Goal: Information Seeking & Learning: Learn about a topic

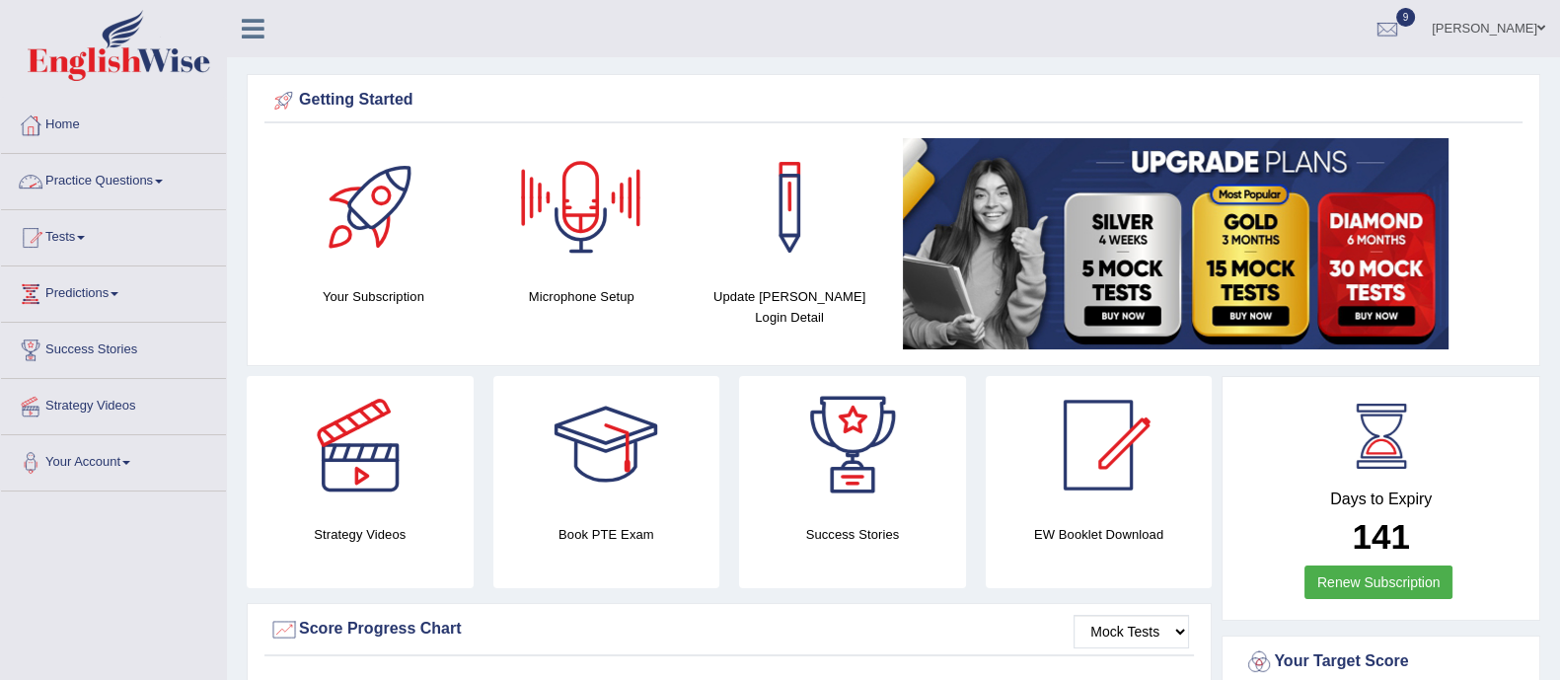
click at [65, 166] on link "Practice Questions" at bounding box center [113, 178] width 225 height 49
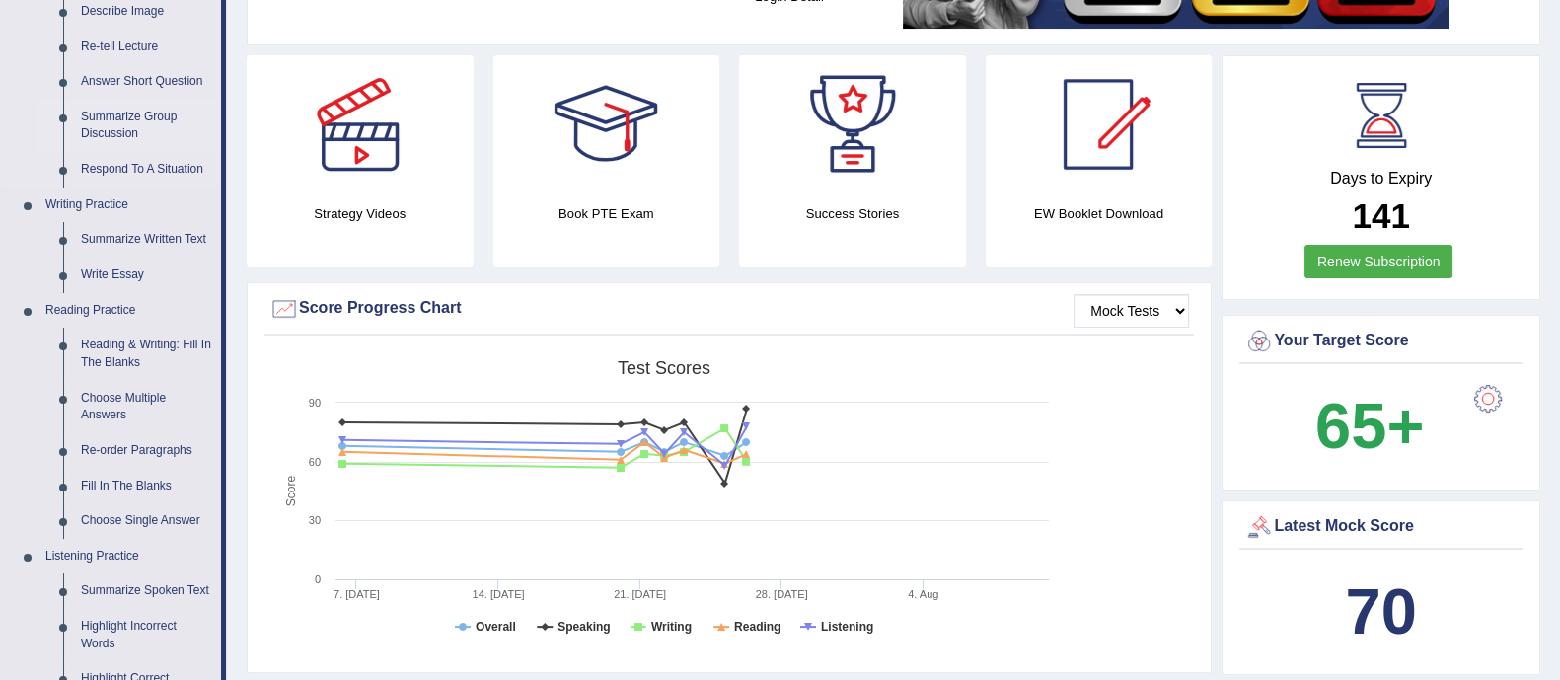
scroll to position [351, 0]
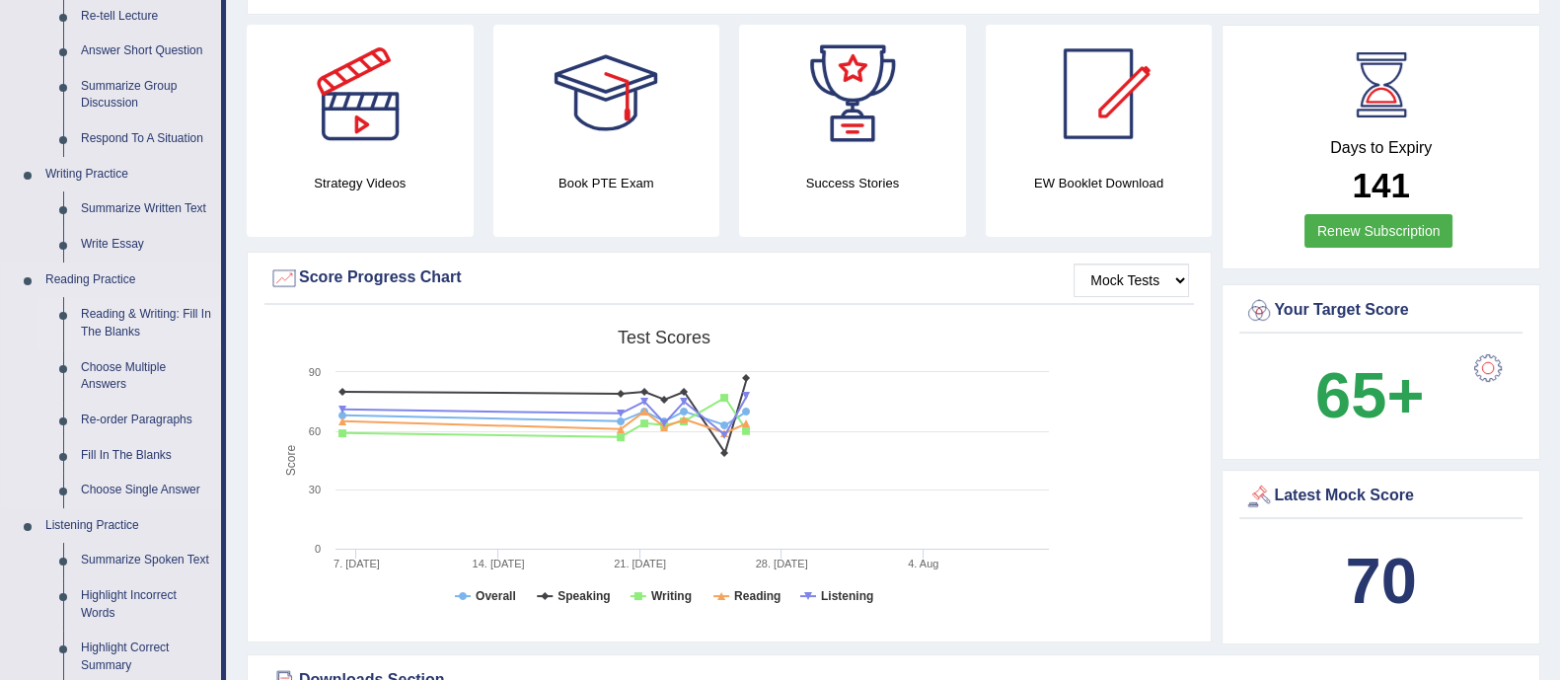
click at [128, 315] on link "Reading & Writing: Fill In The Blanks" at bounding box center [146, 323] width 149 height 52
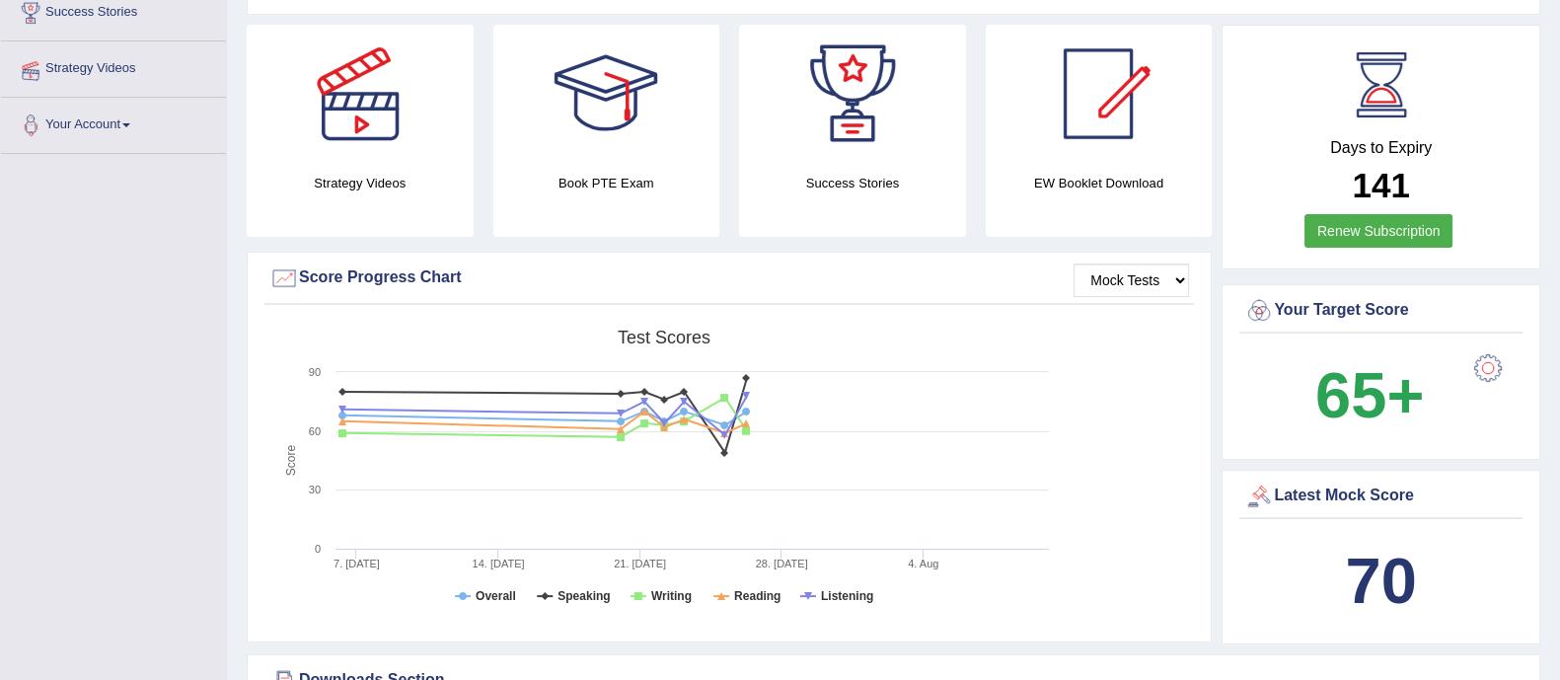
scroll to position [418, 0]
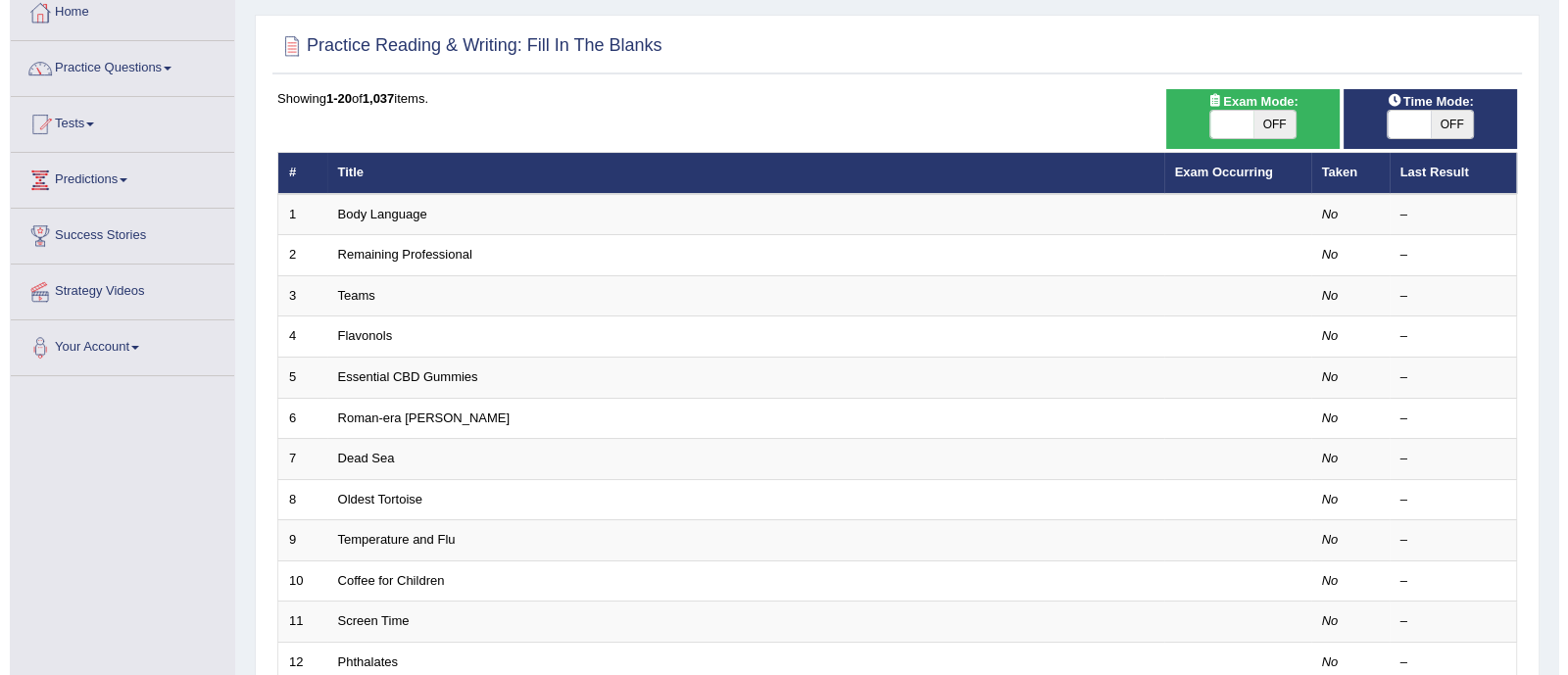
scroll to position [113, 0]
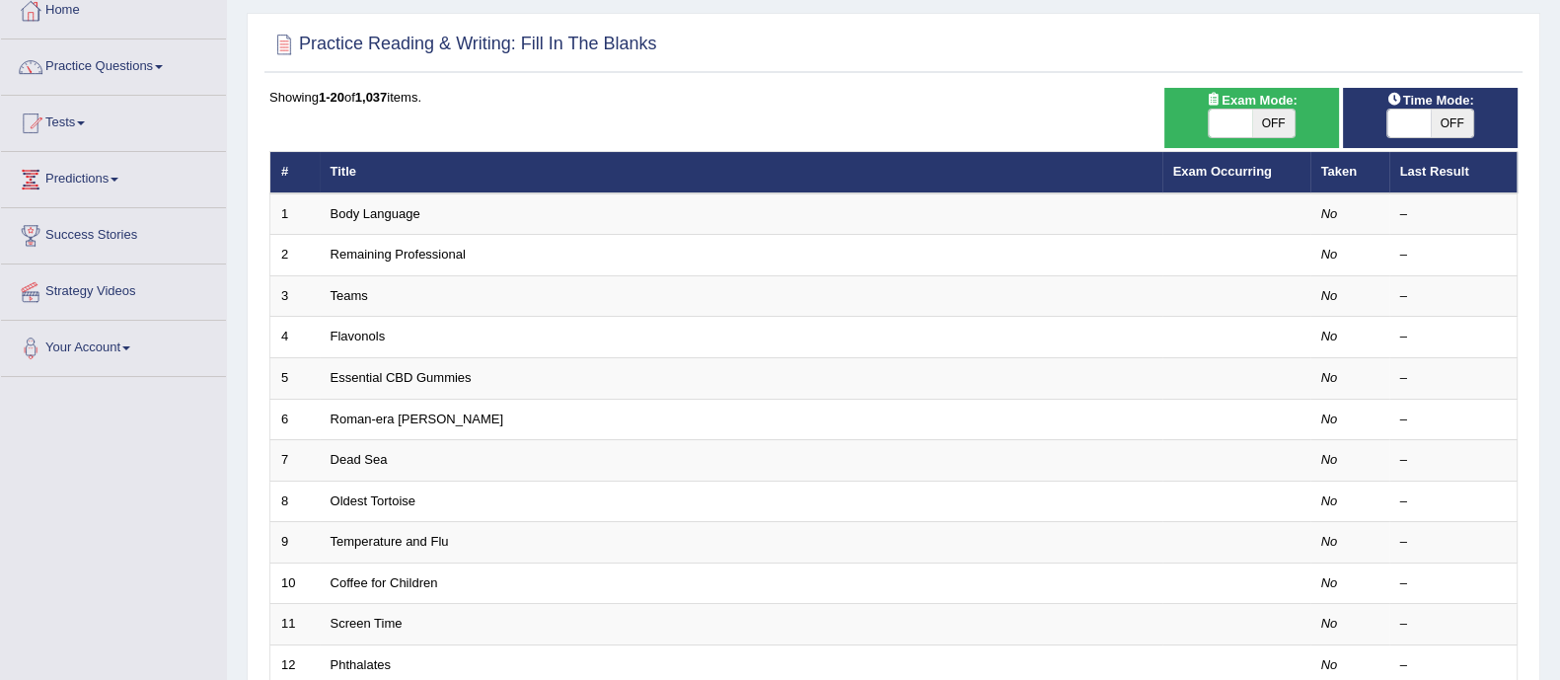
click at [1269, 114] on span "OFF" at bounding box center [1273, 124] width 43 height 28
checkbox input "true"
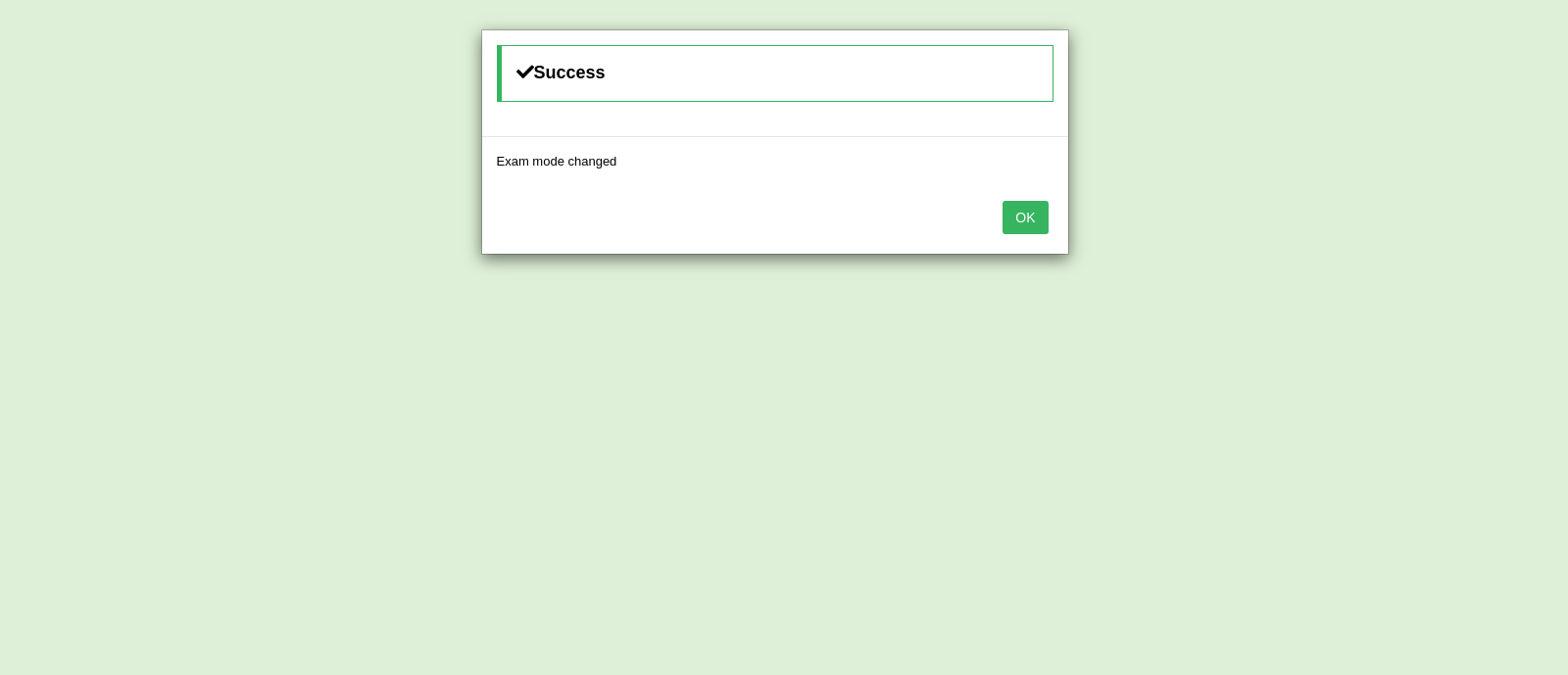
click at [1021, 226] on button "OK" at bounding box center [1024, 217] width 45 height 34
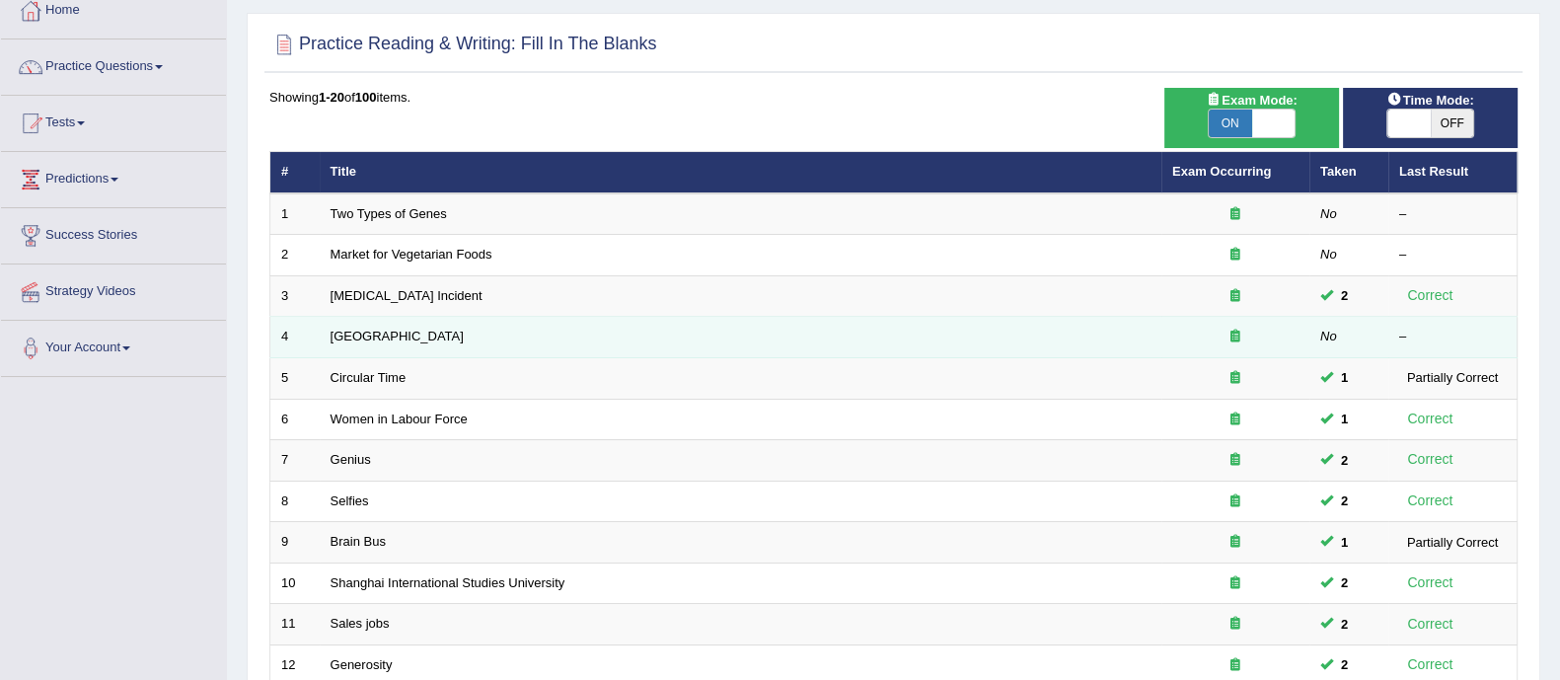
scroll to position [622, 0]
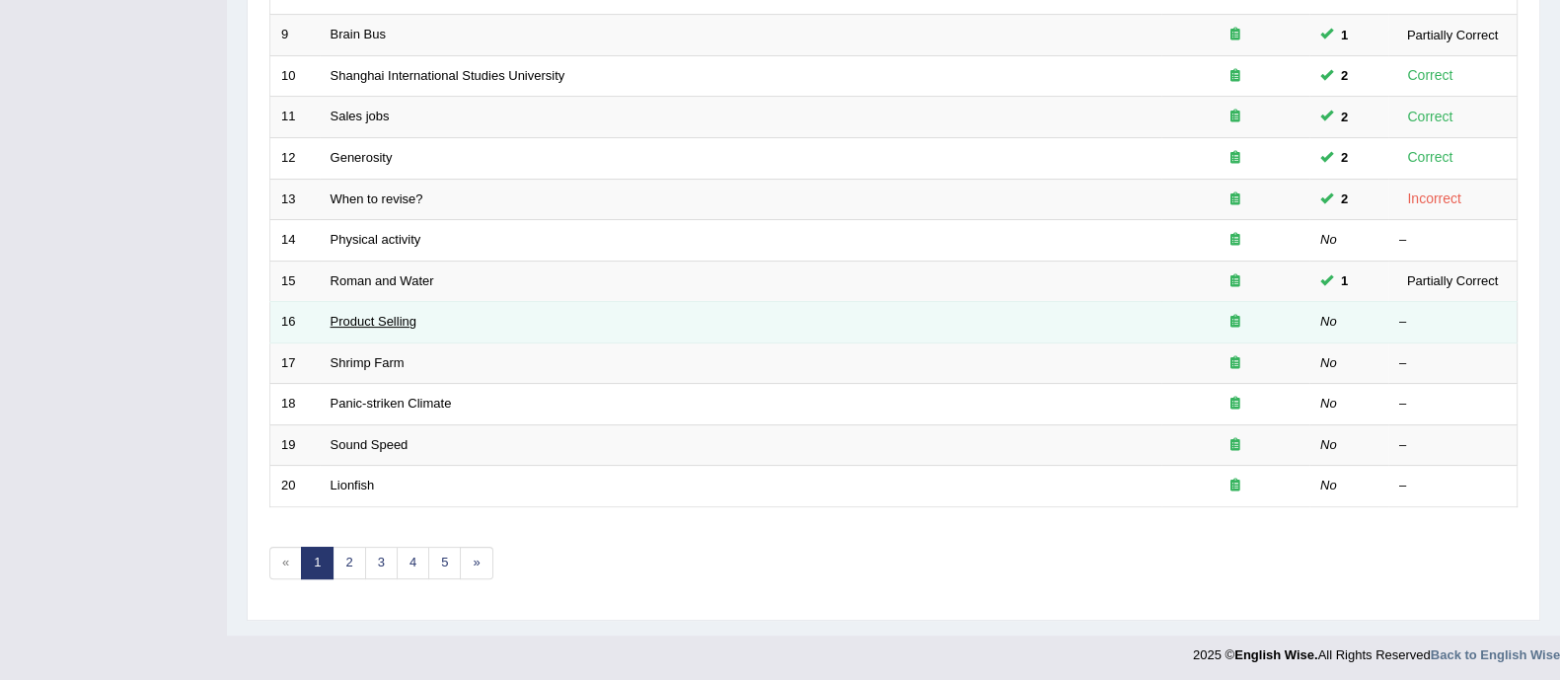
click at [387, 314] on link "Product Selling" at bounding box center [374, 321] width 86 height 15
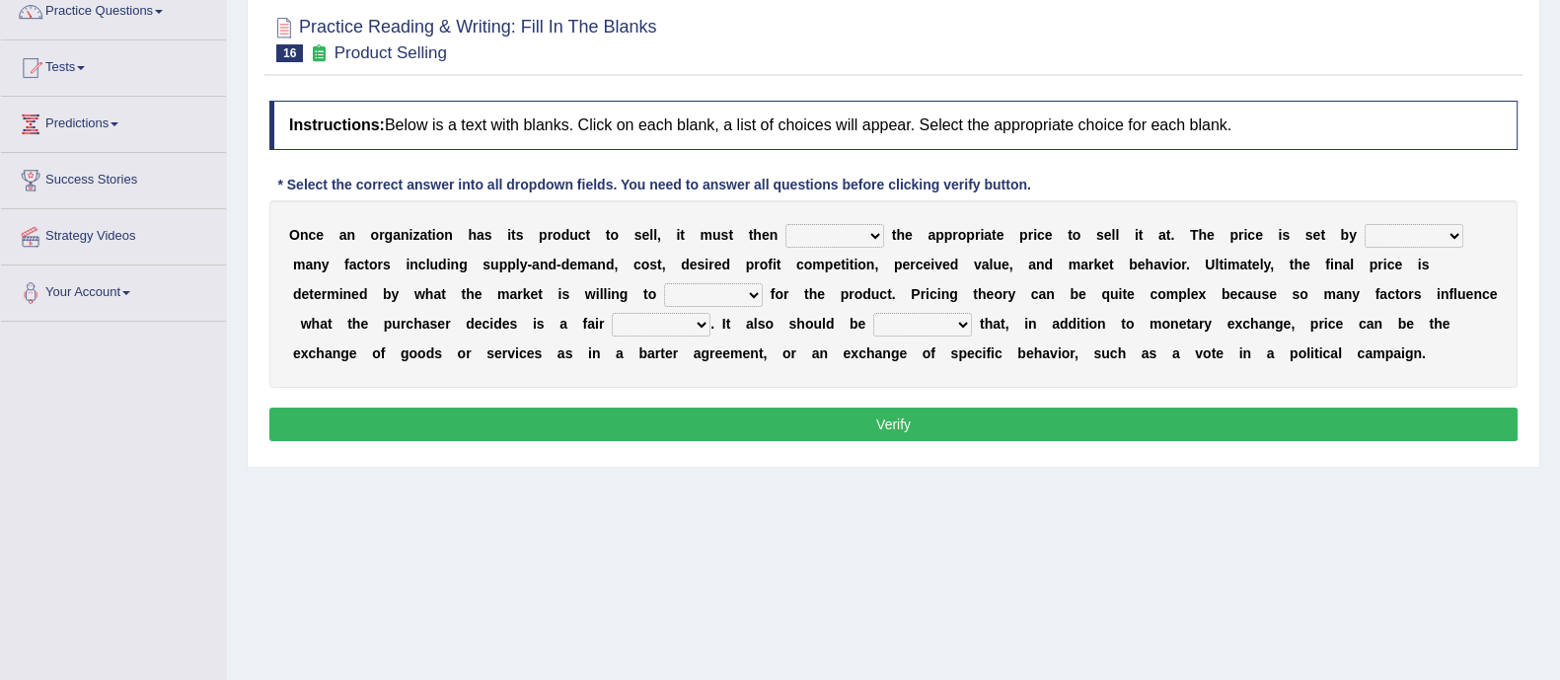
scroll to position [172, 0]
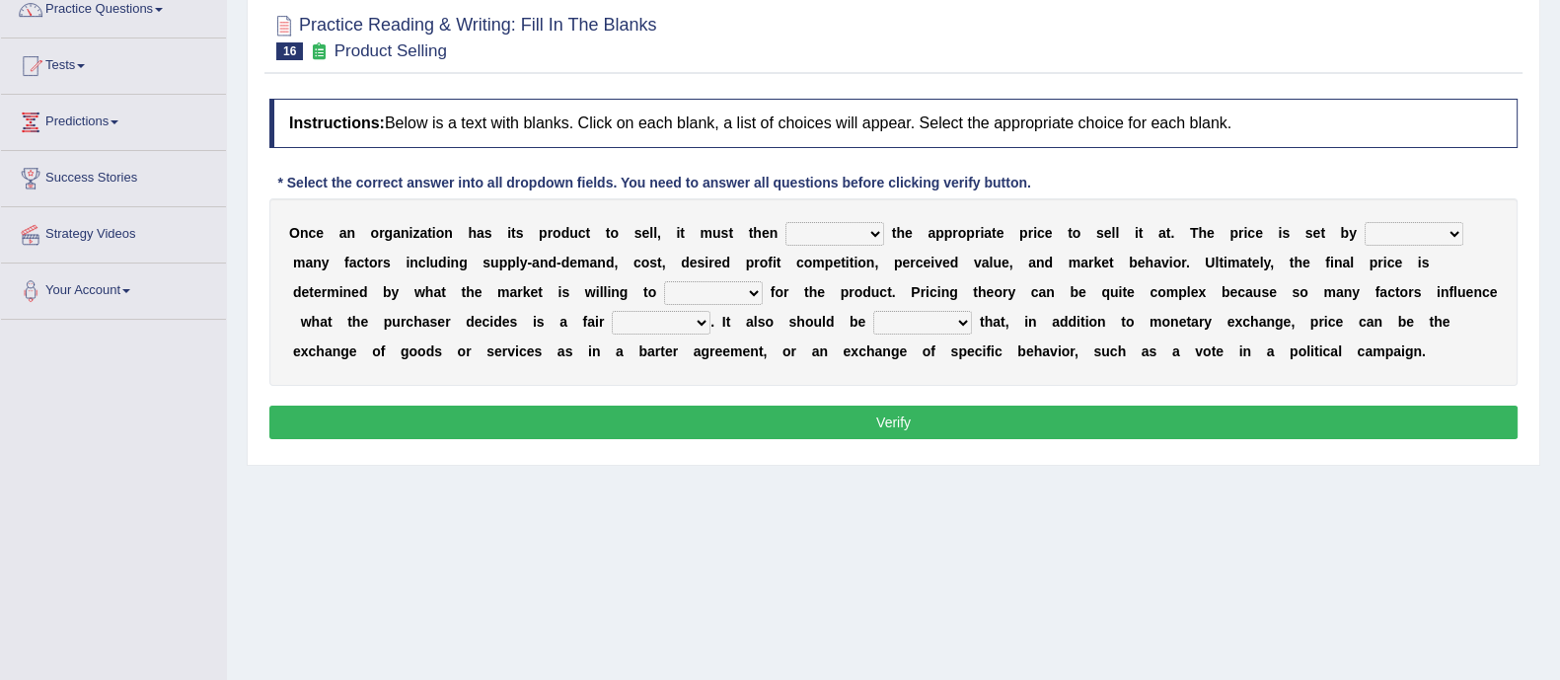
click at [867, 238] on select "tolerate determine fabricate fancy" at bounding box center [834, 234] width 99 height 24
select select "determine"
click at [785, 222] on select "tolerate determine fabricate fancy" at bounding box center [834, 234] width 99 height 24
click at [1431, 227] on select "comparing begetting balancing offsetting" at bounding box center [1414, 234] width 99 height 24
select select "balancing"
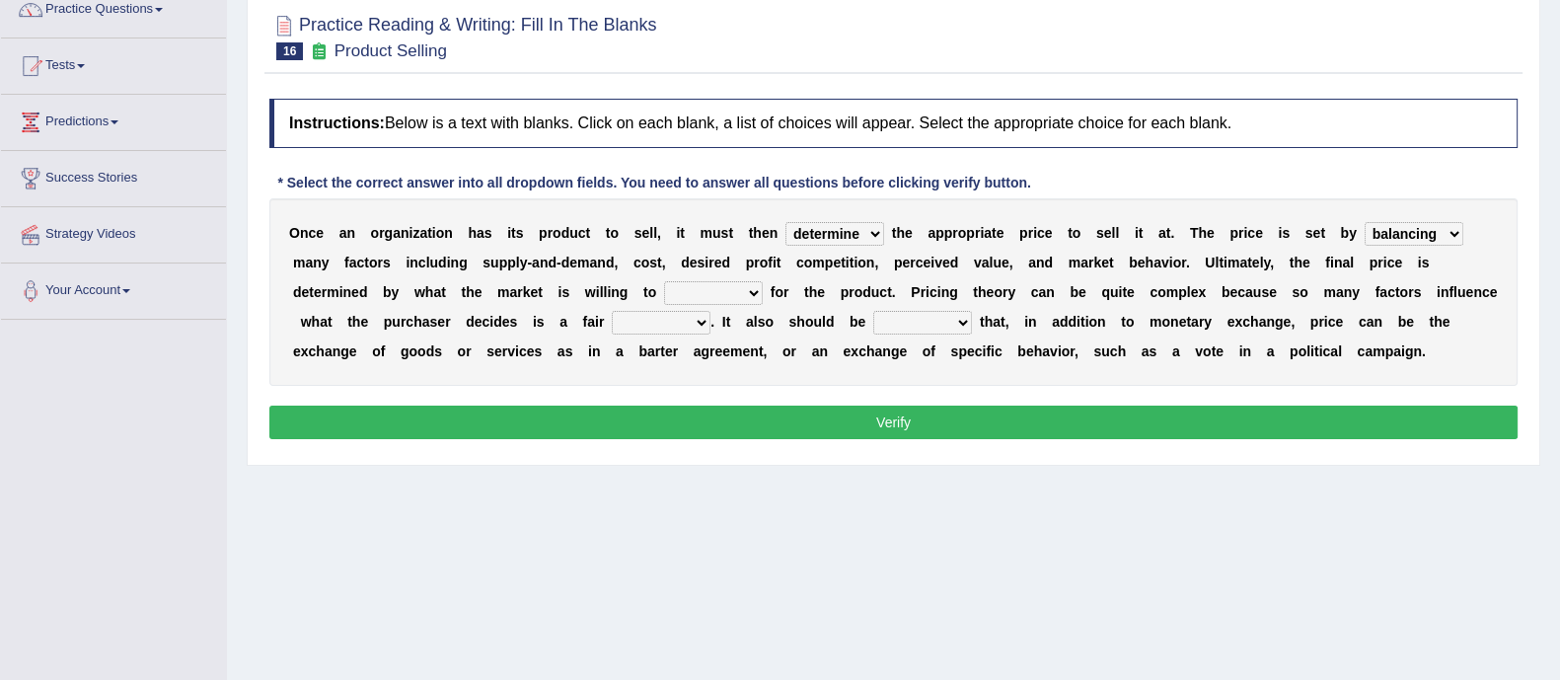
click at [1365, 222] on select "comparing begetting balancing offsetting" at bounding box center [1414, 234] width 99 height 24
click at [706, 295] on select "consign design exchange prepare" at bounding box center [713, 293] width 99 height 24
select select "design"
click at [664, 281] on select "consign design exchange prepare" at bounding box center [713, 293] width 99 height 24
click at [653, 322] on select "addition shape content value" at bounding box center [661, 323] width 99 height 24
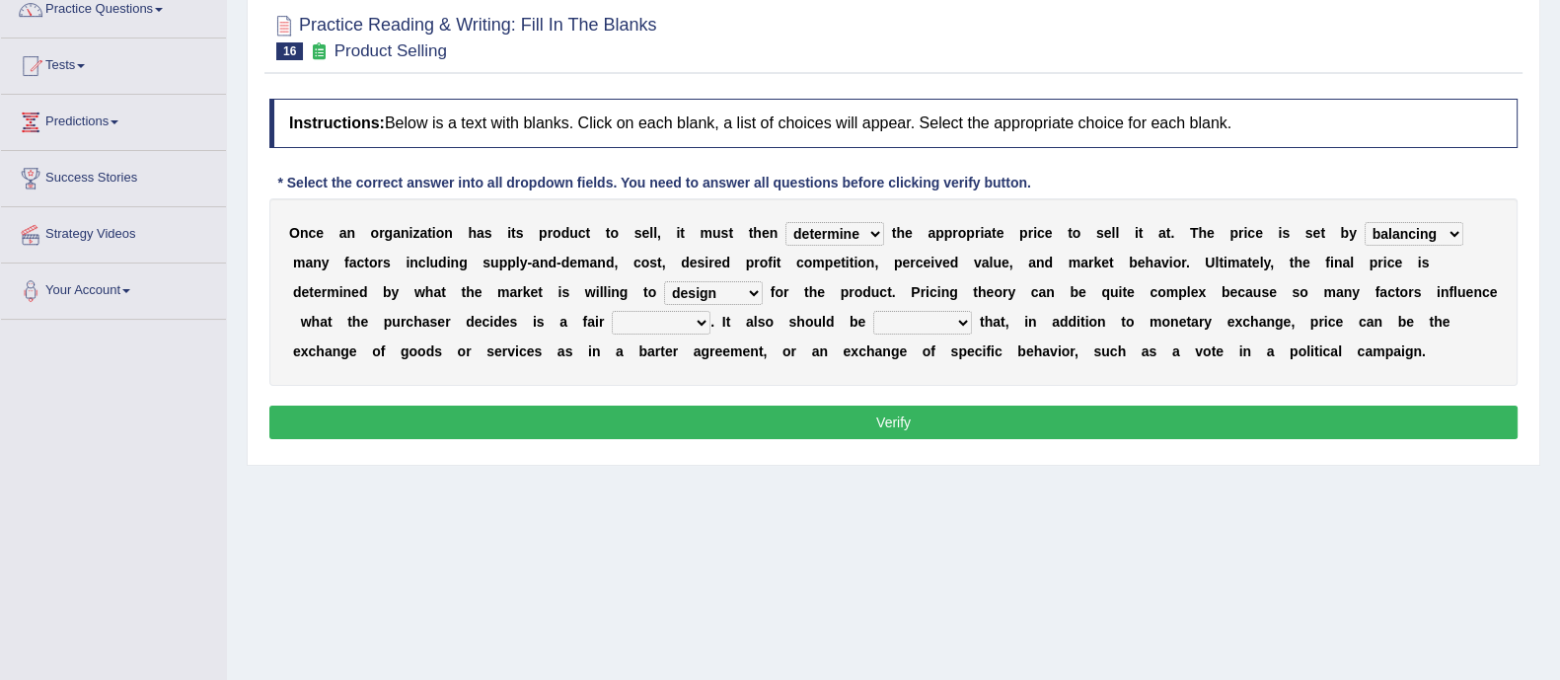
select select "value"
click at [612, 311] on select "addition shape content value" at bounding box center [661, 323] width 99 height 24
click at [918, 318] on select "explained enlarged overrated noted" at bounding box center [922, 323] width 99 height 24
select select "noted"
click at [873, 311] on select "explained enlarged overrated noted" at bounding box center [922, 323] width 99 height 24
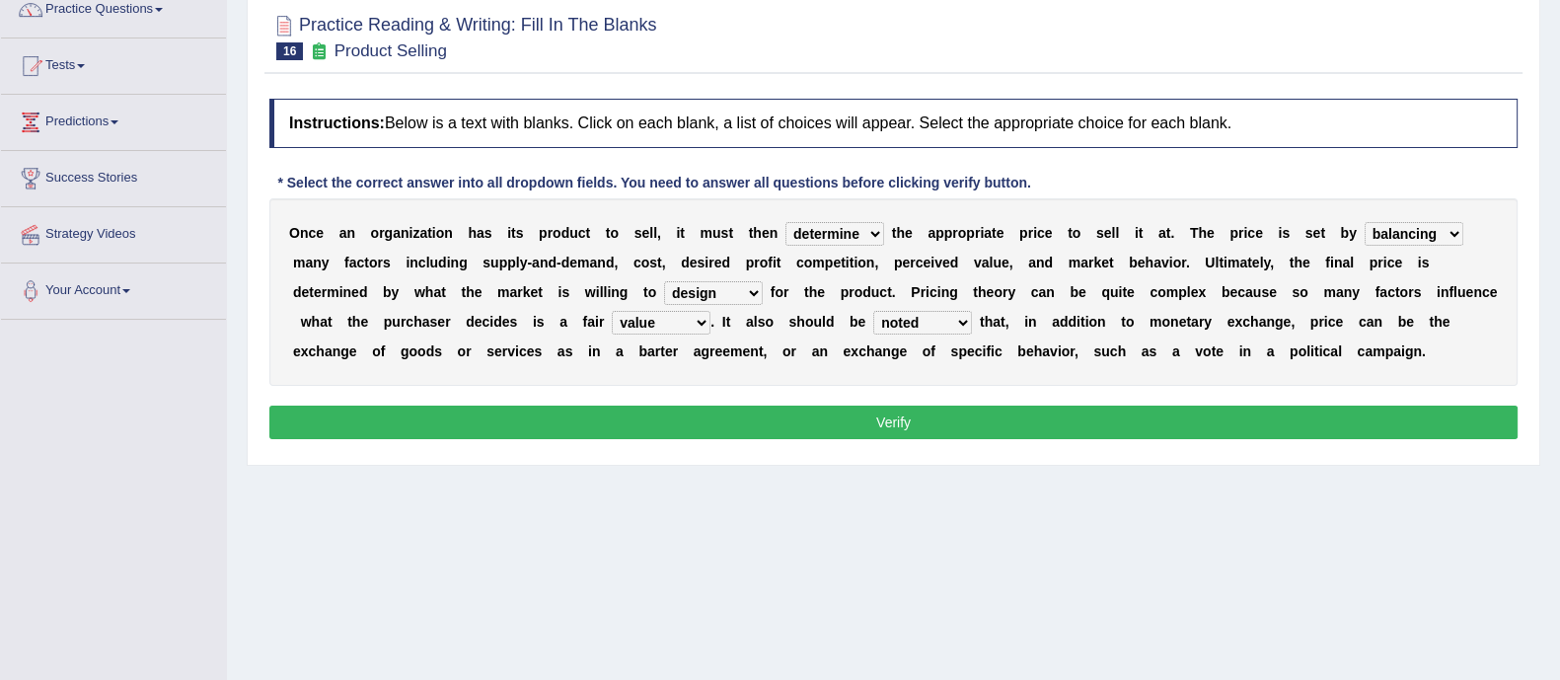
click at [871, 415] on button "Verify" at bounding box center [893, 423] width 1248 height 34
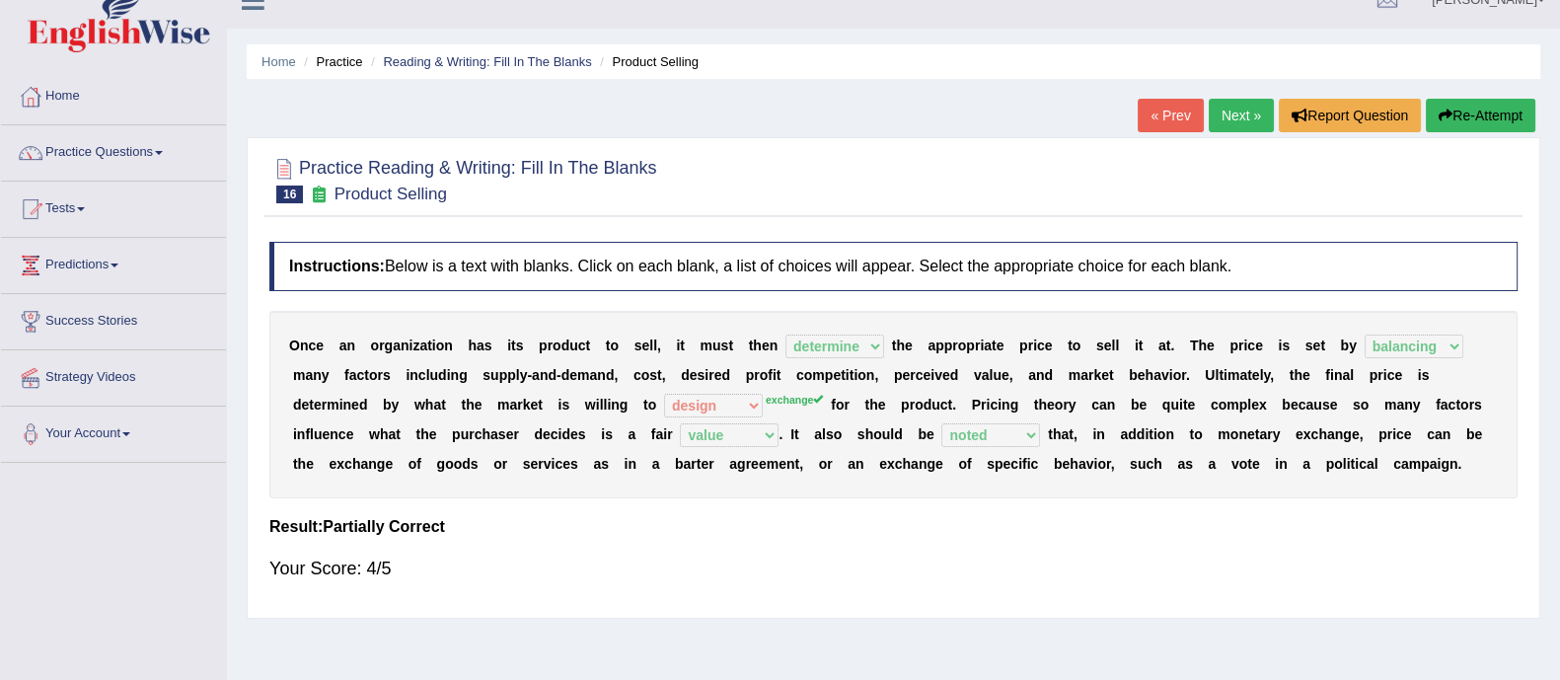
scroll to position [0, 0]
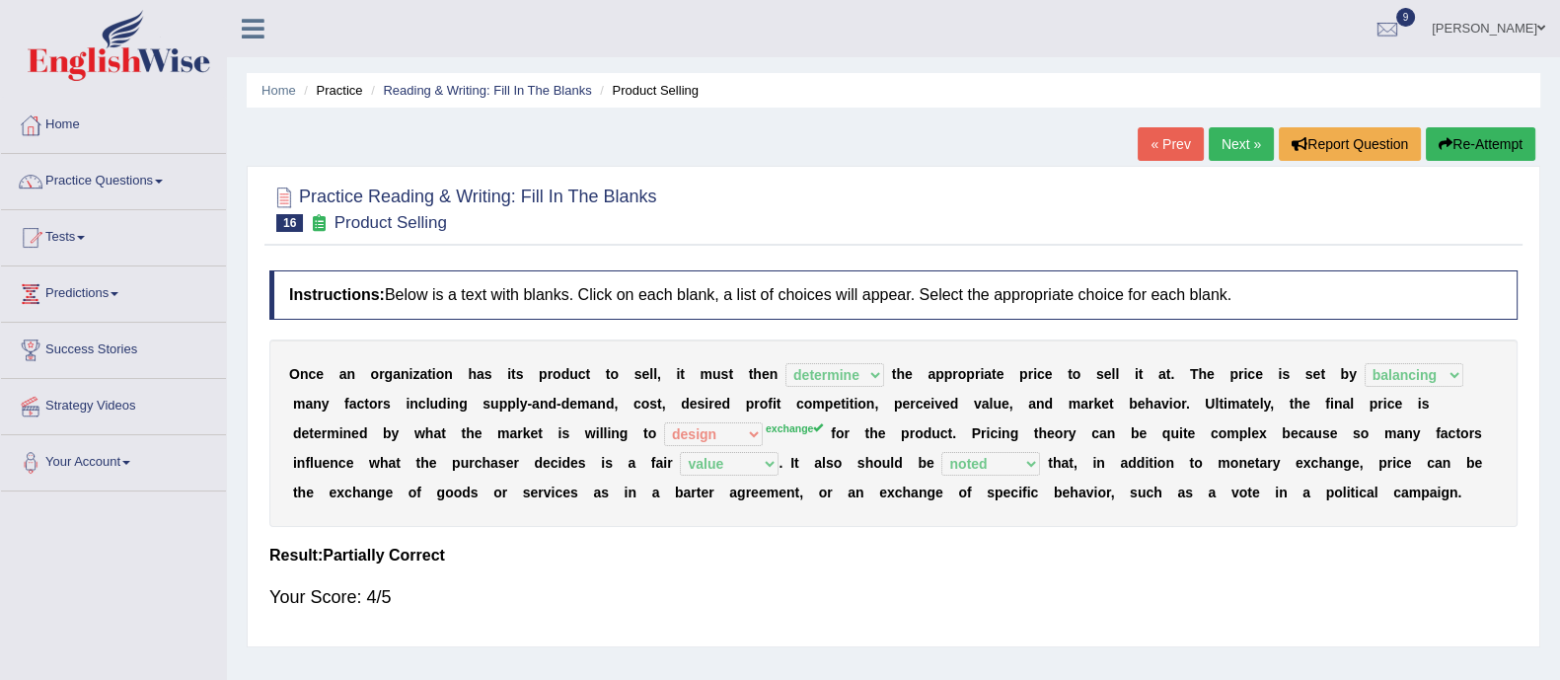
click at [1228, 151] on link "Next »" at bounding box center [1241, 144] width 65 height 34
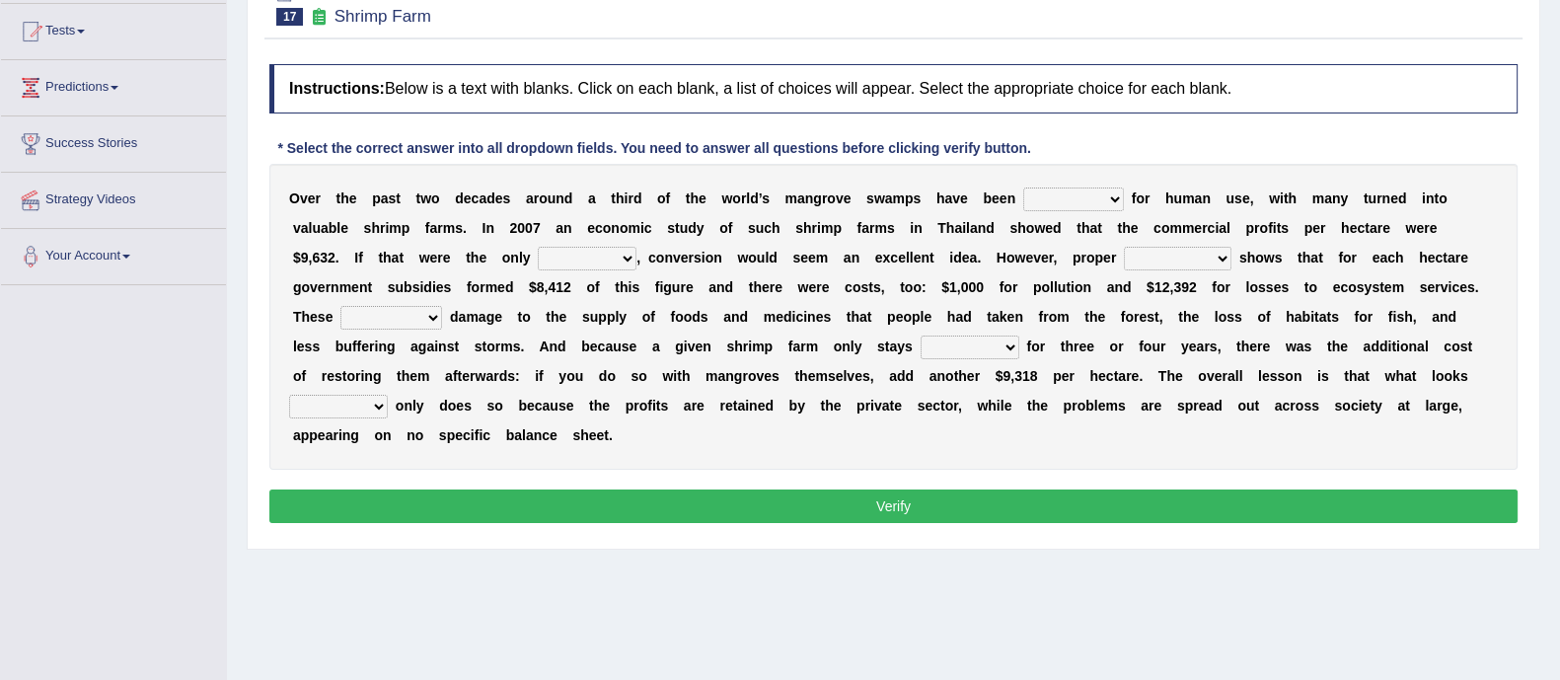
scroll to position [209, 0]
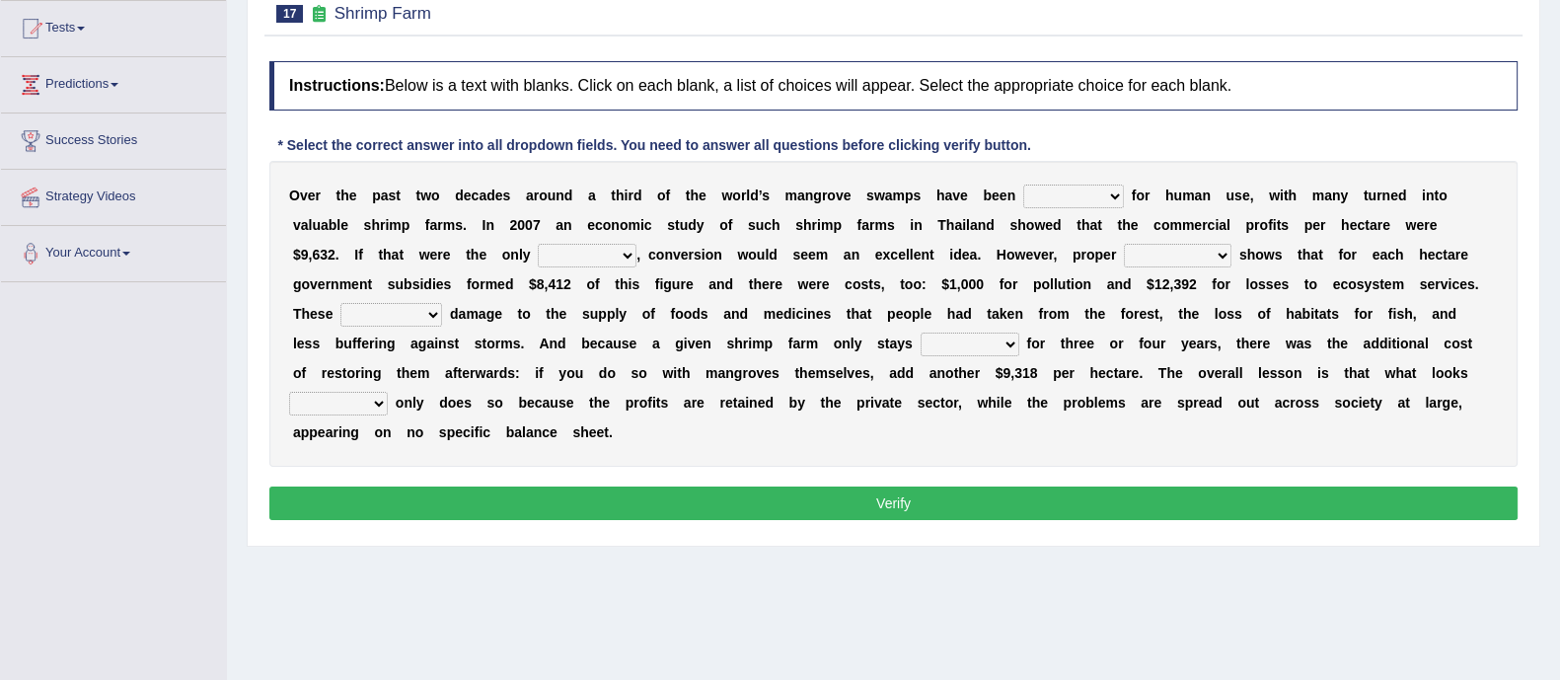
click at [1054, 198] on select "rearranged exchanged conserved converted" at bounding box center [1073, 197] width 101 height 24
select select "rearranged"
click at [1023, 185] on select "rearranged exchanged conserved converted" at bounding box center [1073, 197] width 101 height 24
click at [538, 254] on select "index eliment choice factor" at bounding box center [587, 256] width 99 height 24
select select "choice"
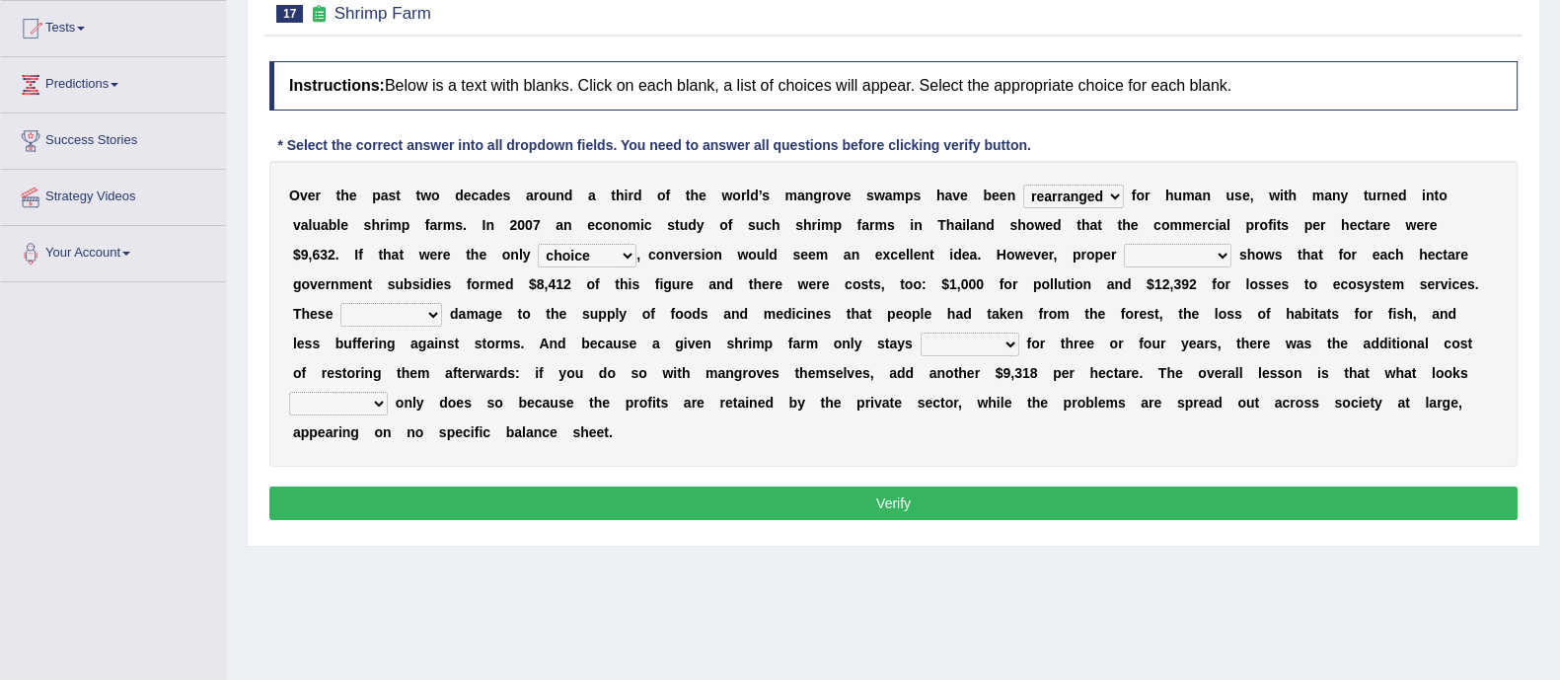
click at [538, 244] on select "index eliment choice factor" at bounding box center [587, 256] width 99 height 24
click at [1124, 253] on select "accounting percentage aggregation division" at bounding box center [1178, 256] width 108 height 24
select select "accounting"
click at [1124, 244] on select "accounting percentage aggregation division" at bounding box center [1178, 256] width 108 height 24
click at [391, 313] on select "comprised uneven neglected augmented" at bounding box center [391, 315] width 102 height 24
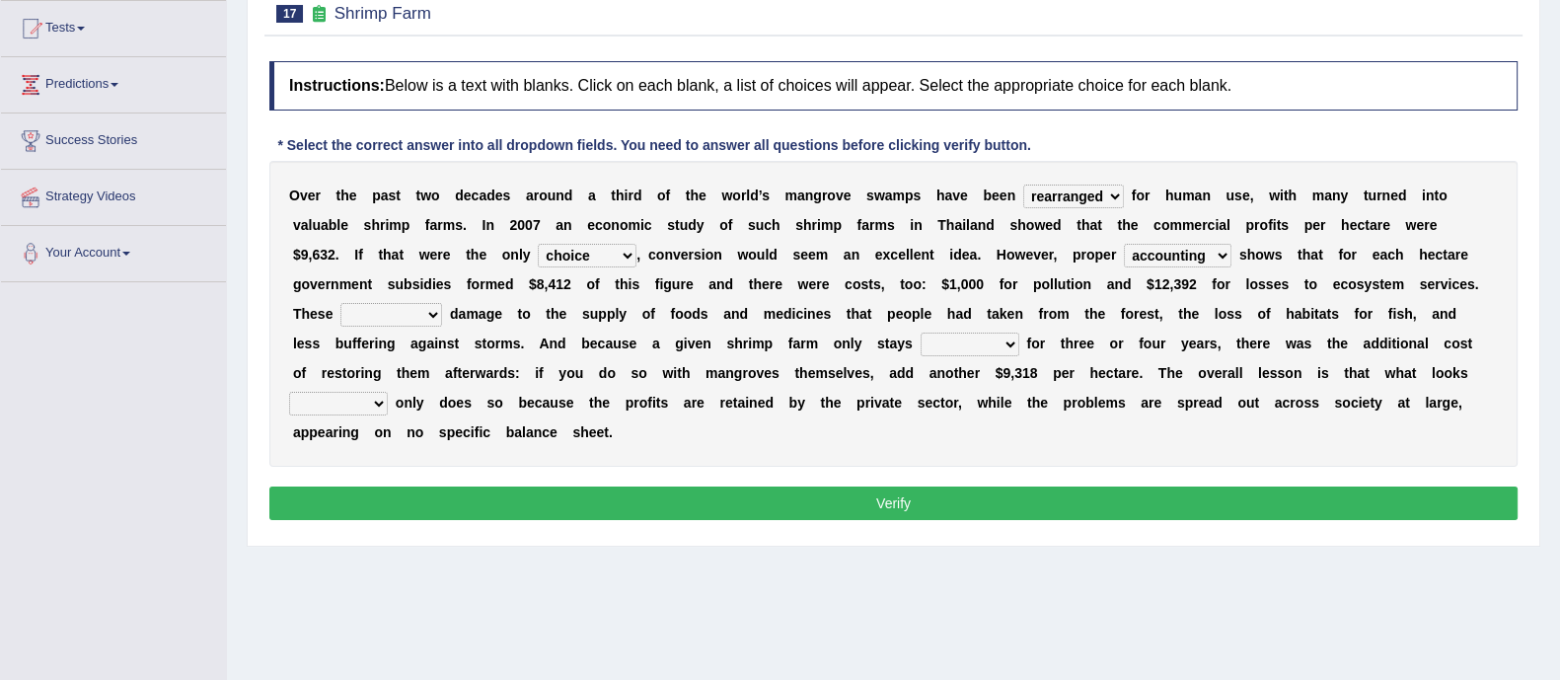
select select "uneven"
click at [340, 303] on select "comprised uneven neglected augmented" at bounding box center [391, 315] width 102 height 24
click at [946, 349] on select "interactive distinctive productive collective" at bounding box center [970, 345] width 99 height 24
select select "productive"
click at [921, 333] on select "interactive distinctive productive collective" at bounding box center [970, 345] width 99 height 24
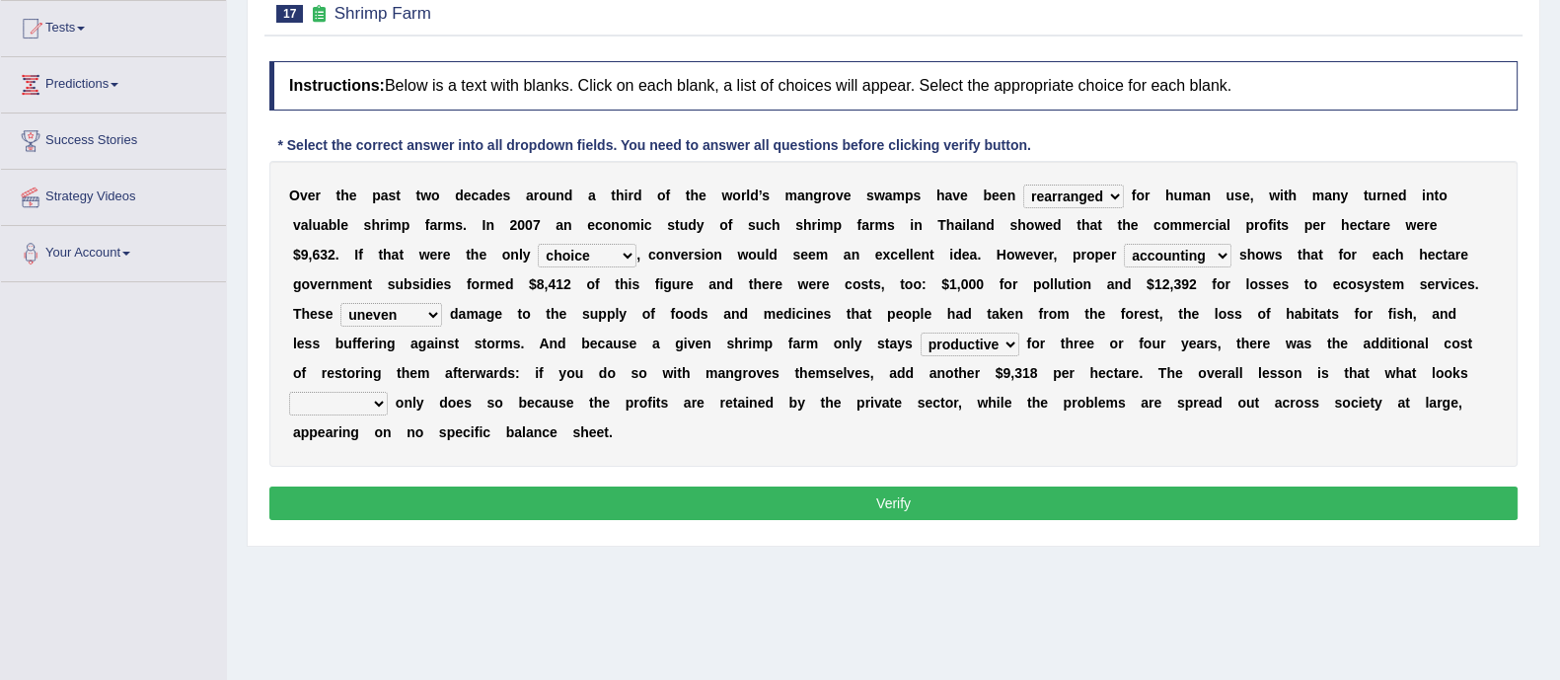
click at [339, 407] on select "beneficial immediate modest moderate" at bounding box center [338, 404] width 99 height 24
select select "beneficial"
click at [289, 392] on select "beneficial immediate modest moderate" at bounding box center [338, 404] width 99 height 24
click at [803, 500] on button "Verify" at bounding box center [893, 503] width 1248 height 34
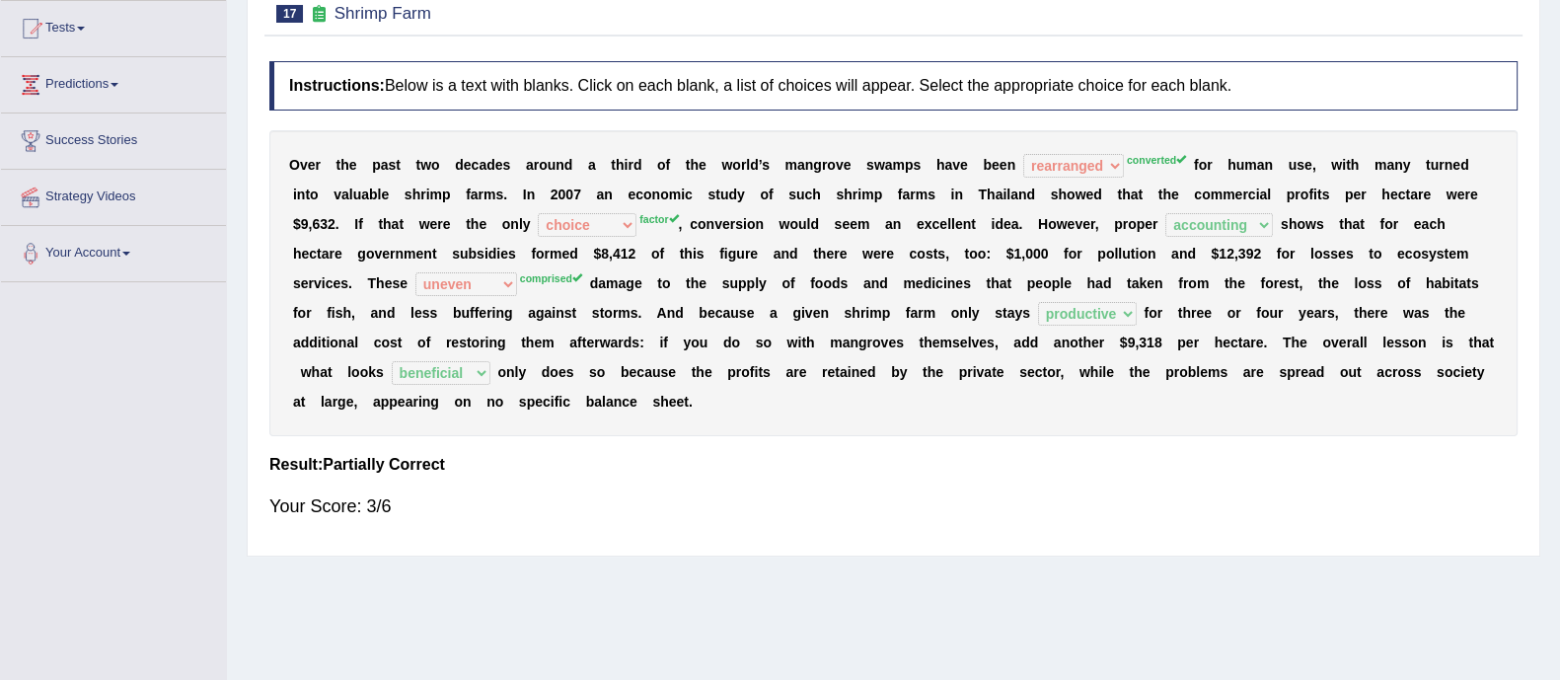
scroll to position [0, 0]
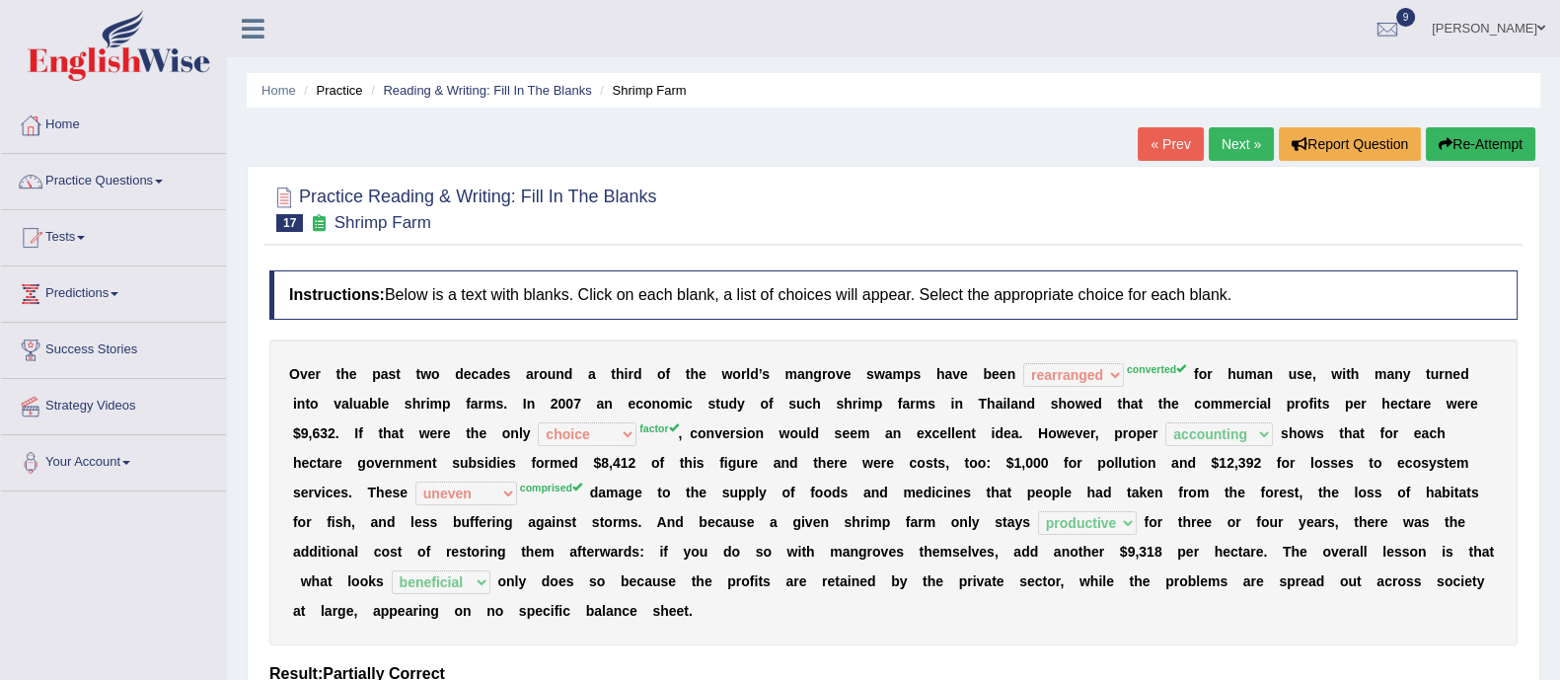
click at [1471, 156] on button "Re-Attempt" at bounding box center [1481, 144] width 110 height 34
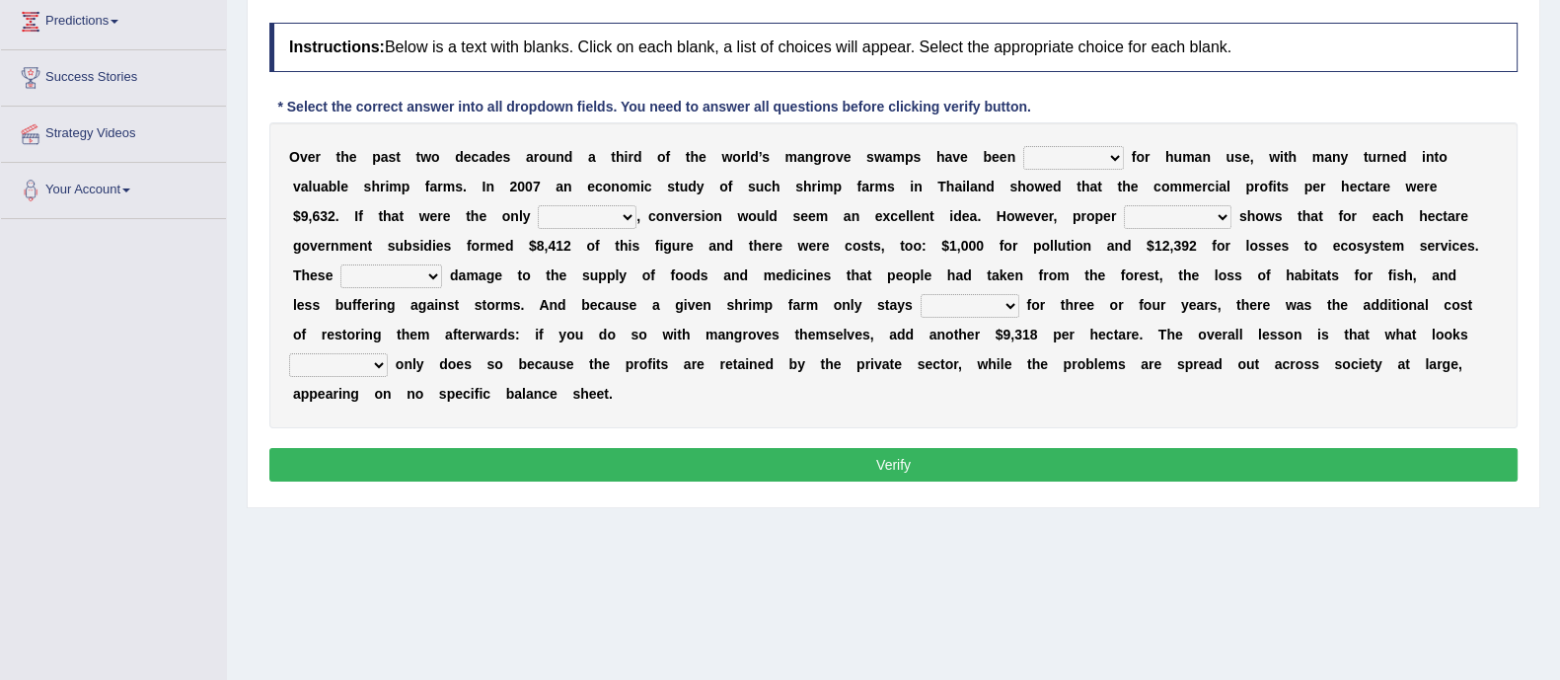
scroll to position [271, 0]
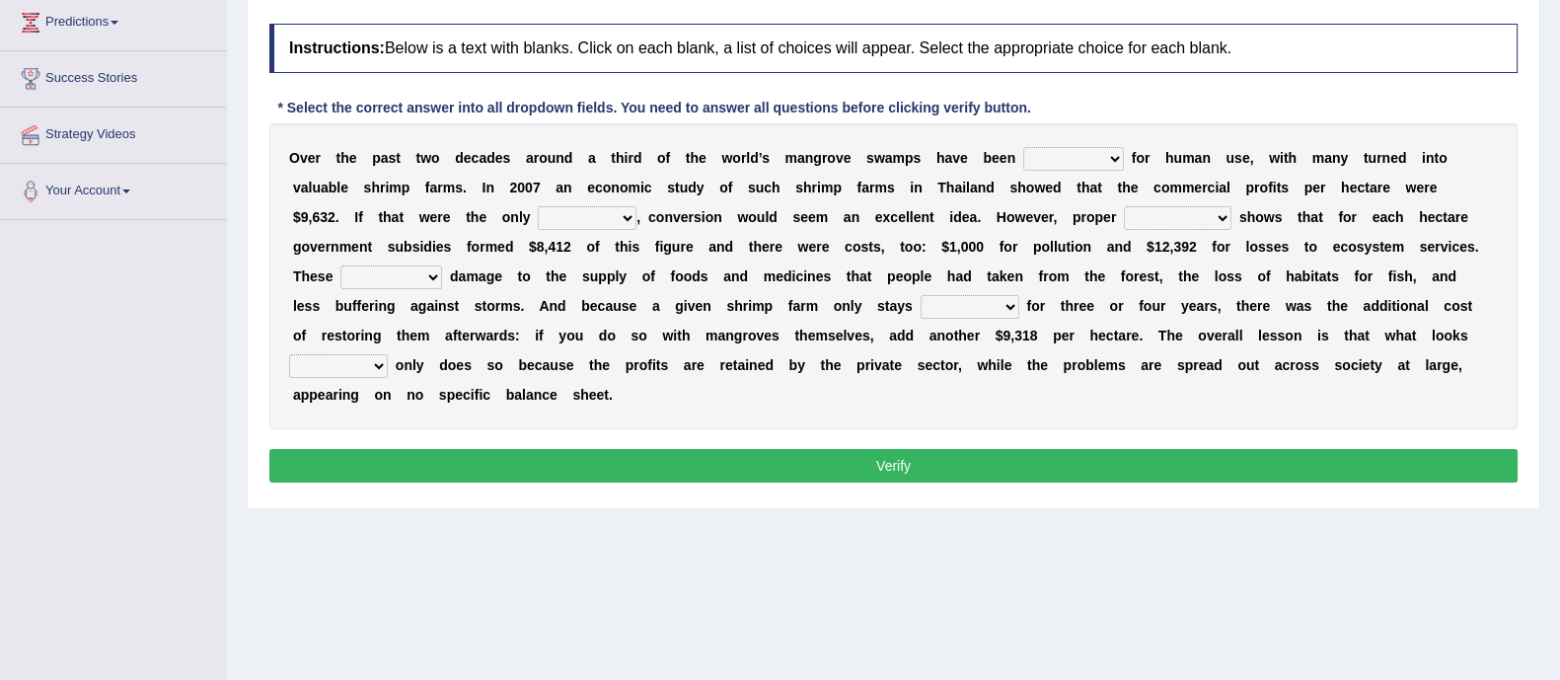
click at [1079, 156] on select "rearranged exchanged conserved converted" at bounding box center [1073, 159] width 101 height 24
select select "converted"
click at [1023, 147] on select "rearranged exchanged conserved converted" at bounding box center [1073, 159] width 101 height 24
click at [565, 219] on select "index eliment choice factor" at bounding box center [587, 218] width 99 height 24
select select "factor"
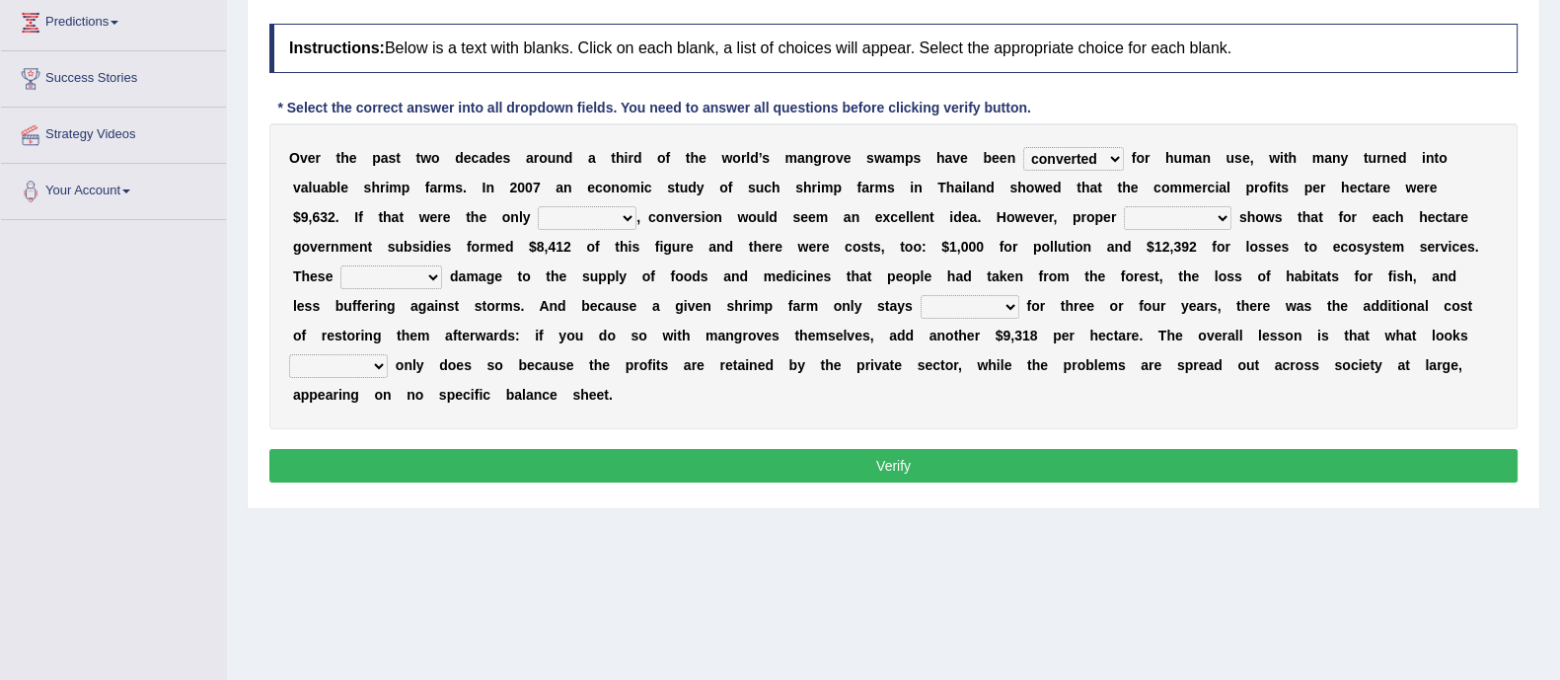
click at [538, 206] on select "index eliment choice factor" at bounding box center [587, 218] width 99 height 24
click at [1124, 218] on select "accounting percentage aggregation division" at bounding box center [1178, 218] width 108 height 24
select select "accounting"
click at [1124, 206] on select "accounting percentage aggregation division" at bounding box center [1178, 218] width 108 height 24
click at [409, 275] on select "comprised uneven neglected augmented" at bounding box center [391, 277] width 102 height 24
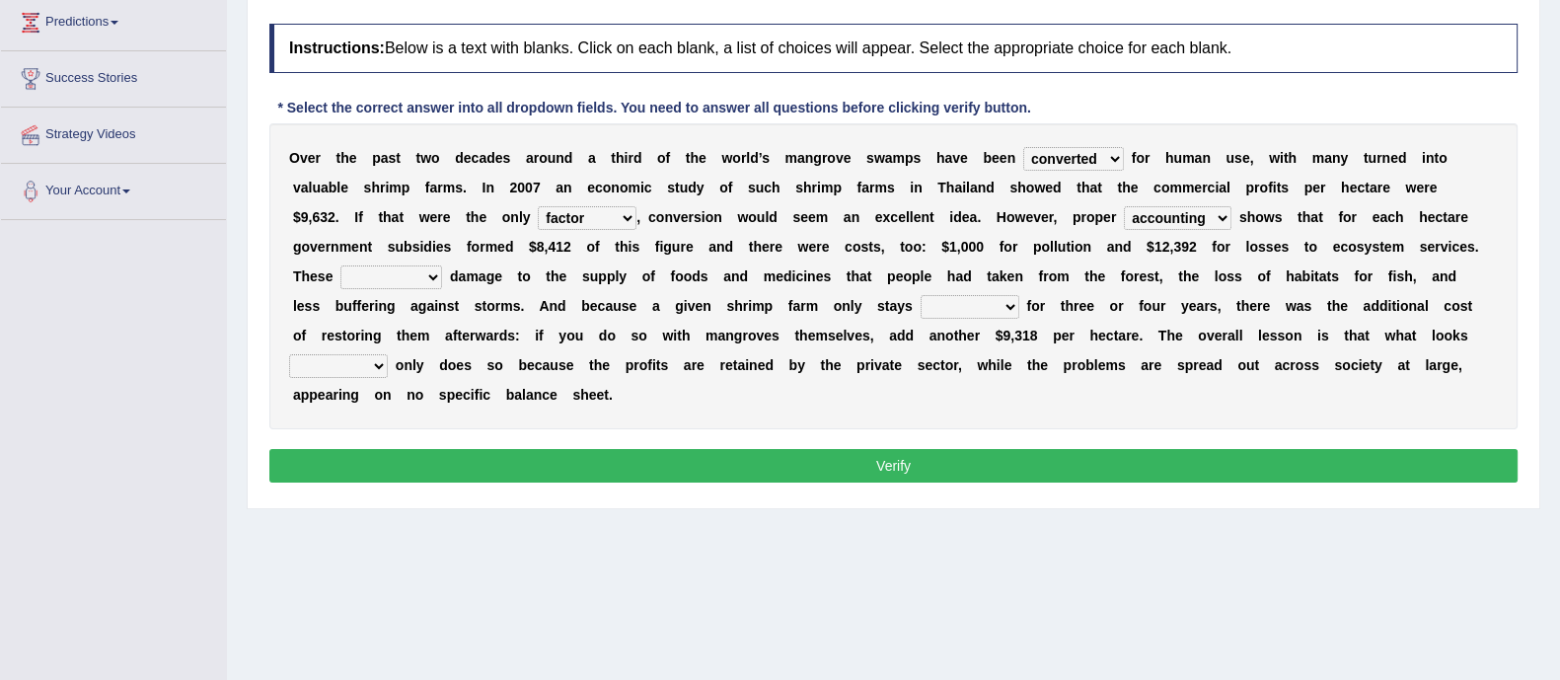
select select "comprised"
click at [340, 265] on select "comprised uneven neglected augmented" at bounding box center [391, 277] width 102 height 24
click at [976, 308] on select "interactive distinctive productive collective" at bounding box center [970, 307] width 99 height 24
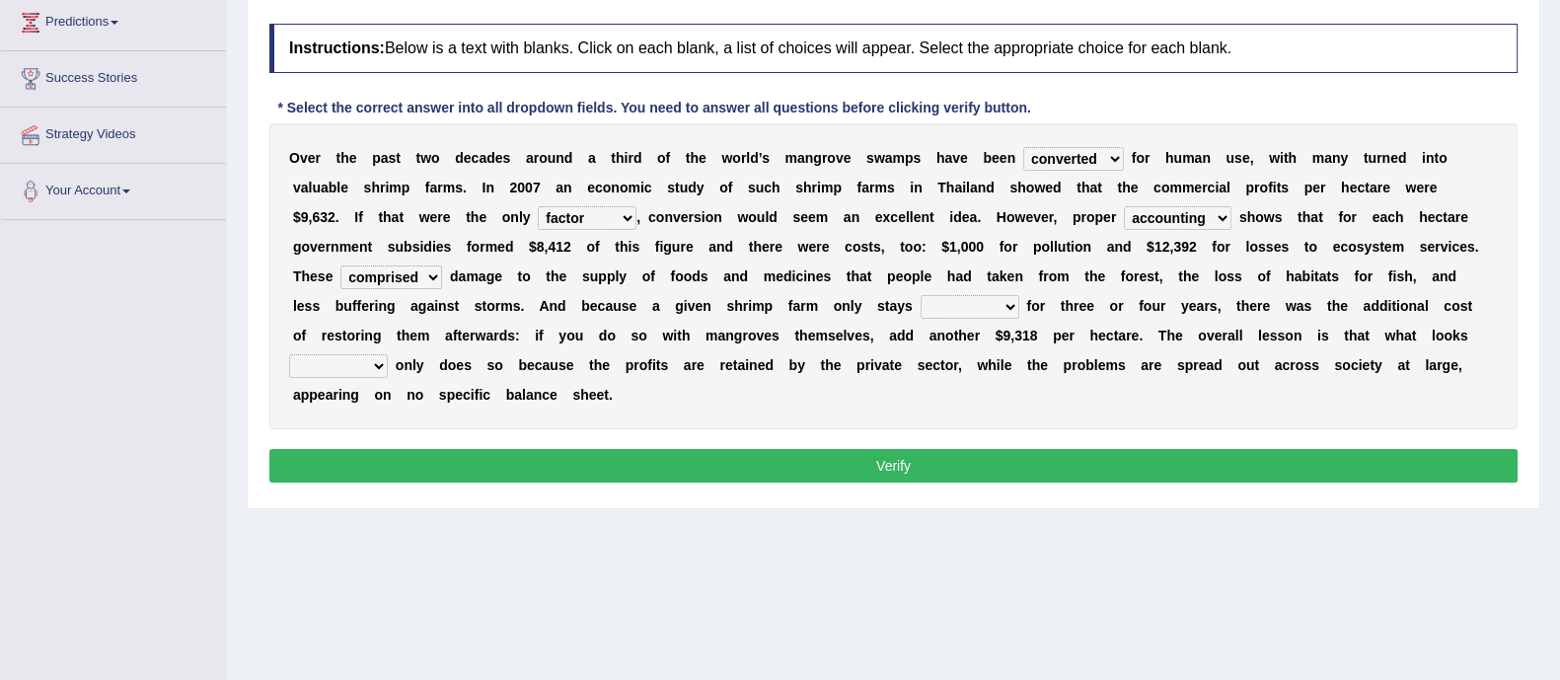
select select "productive"
click at [921, 295] on select "interactive distinctive productive collective" at bounding box center [970, 307] width 99 height 24
click at [360, 357] on select "beneficial immediate modest moderate" at bounding box center [338, 366] width 99 height 24
select select "beneficial"
click at [289, 354] on select "beneficial immediate modest moderate" at bounding box center [338, 366] width 99 height 24
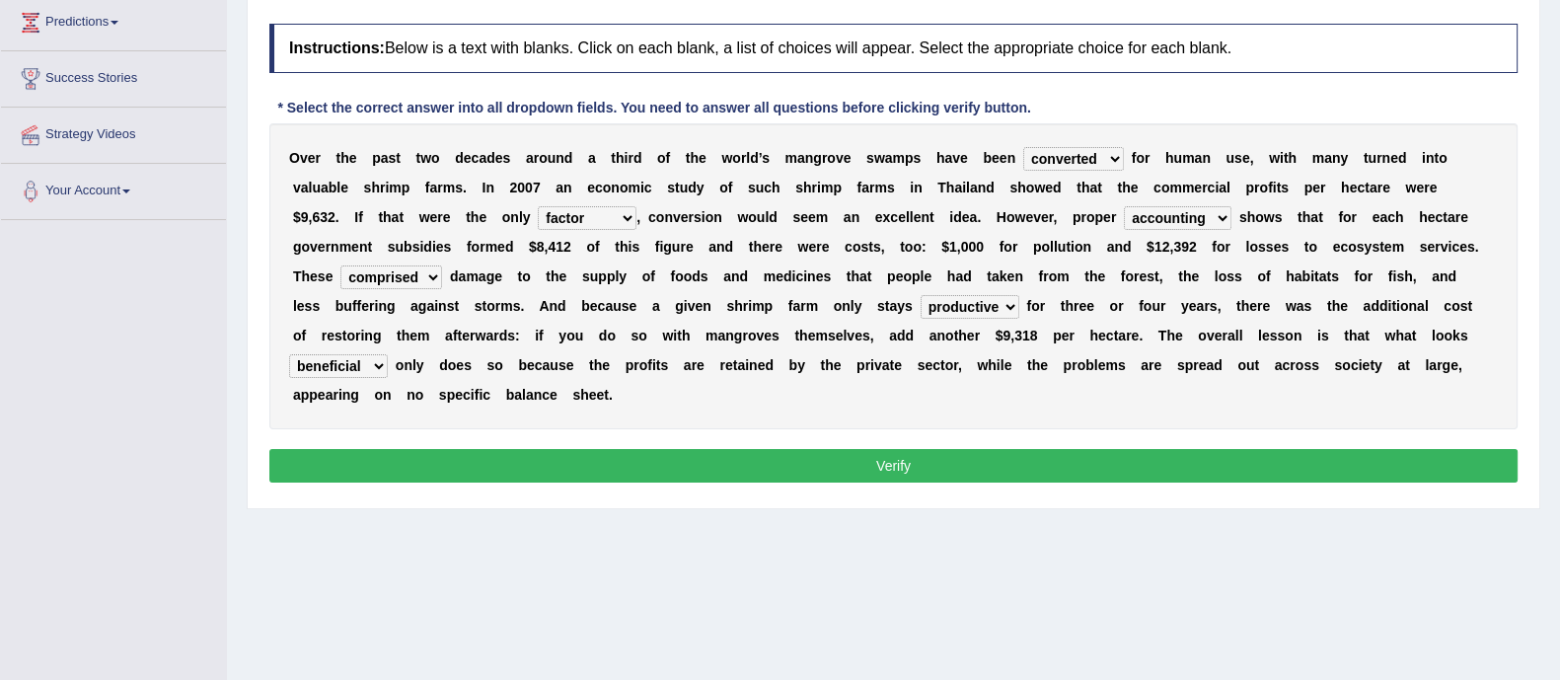
click at [360, 449] on button "Verify" at bounding box center [893, 466] width 1248 height 34
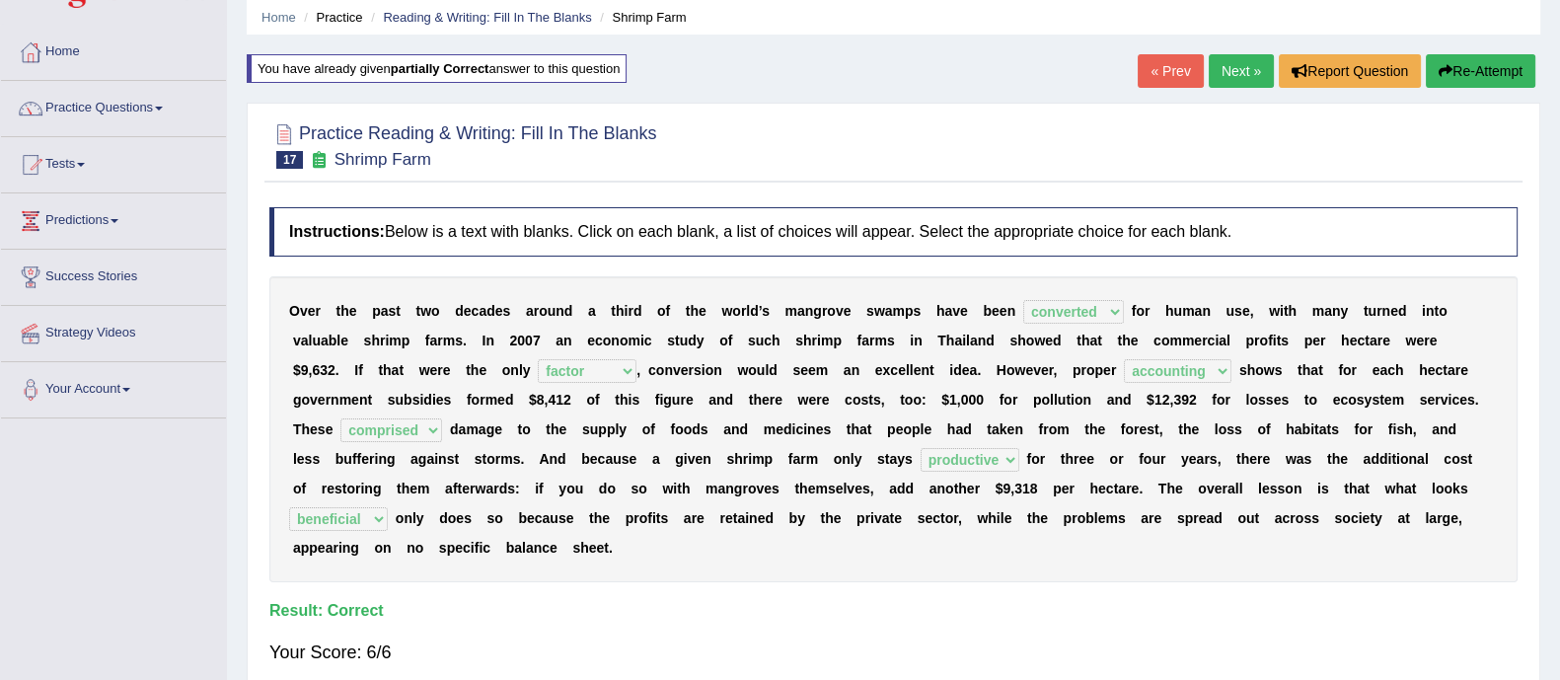
scroll to position [0, 0]
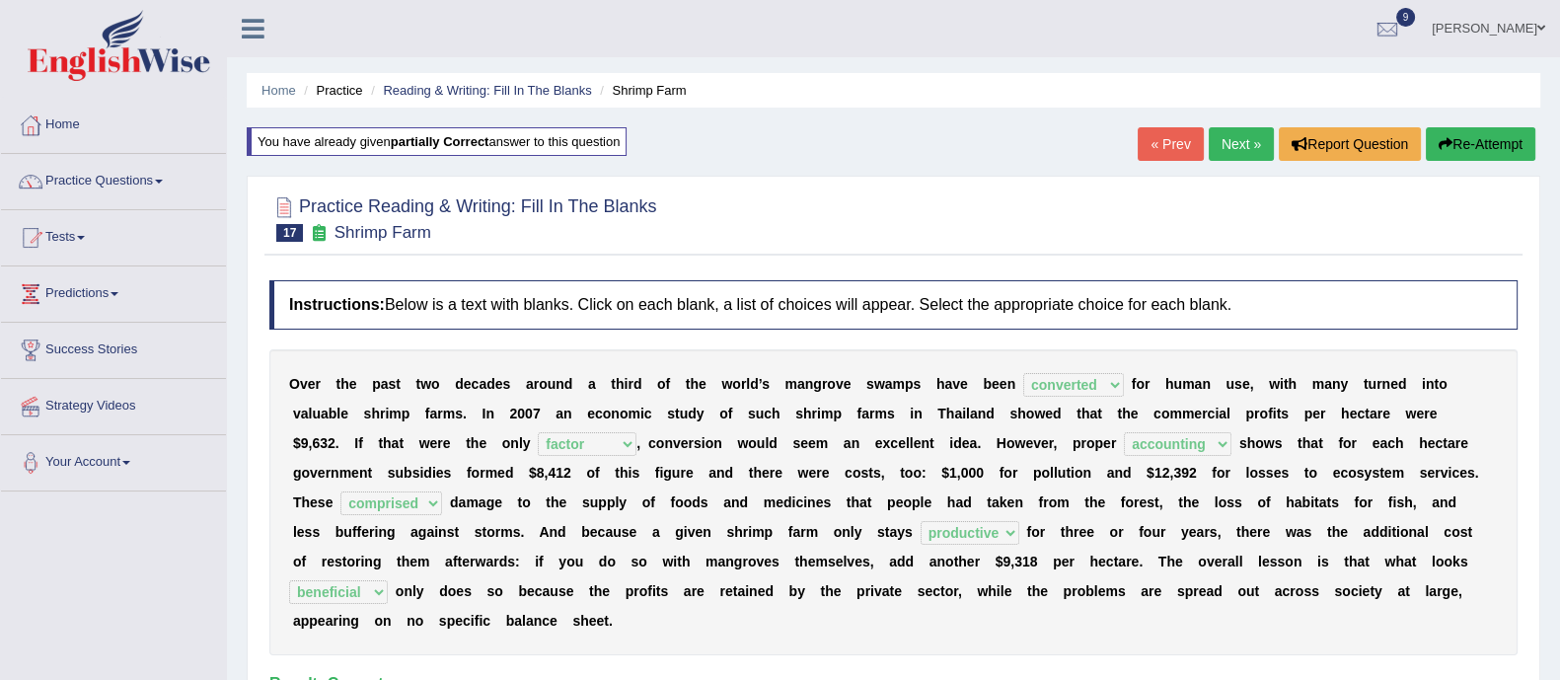
click at [1228, 137] on link "Next »" at bounding box center [1241, 144] width 65 height 34
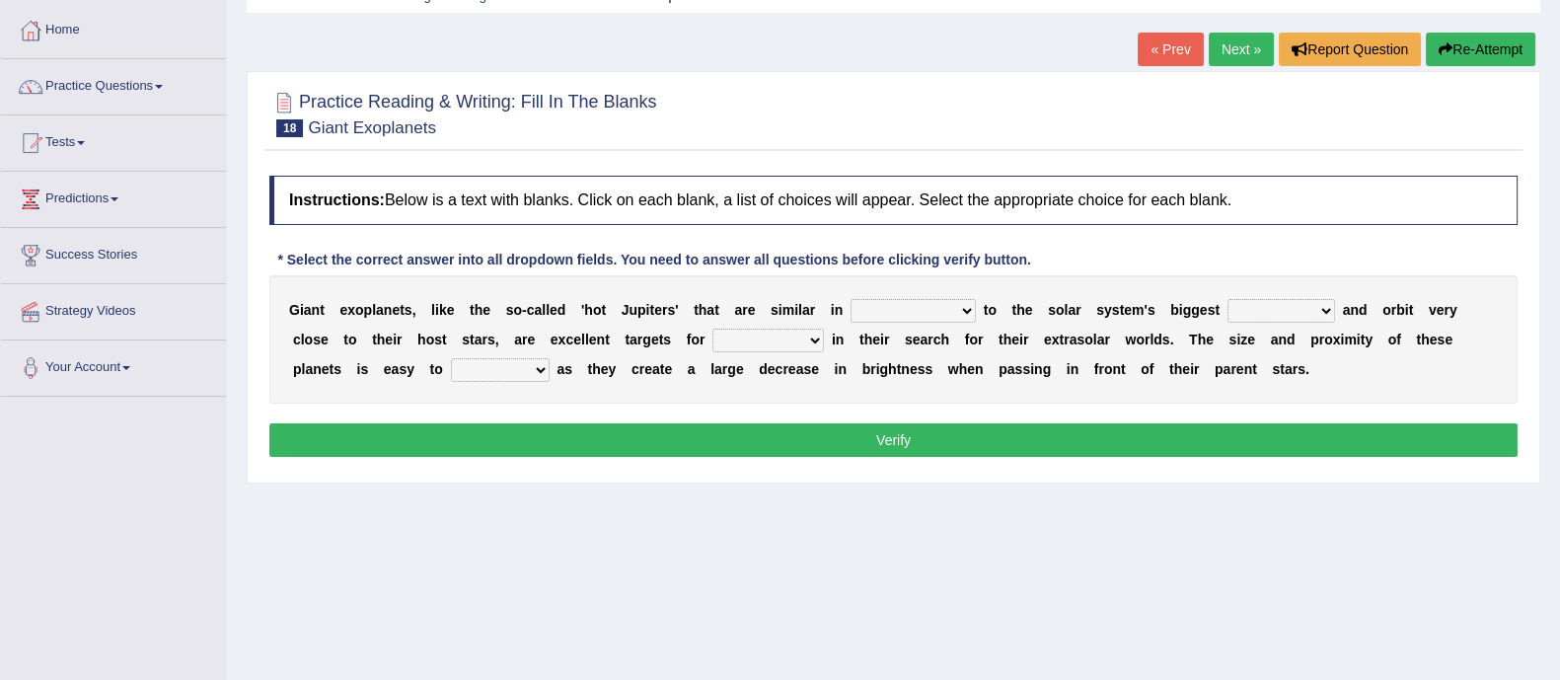
scroll to position [98, 0]
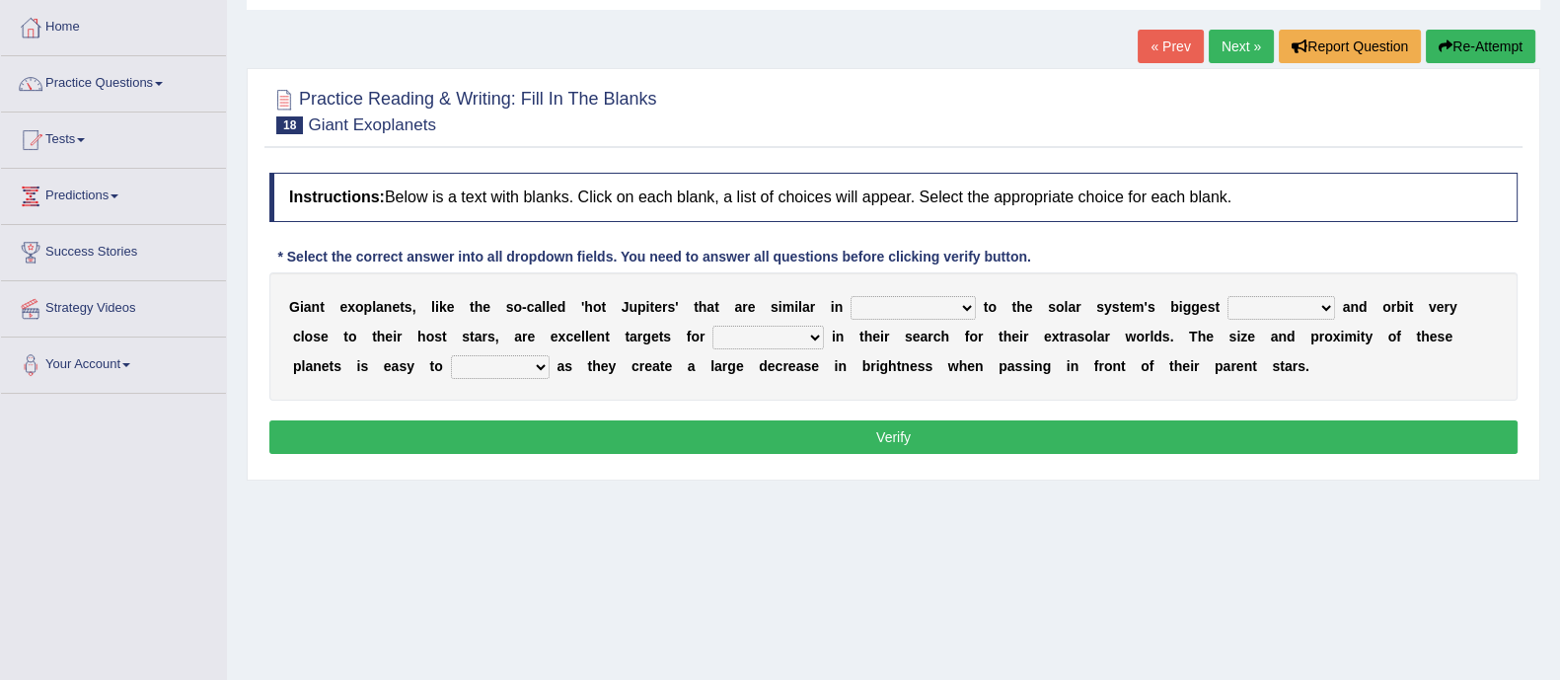
click at [941, 305] on select "borders expressions shapes characteristics" at bounding box center [913, 308] width 125 height 24
select select "characteristics"
click at [851, 296] on select "borders expressions shapes characteristics" at bounding box center [913, 308] width 125 height 24
click at [1273, 313] on select "frame subordinate planet comet" at bounding box center [1281, 308] width 108 height 24
select select "planet"
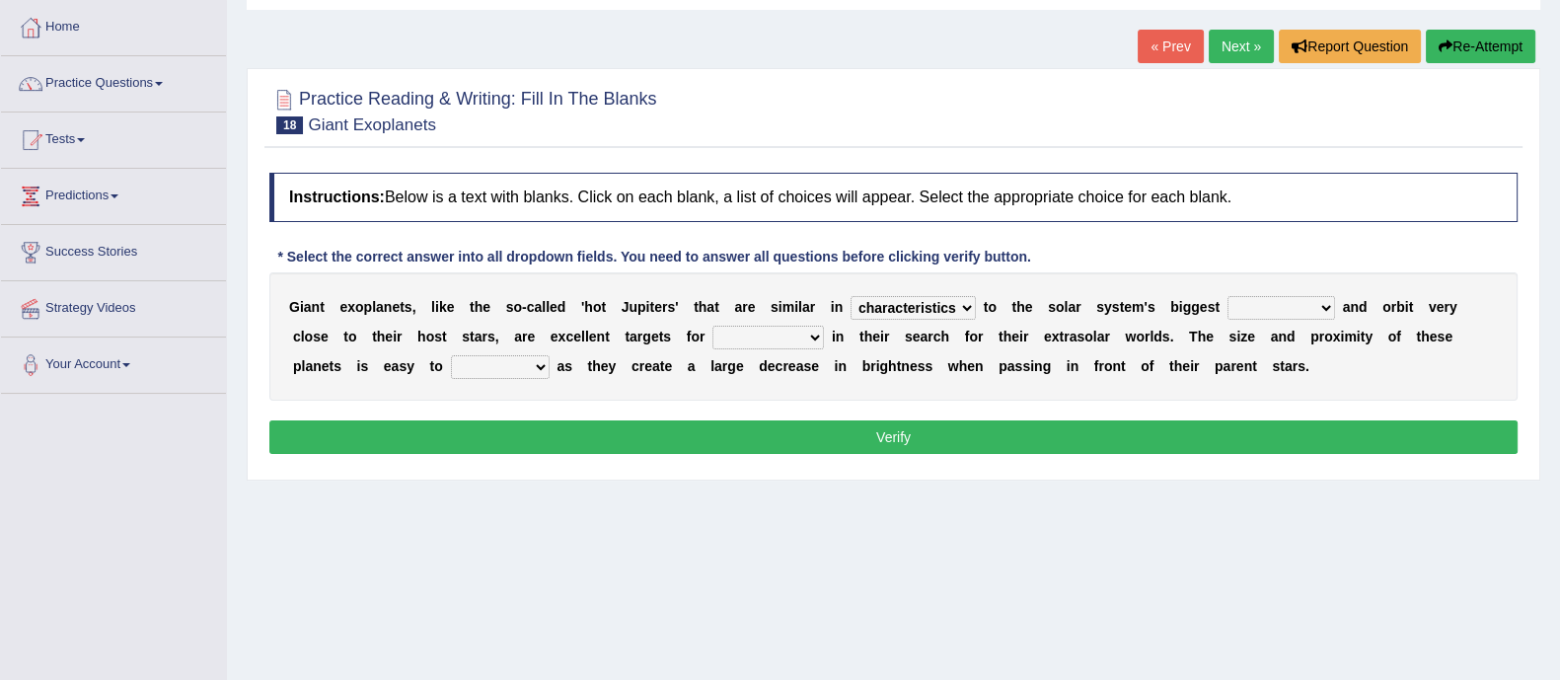
click at [1228, 296] on select "frame subordinate planet comet" at bounding box center [1281, 308] width 108 height 24
click at [769, 332] on select "members astronomers parties makers" at bounding box center [767, 338] width 111 height 24
select select "astronomers"
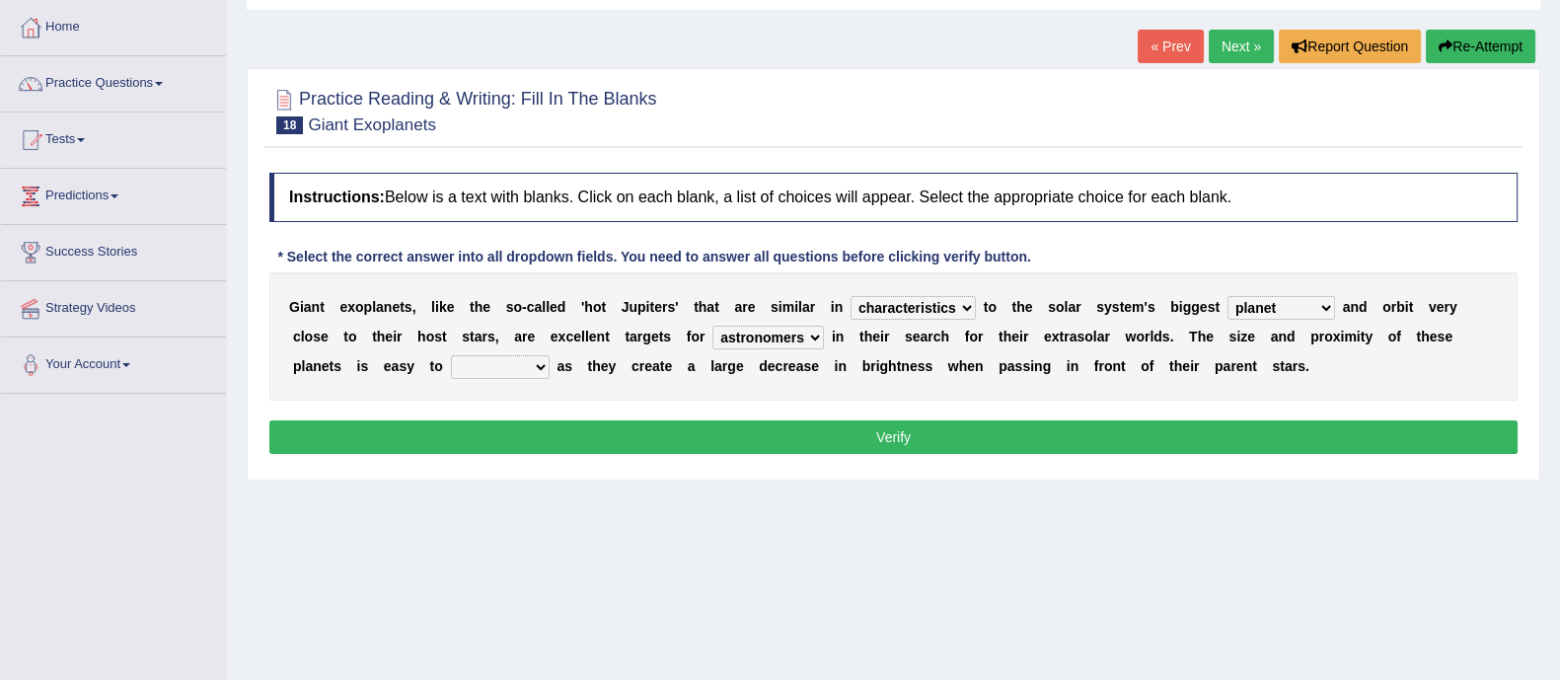
click at [712, 326] on select "members astronomers parties makers" at bounding box center [767, 338] width 111 height 24
click at [498, 368] on select "detect denounce deflect direct" at bounding box center [500, 367] width 99 height 24
select select "detect"
click at [451, 355] on select "detect denounce deflect direct" at bounding box center [500, 367] width 99 height 24
click at [945, 304] on select "borders expressions shapes characteristics" at bounding box center [913, 308] width 125 height 24
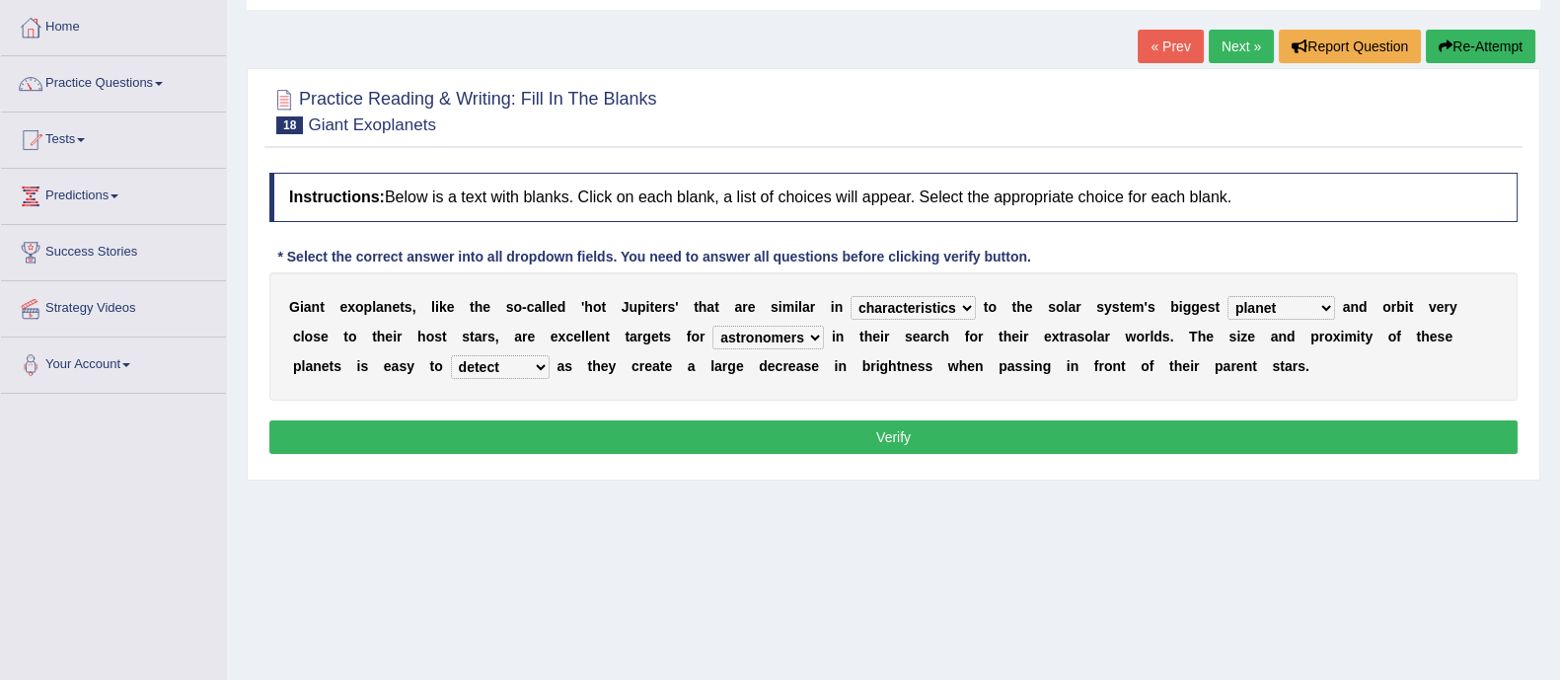
click at [945, 304] on select "borders expressions shapes characteristics" at bounding box center [913, 308] width 125 height 24
click at [872, 436] on button "Verify" at bounding box center [893, 437] width 1248 height 34
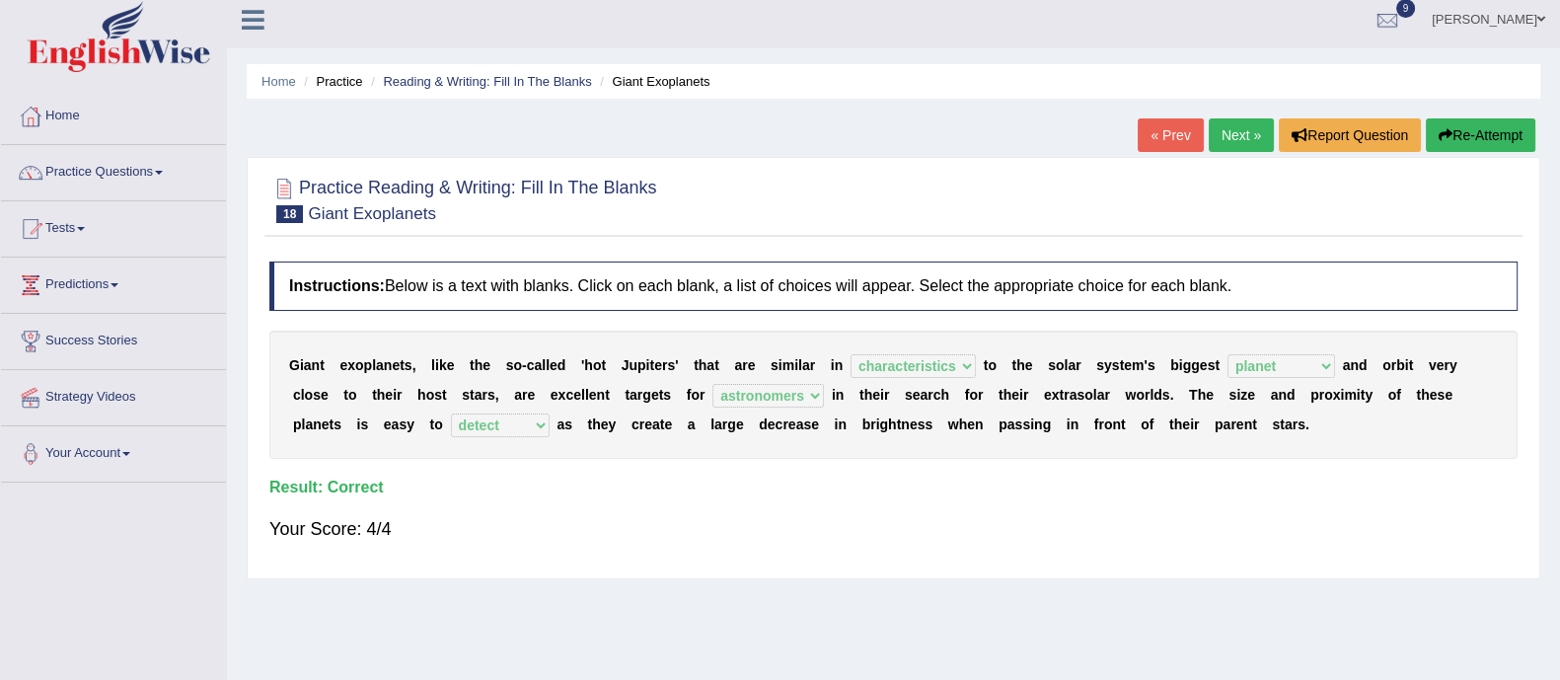
scroll to position [10, 0]
click at [1226, 131] on link "Next »" at bounding box center [1241, 134] width 65 height 34
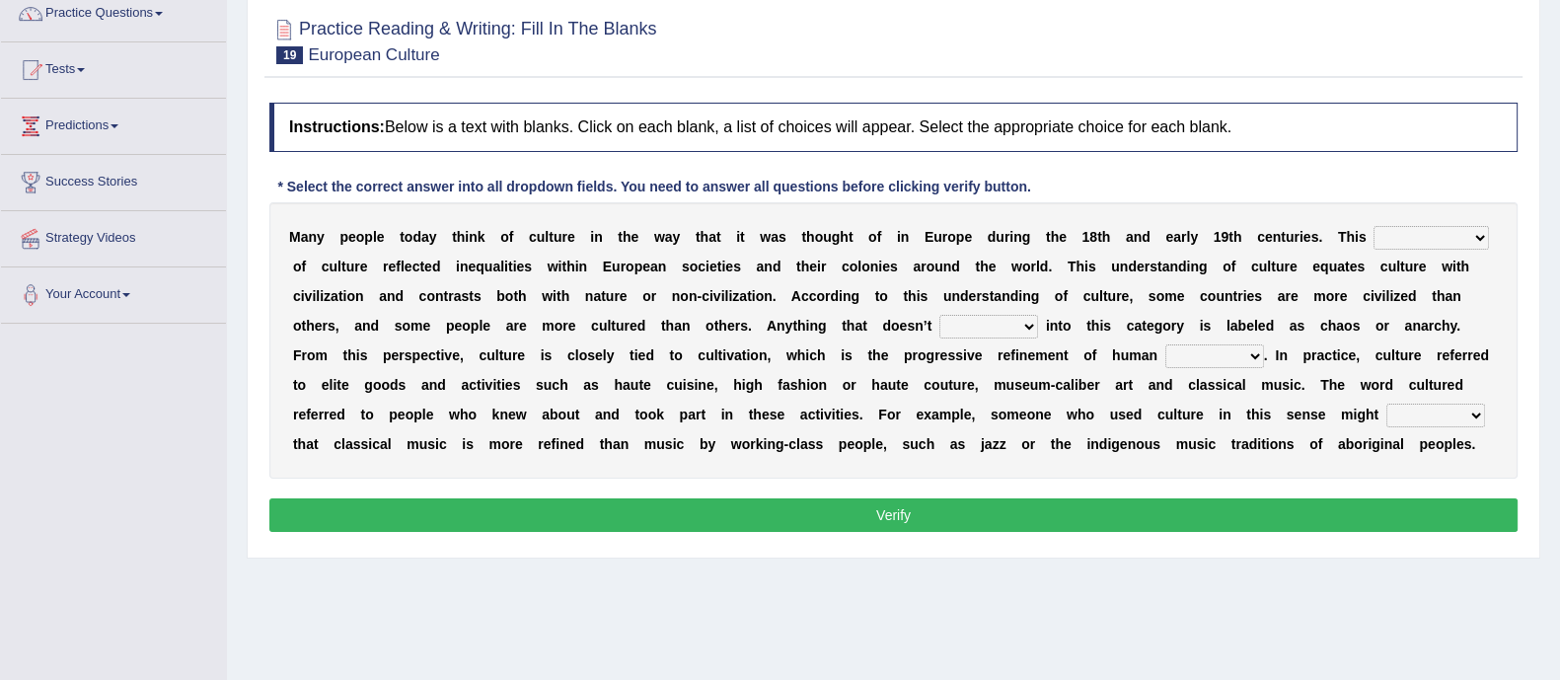
scroll to position [173, 0]
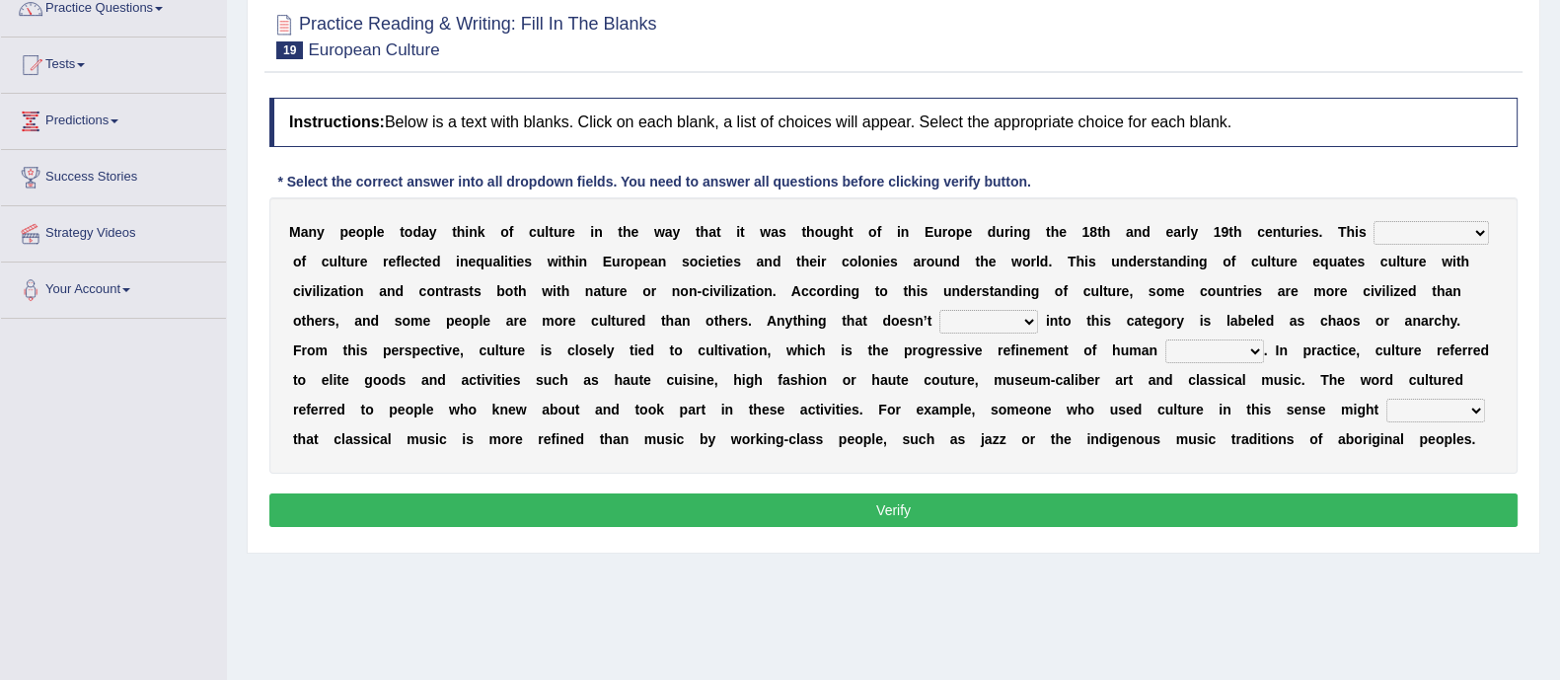
click at [1421, 232] on select "classification concept renovation identity" at bounding box center [1430, 233] width 115 height 24
click at [1373, 221] on select "classification concept renovation identity" at bounding box center [1430, 233] width 115 height 24
drag, startPoint x: 1417, startPoint y: 224, endPoint x: 1399, endPoint y: 307, distance: 84.8
click at [1399, 307] on div "M a n y p e o p l e t o d a y t h i n k o f c u l t u r e i n t h e w a y t h a…" at bounding box center [893, 335] width 1248 height 276
select select "concept"
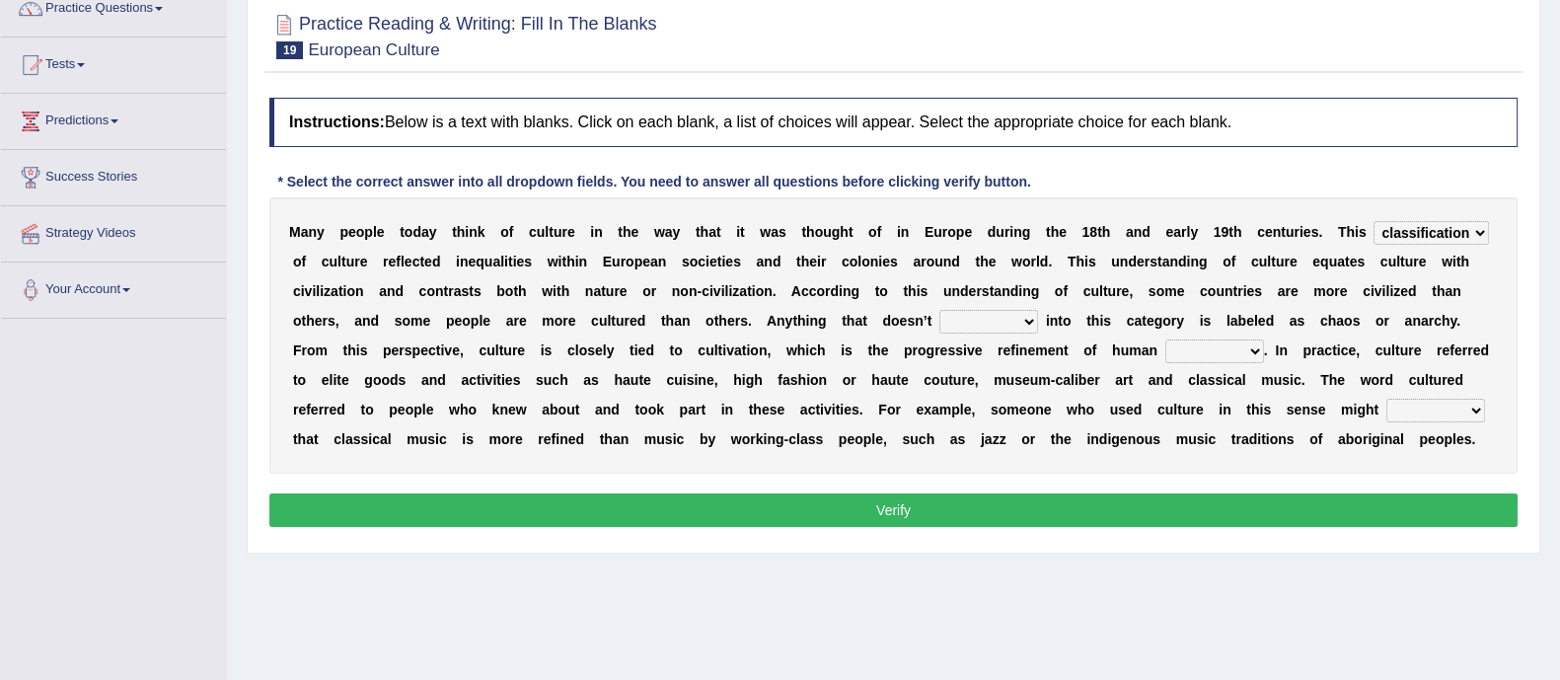
click at [1373, 221] on select "classification concept renovation identity" at bounding box center [1430, 233] width 115 height 24
click at [975, 314] on select "cut dismiss fit solve" at bounding box center [988, 322] width 99 height 24
select select "fit"
click at [939, 310] on select "cut dismiss fit solve" at bounding box center [988, 322] width 99 height 24
click at [1199, 350] on select "blessing curse habit behaviour" at bounding box center [1214, 351] width 99 height 24
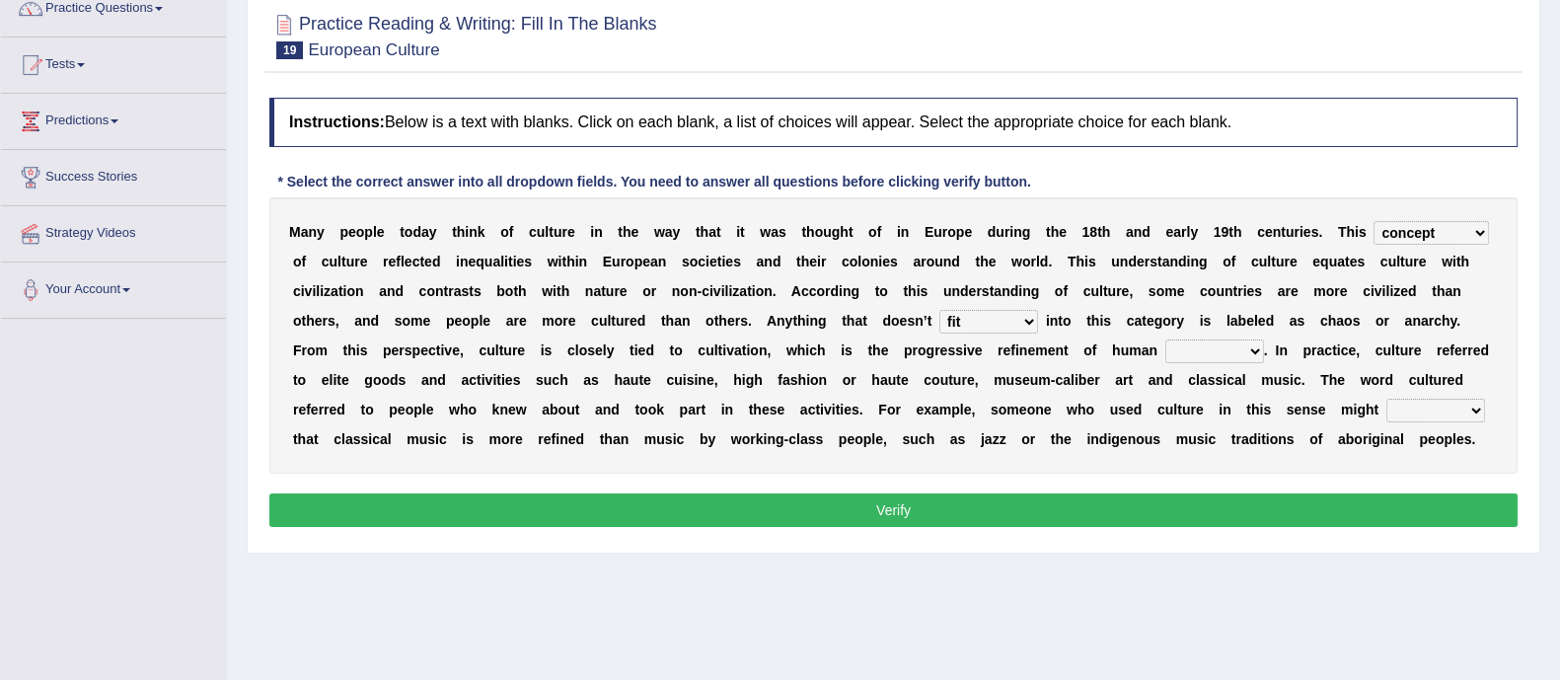
select select "behaviour"
click at [1165, 339] on select "blessing curse habit behaviour" at bounding box center [1214, 351] width 99 height 24
click at [1229, 348] on select "blessing curse habit behaviour" at bounding box center [1214, 351] width 99 height 24
click at [1426, 416] on select "argue pretend doubt reveal" at bounding box center [1435, 411] width 99 height 24
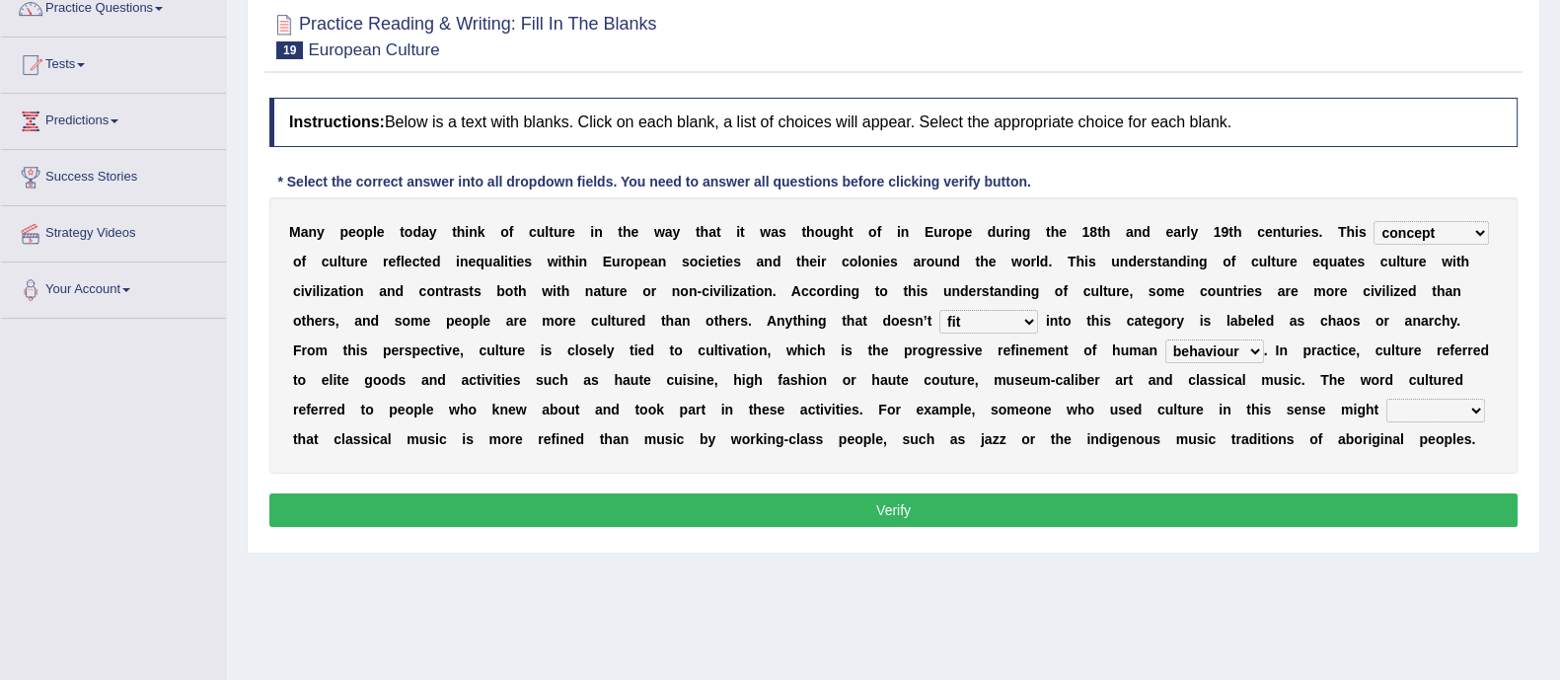
click at [1426, 416] on select "argue pretend doubt reveal" at bounding box center [1435, 411] width 99 height 24
select select "reveal"
click at [1386, 399] on select "argue pretend doubt reveal" at bounding box center [1435, 411] width 99 height 24
click at [920, 495] on button "Verify" at bounding box center [893, 510] width 1248 height 34
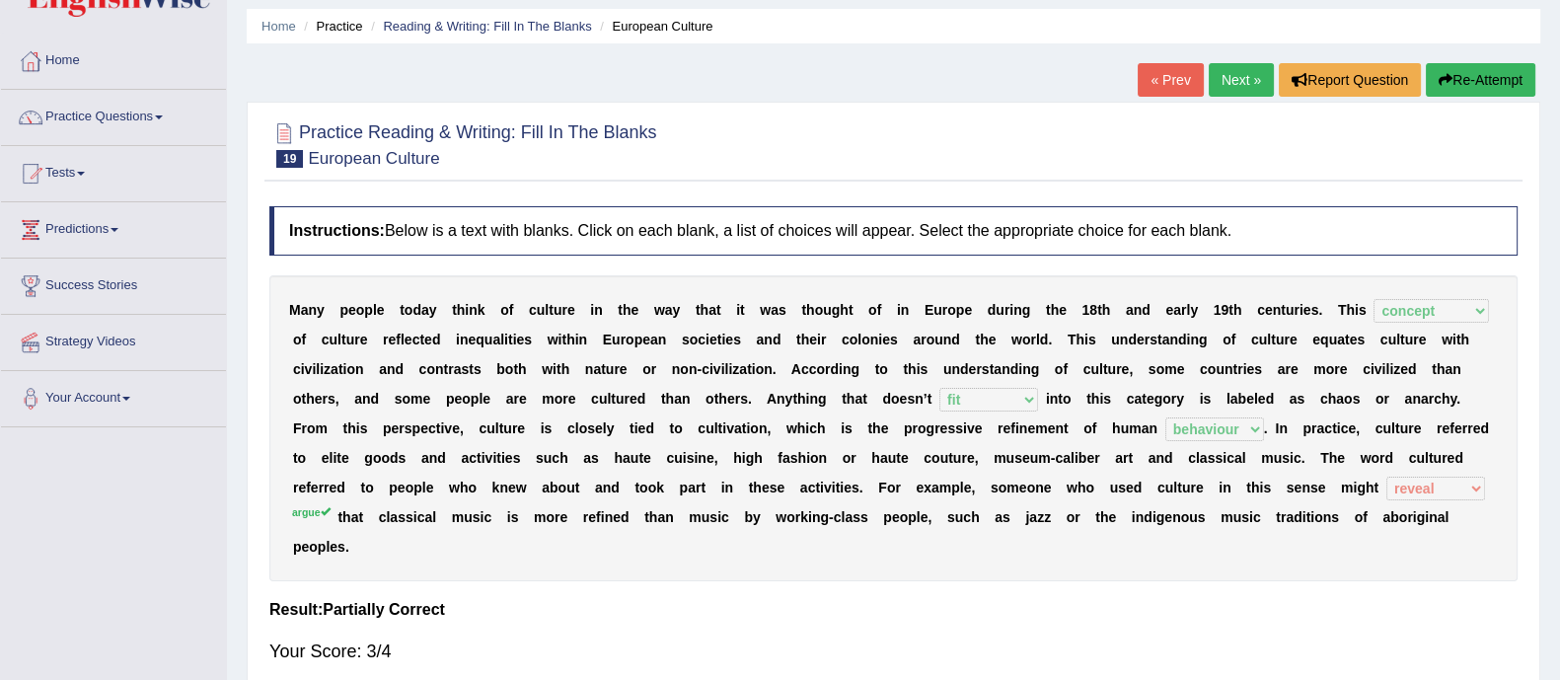
scroll to position [61, 0]
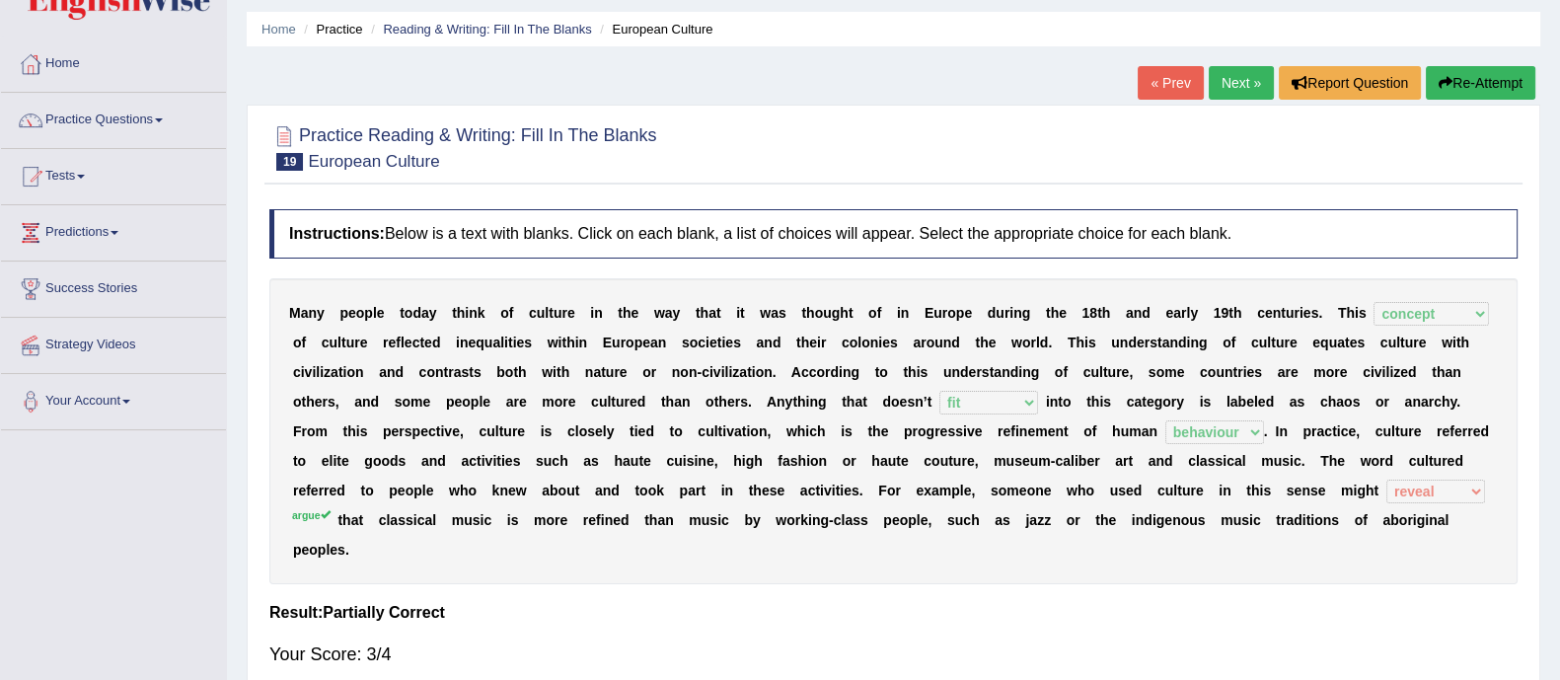
click at [1228, 95] on link "Next »" at bounding box center [1241, 83] width 65 height 34
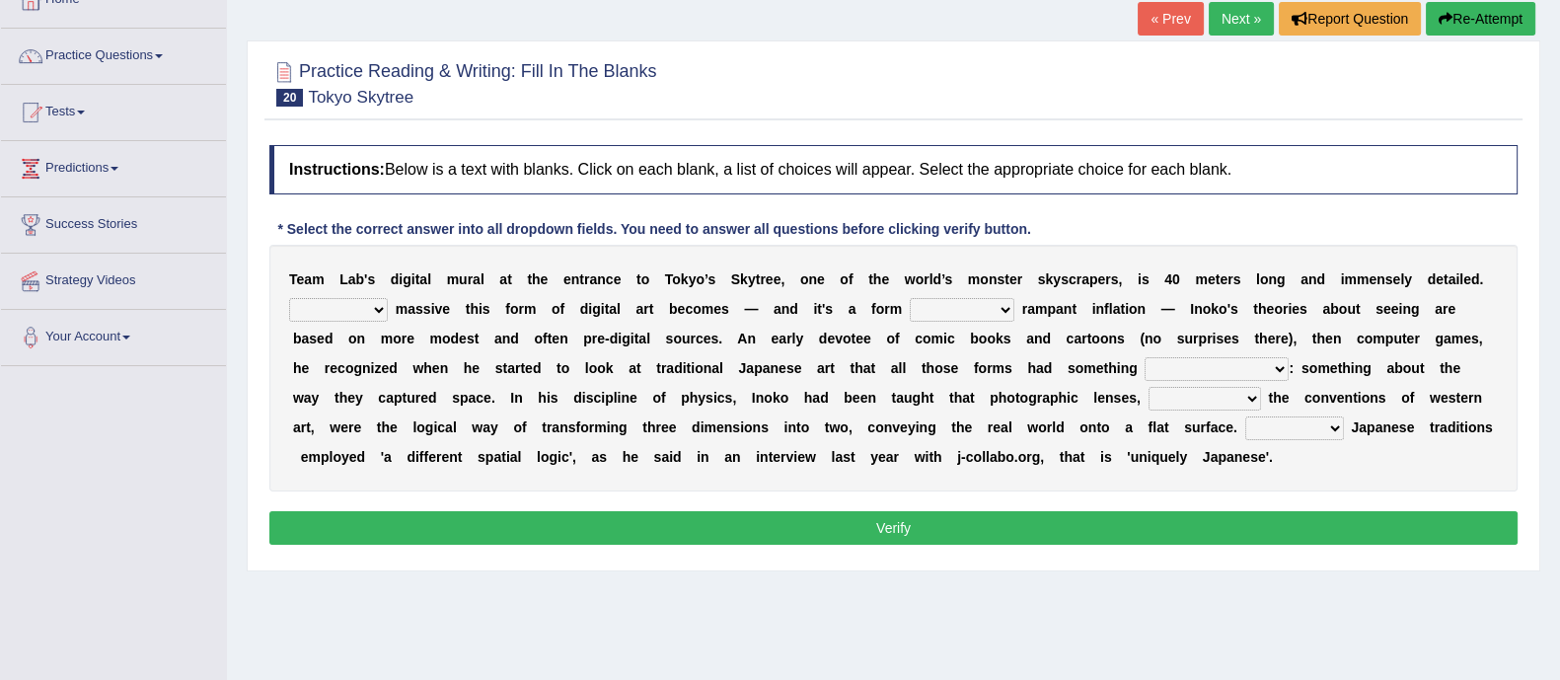
scroll to position [128, 0]
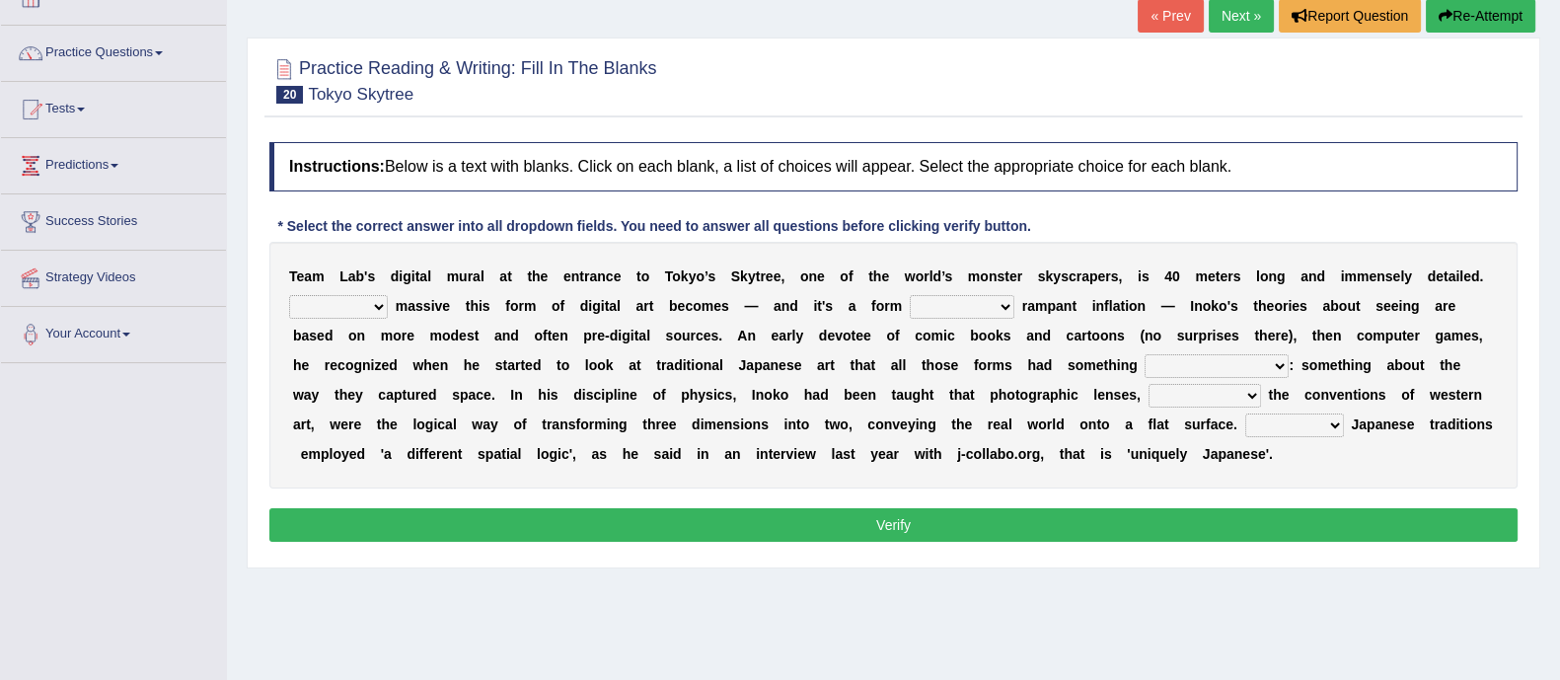
click at [1479, 7] on button "Re-Attempt" at bounding box center [1481, 16] width 110 height 34
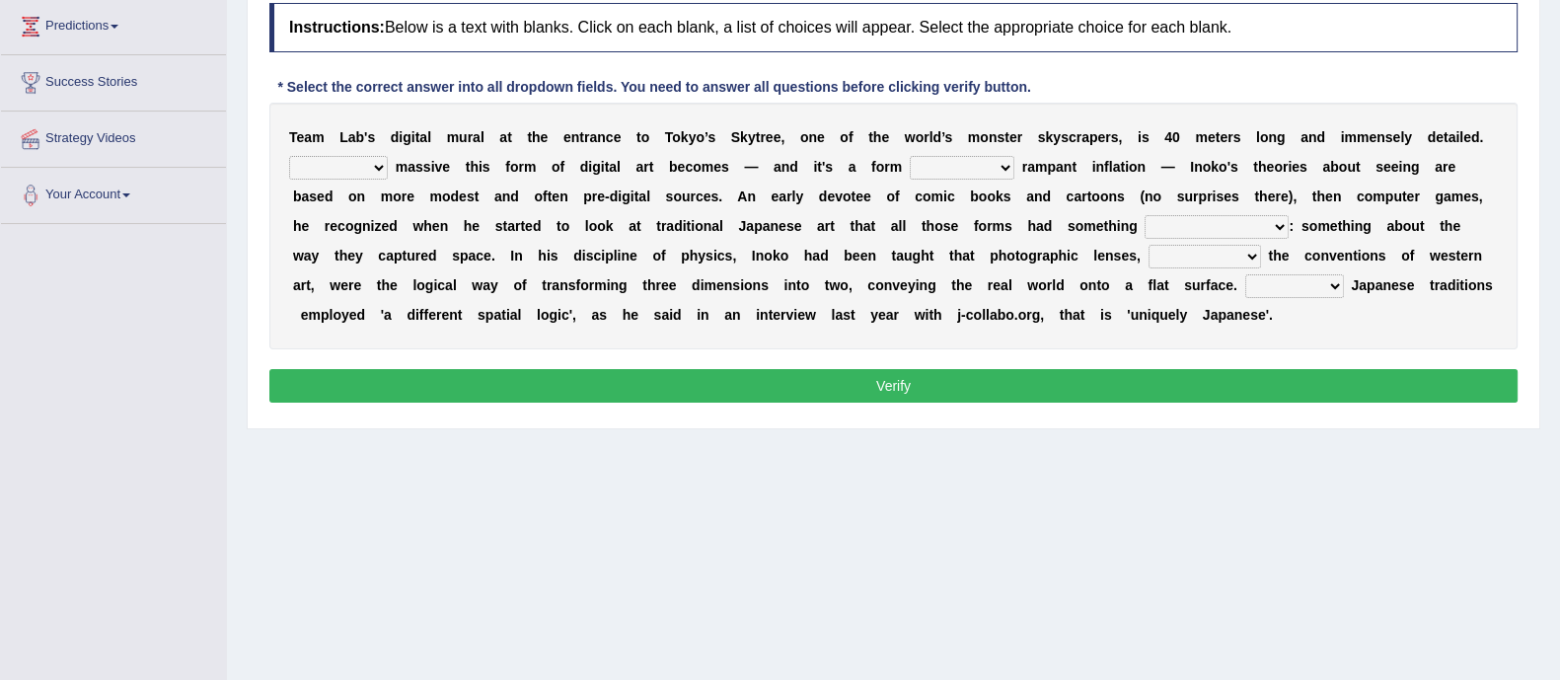
click at [341, 160] on select "However Whereas Whichever Wherever" at bounding box center [338, 168] width 99 height 24
select select "However"
click at [289, 156] on select "However Whereas Whichever Wherever" at bounding box center [338, 168] width 99 height 24
click at [987, 171] on select "subject to related with apart from based on" at bounding box center [962, 168] width 105 height 24
select select "based on"
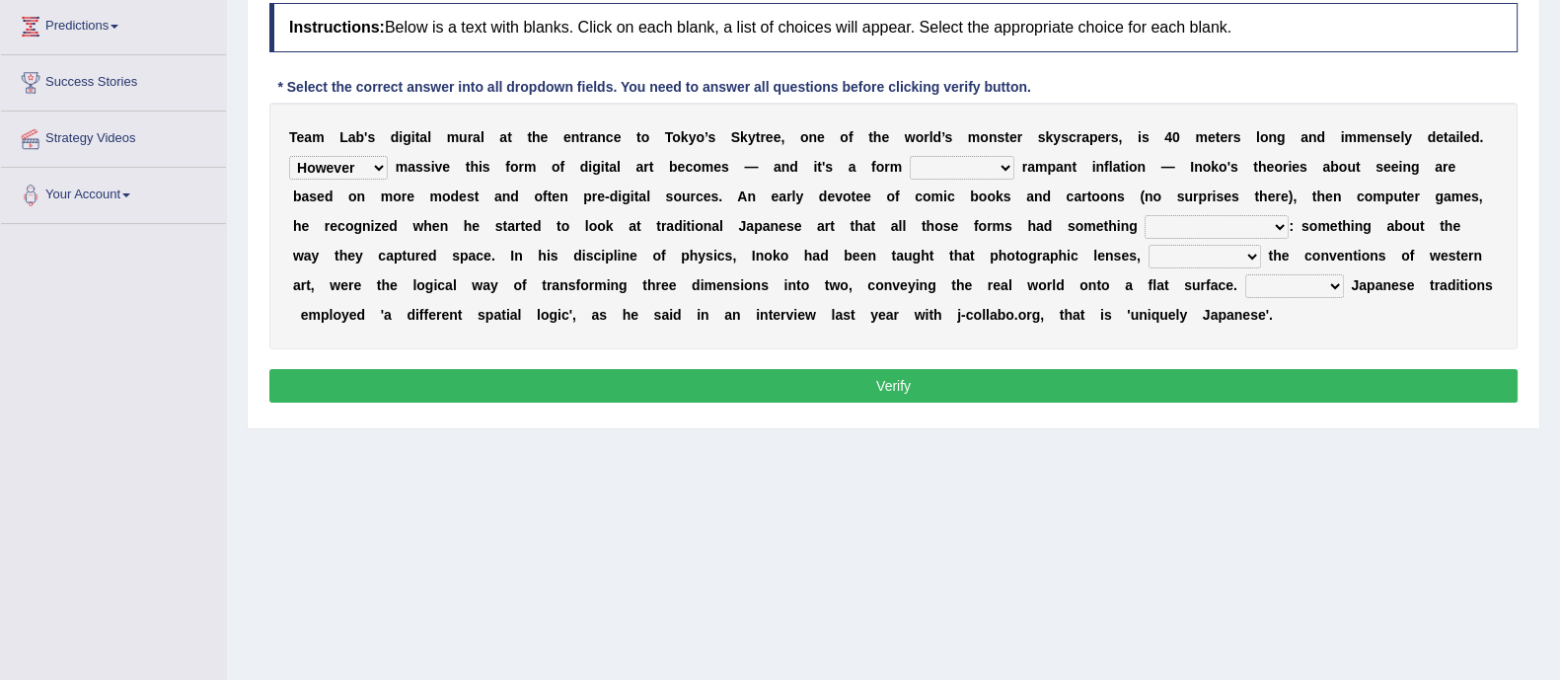
click at [910, 156] on select "subject to related with apart from based on" at bounding box center [962, 168] width 105 height 24
click at [1189, 228] on select "in fact as whole in common in the same times" at bounding box center [1217, 227] width 144 height 24
select select "in common"
click at [1145, 215] on select "in fact as whole in common in the same times" at bounding box center [1217, 227] width 144 height 24
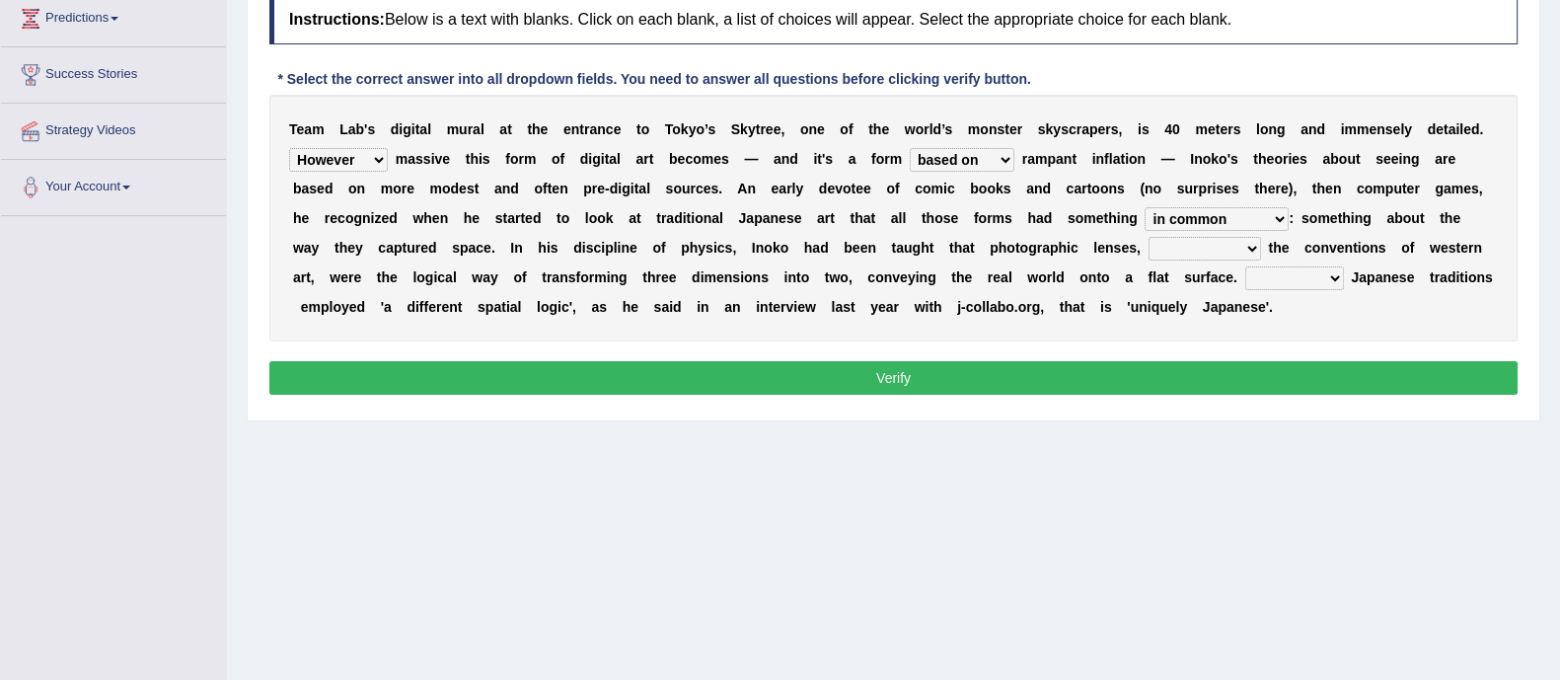
scroll to position [273, 0]
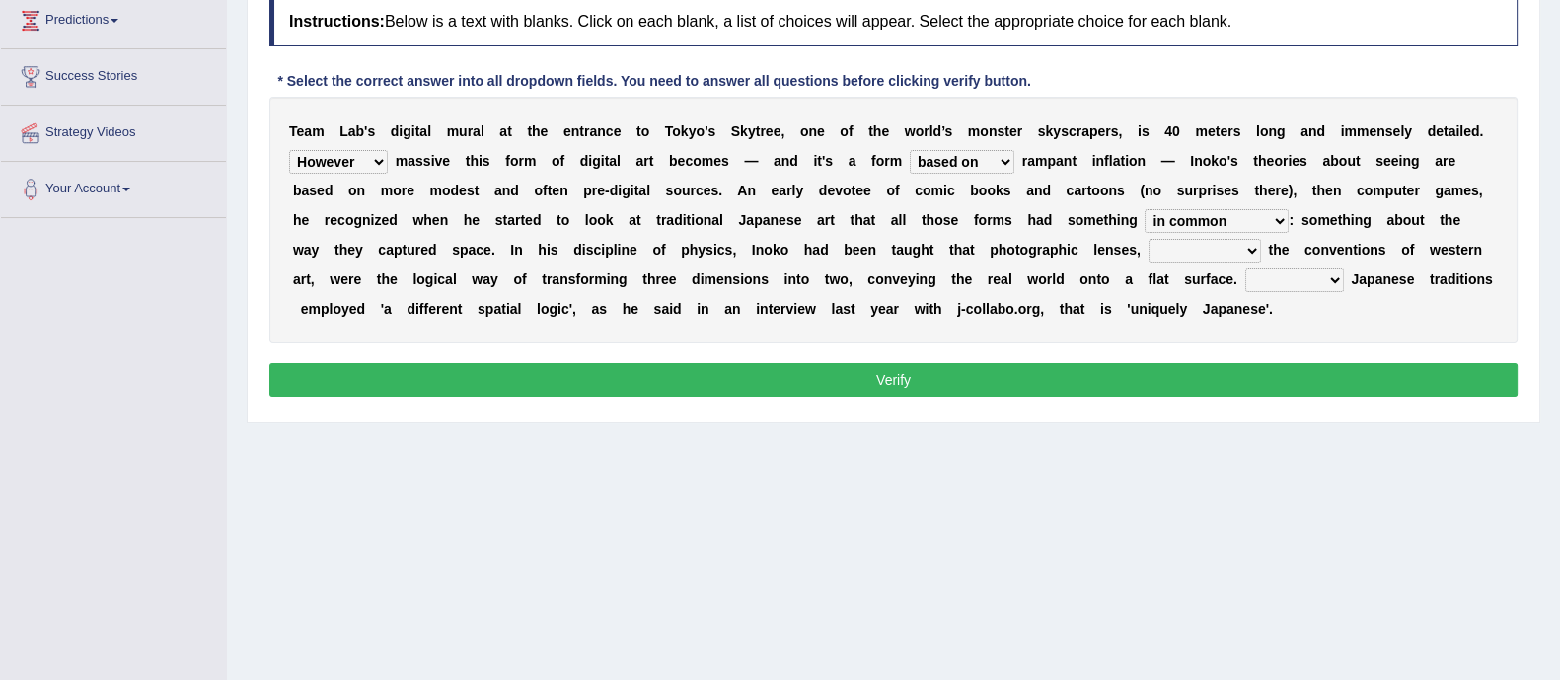
click at [1167, 255] on select "along with out of apart with furhter afield" at bounding box center [1204, 251] width 112 height 24
click at [1181, 247] on select "along with out of apart with furhter afield" at bounding box center [1204, 251] width 112 height 24
select select "along with"
click at [1148, 239] on select "along with out of apart with furhter afield" at bounding box center [1204, 251] width 112 height 24
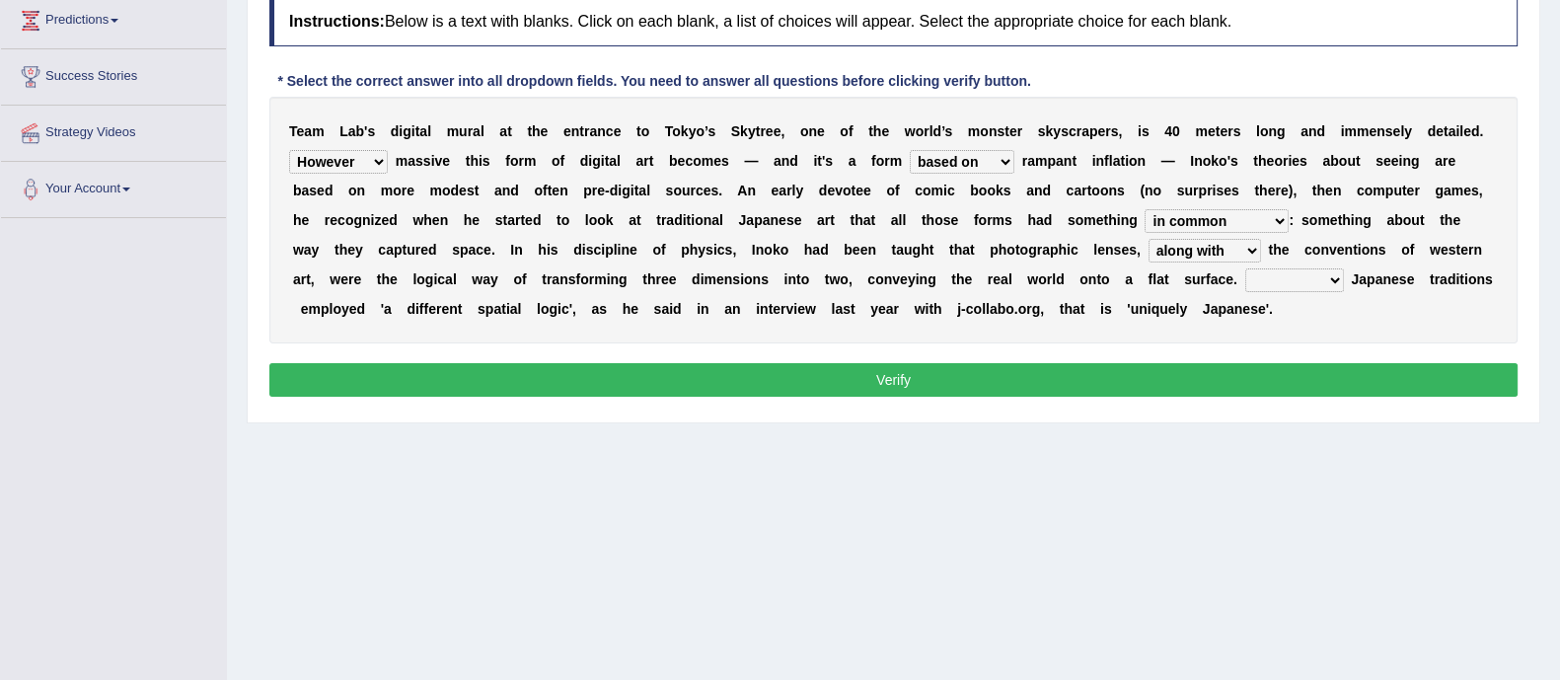
click at [1273, 279] on select "Thus But So Therefore" at bounding box center [1294, 280] width 99 height 24
select select "Thus"
click at [1245, 268] on select "Thus But So Therefore" at bounding box center [1294, 280] width 99 height 24
click at [1219, 249] on select "along with out of apart with furhter afield" at bounding box center [1204, 251] width 112 height 24
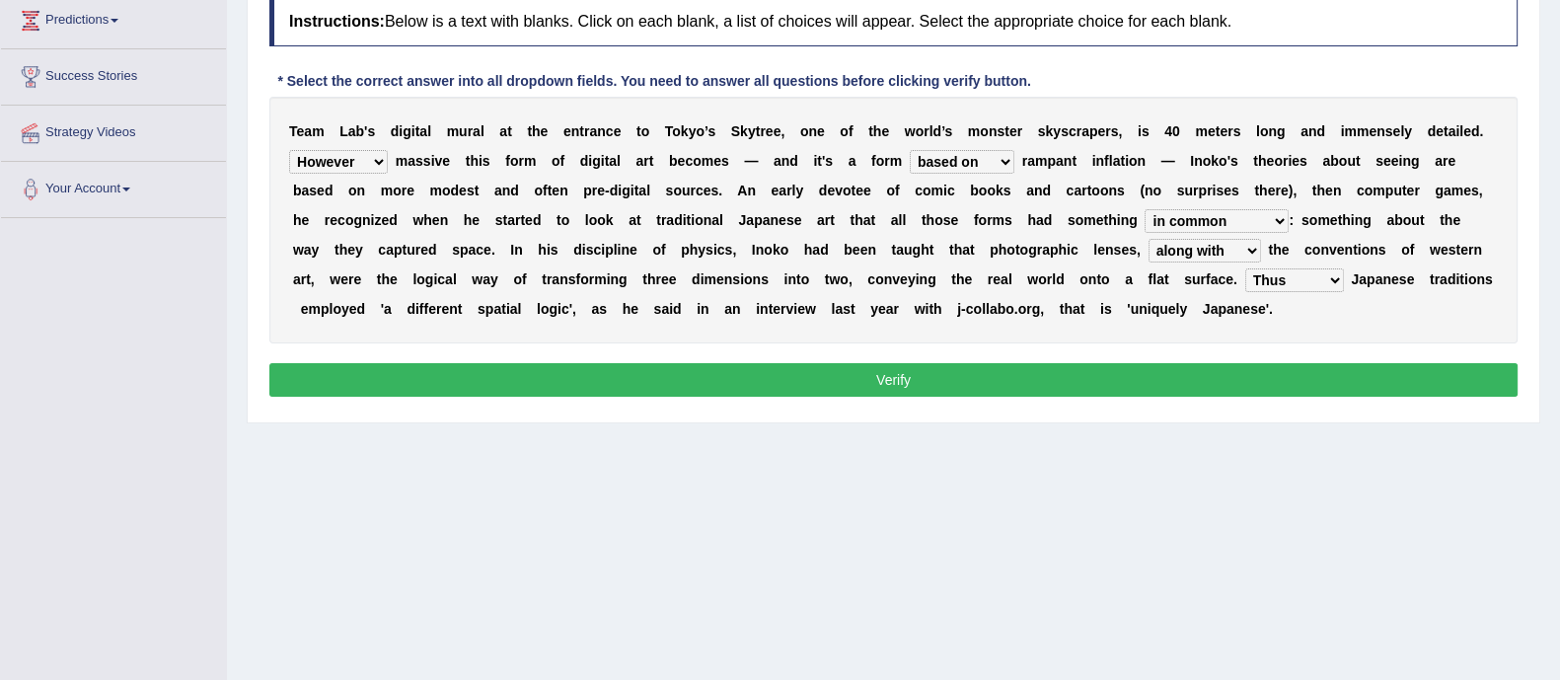
click at [1147, 392] on button "Verify" at bounding box center [893, 380] width 1248 height 34
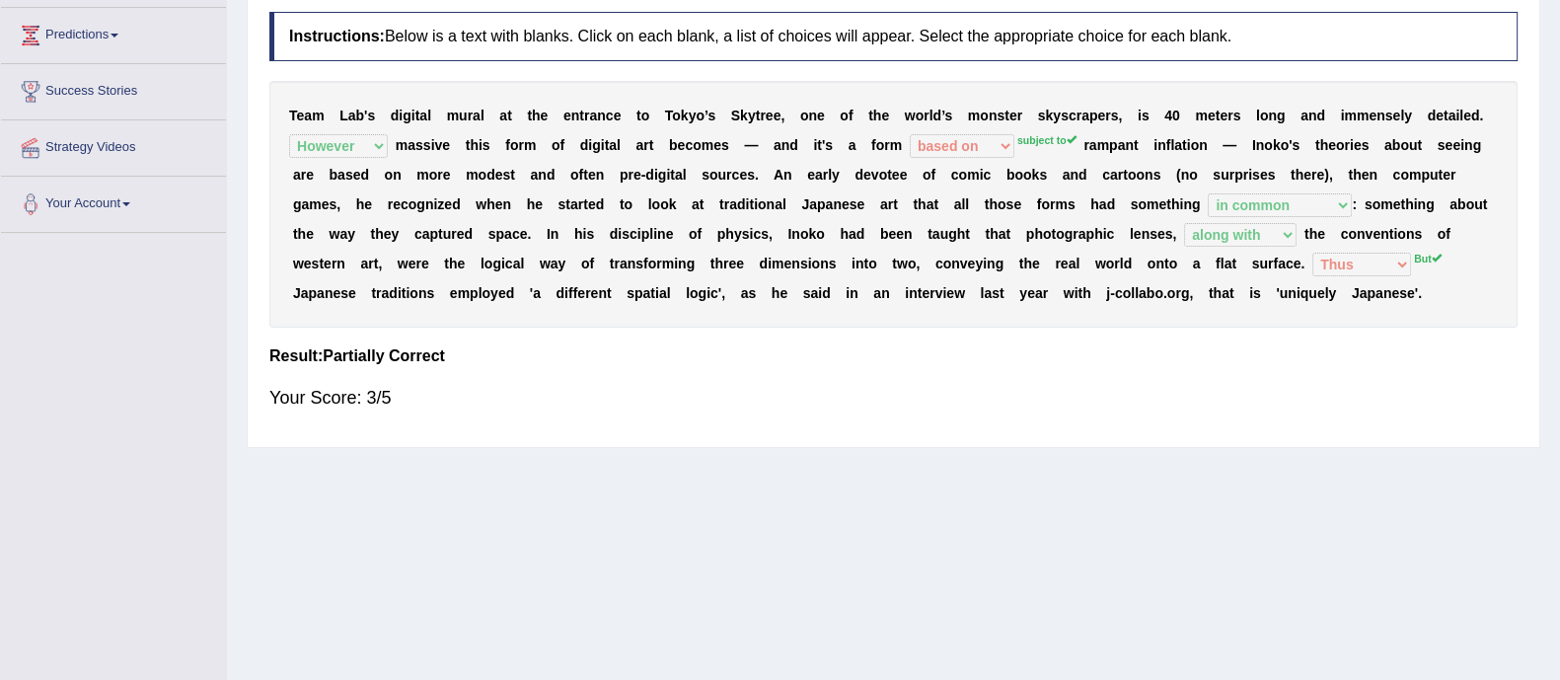
scroll to position [258, 0]
click at [1147, 392] on div "Your Score: 3/5" at bounding box center [893, 398] width 1248 height 47
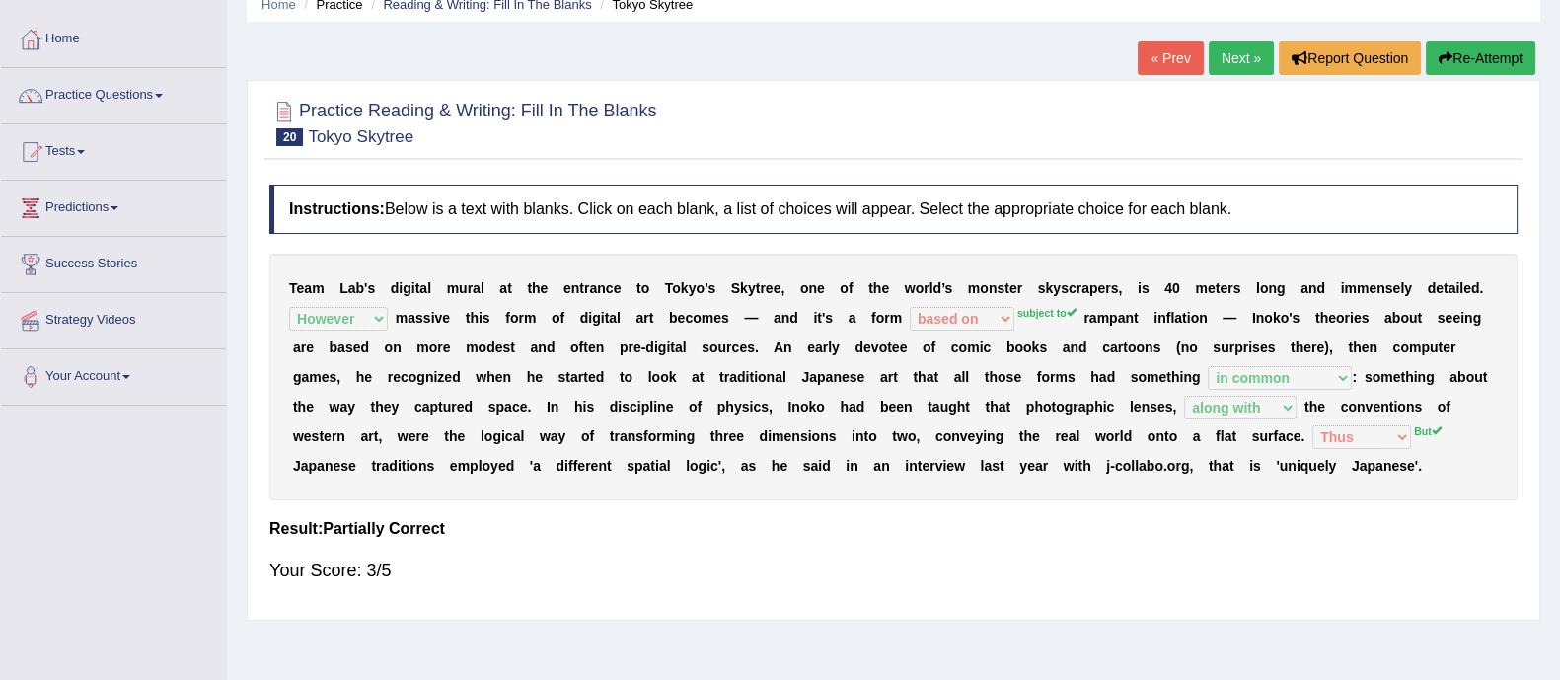
scroll to position [81, 0]
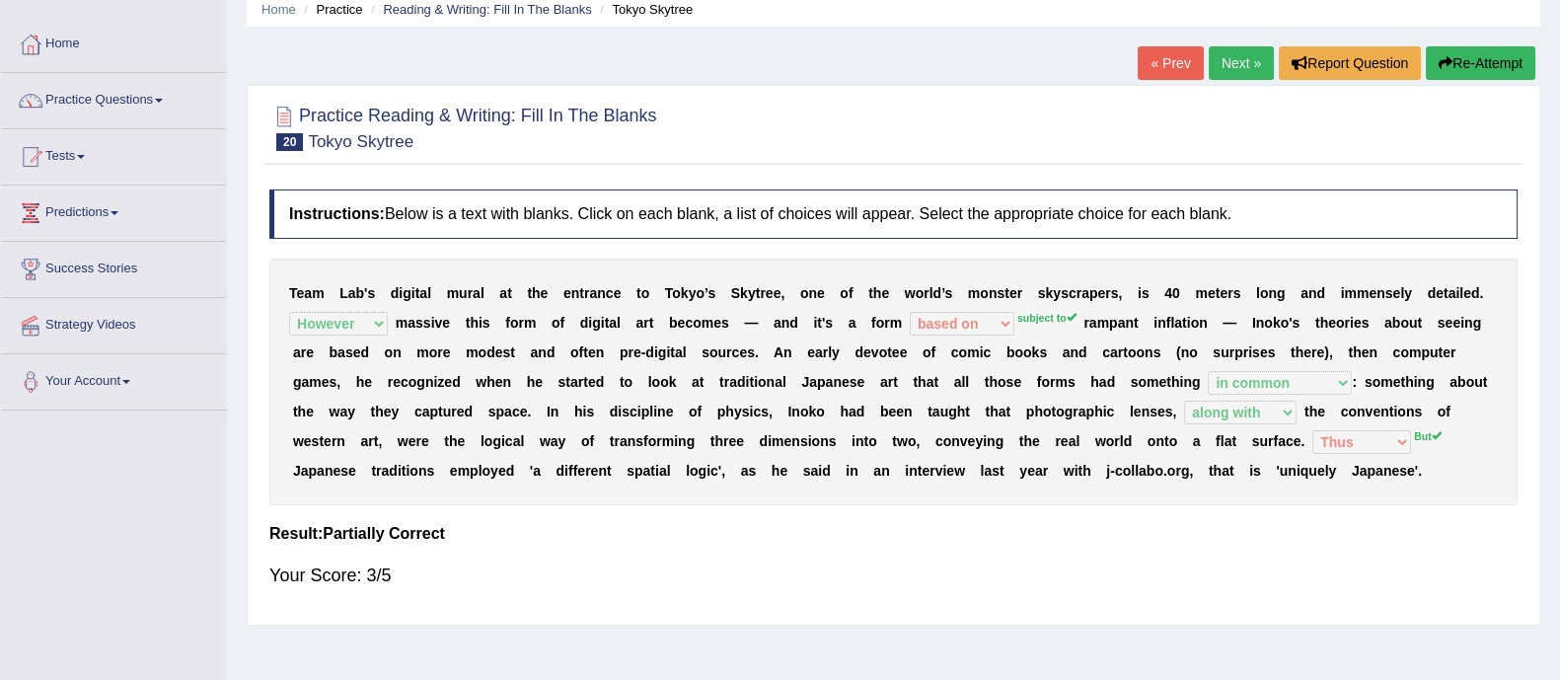
click at [1233, 69] on link "Next »" at bounding box center [1241, 63] width 65 height 34
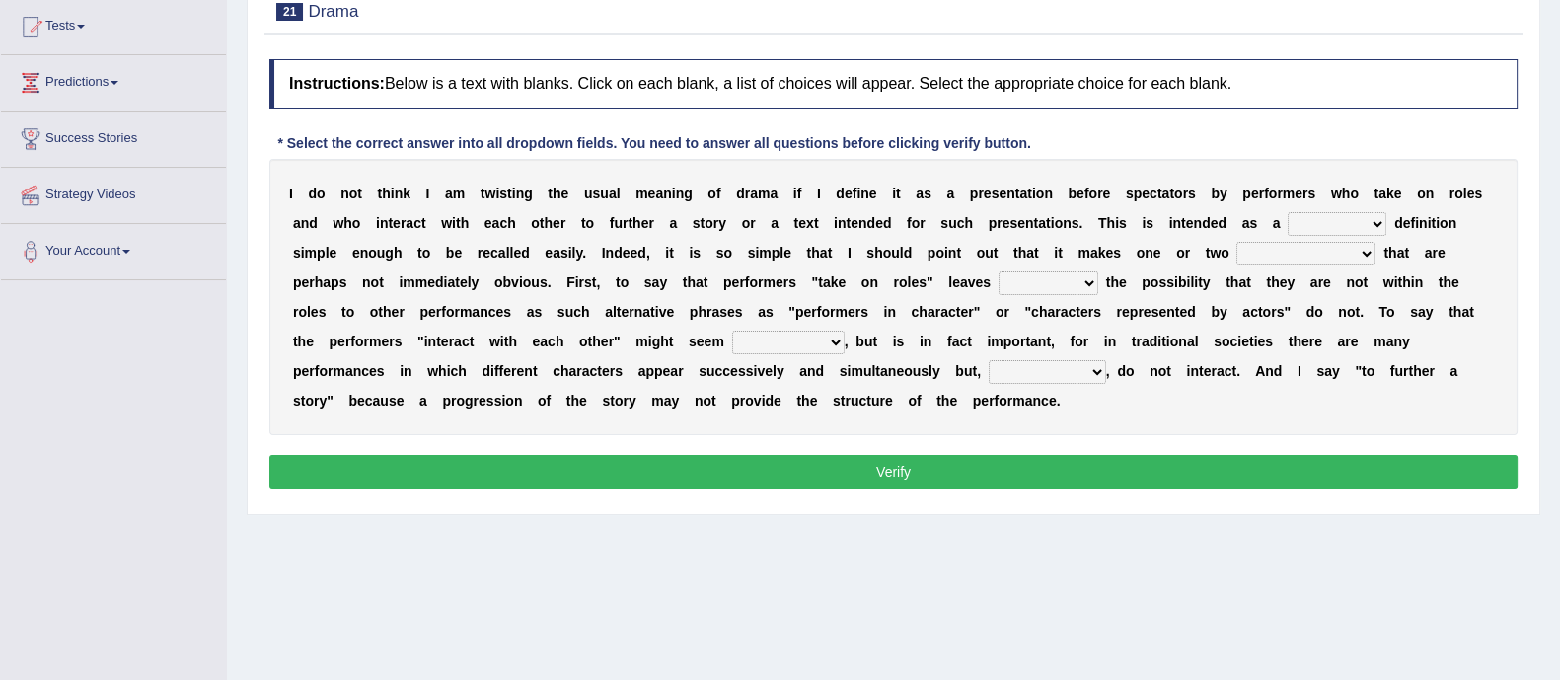
scroll to position [211, 0]
click at [1312, 229] on select "handing working using applying" at bounding box center [1337, 224] width 99 height 24
select select "using"
click at [1288, 212] on select "handing working using applying" at bounding box center [1337, 224] width 99 height 24
click at [1301, 243] on select "implementations distributions distinctions comprehensions" at bounding box center [1305, 254] width 139 height 24
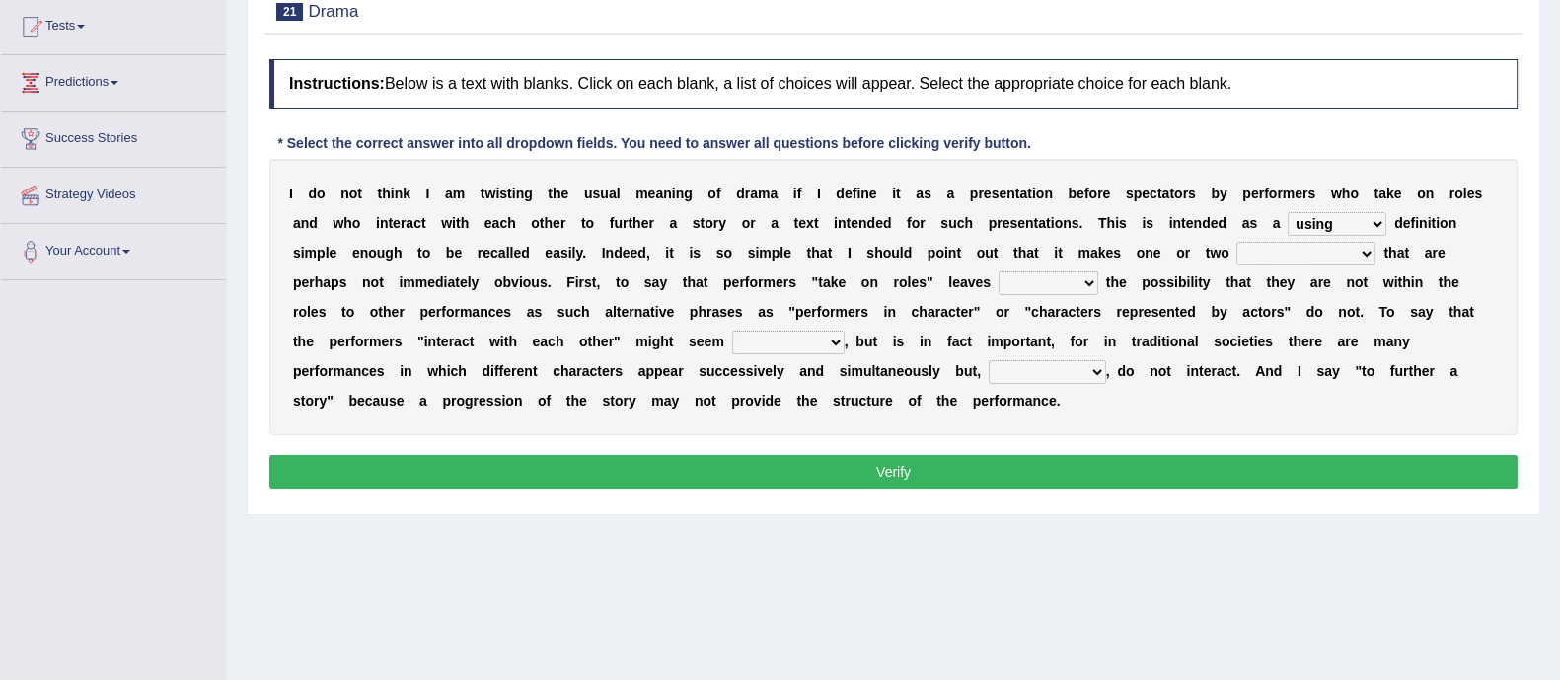
select select "implementations"
click at [1236, 242] on select "implementations distributions distinctions comprehensions" at bounding box center [1305, 254] width 139 height 24
click at [1016, 271] on select "go covered undoubted open" at bounding box center [1049, 283] width 100 height 24
select select "open"
click at [999, 271] on select "go covered undoubted open" at bounding box center [1049, 283] width 100 height 24
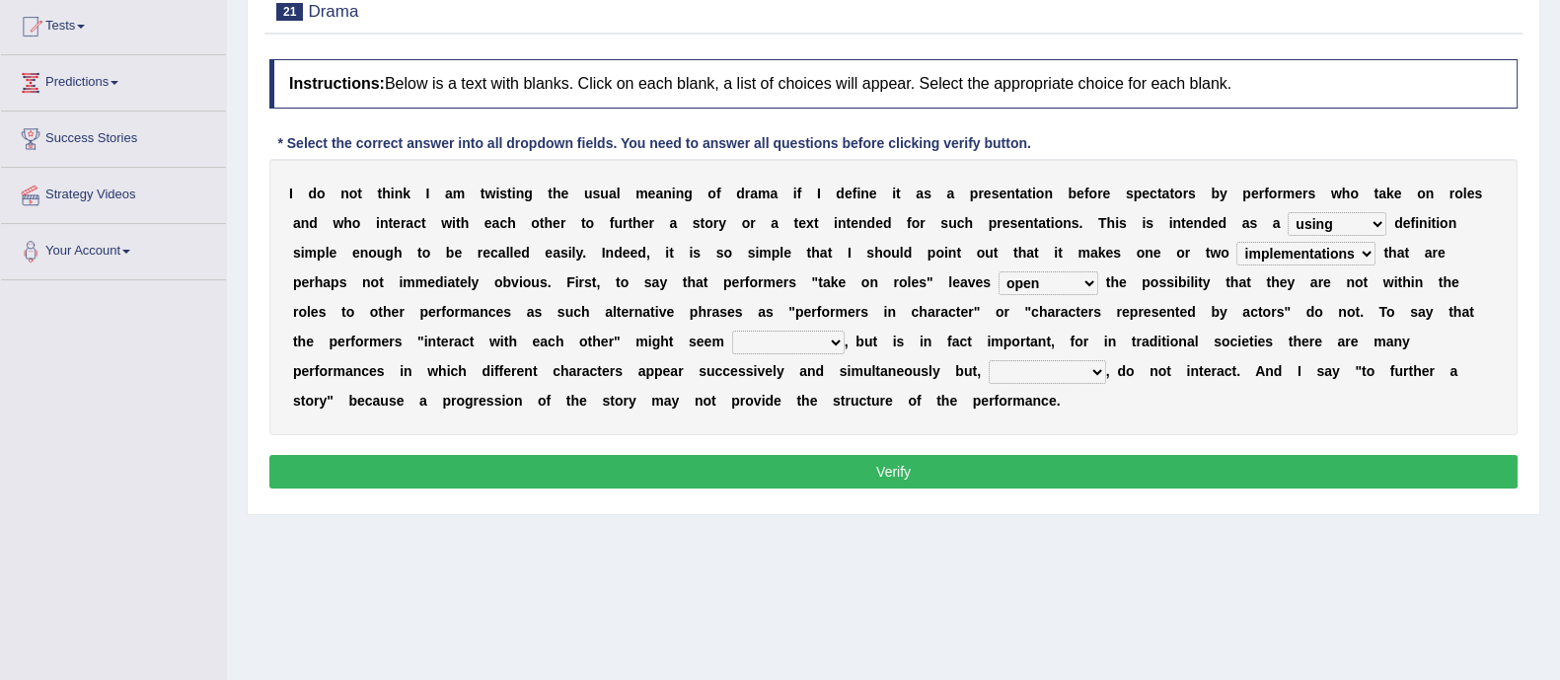
click at [805, 351] on select "uneven unnecessary unabated uncaring" at bounding box center [788, 343] width 112 height 24
select select "unnecessary"
click at [732, 331] on select "uneven unnecessary unabated uncaring" at bounding box center [788, 343] width 112 height 24
click at [1019, 356] on div "I d o n o t t h i n k I a m t w i s t i n g t h e u s u a l m e a n i n g o f d…" at bounding box center [893, 297] width 1248 height 276
click at [1016, 367] on select "accordingly timely nevertheless subsequently" at bounding box center [1047, 372] width 117 height 24
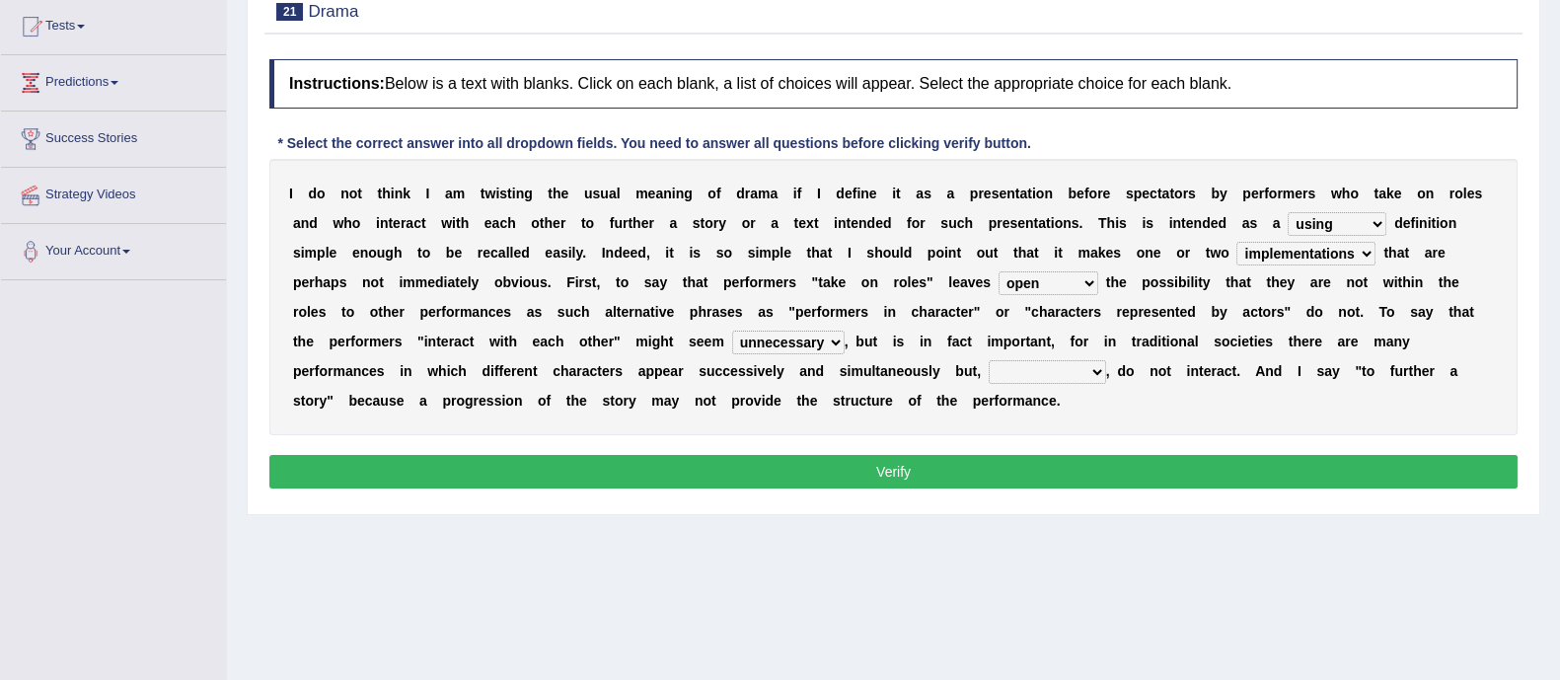
select select "subsequently"
click at [989, 360] on select "accordingly timely nevertheless subsequently" at bounding box center [1047, 372] width 117 height 24
click at [1011, 471] on button "Verify" at bounding box center [893, 472] width 1248 height 34
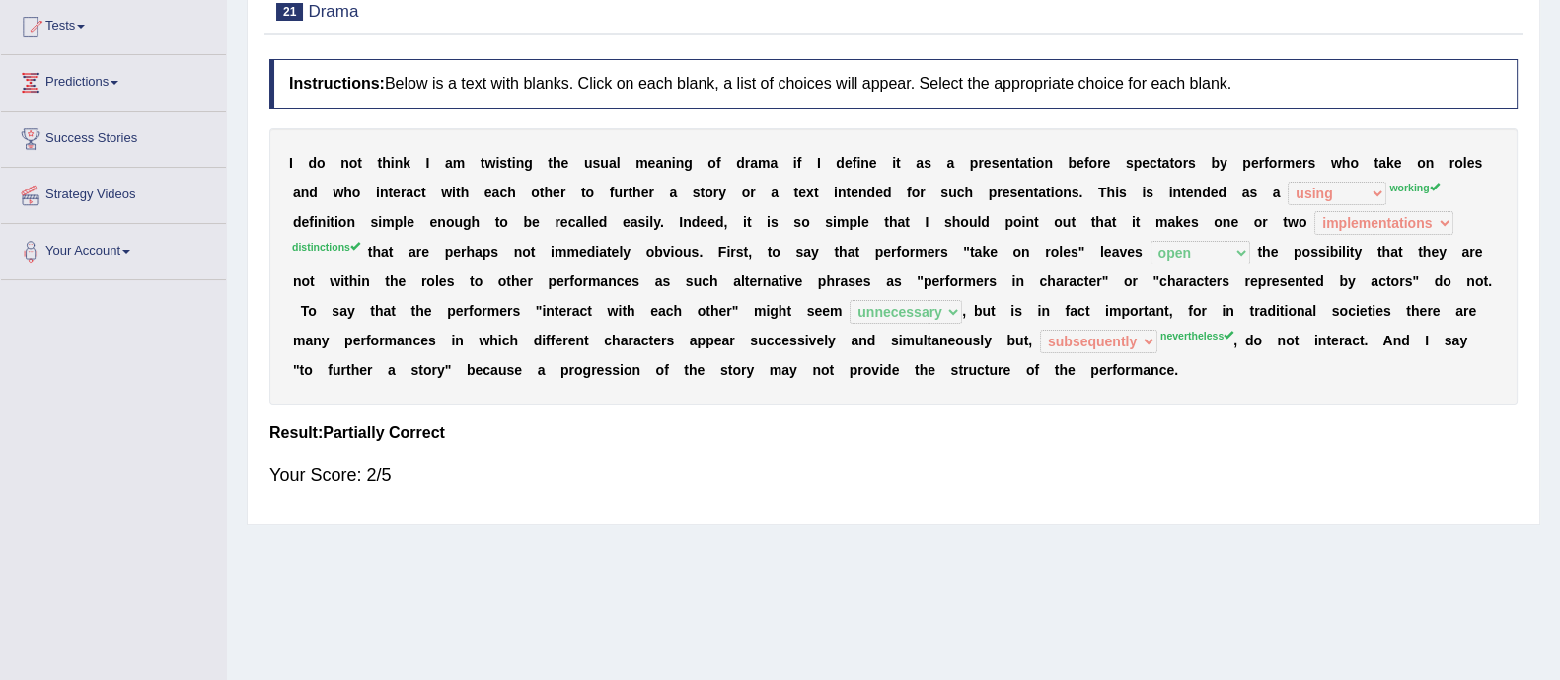
click at [1268, 490] on div "Your Score: 2/5" at bounding box center [893, 474] width 1248 height 47
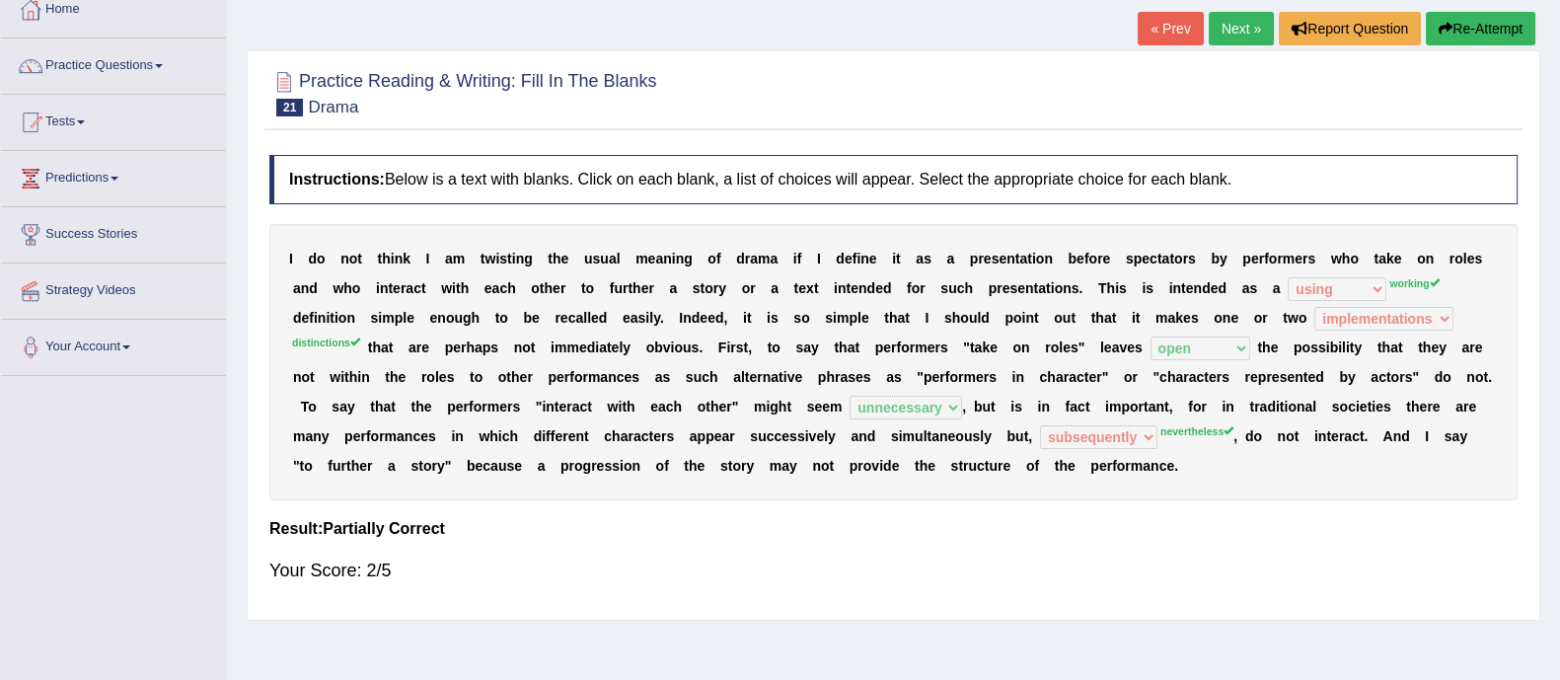
scroll to position [114, 0]
click at [1485, 23] on button "Re-Attempt" at bounding box center [1481, 30] width 110 height 34
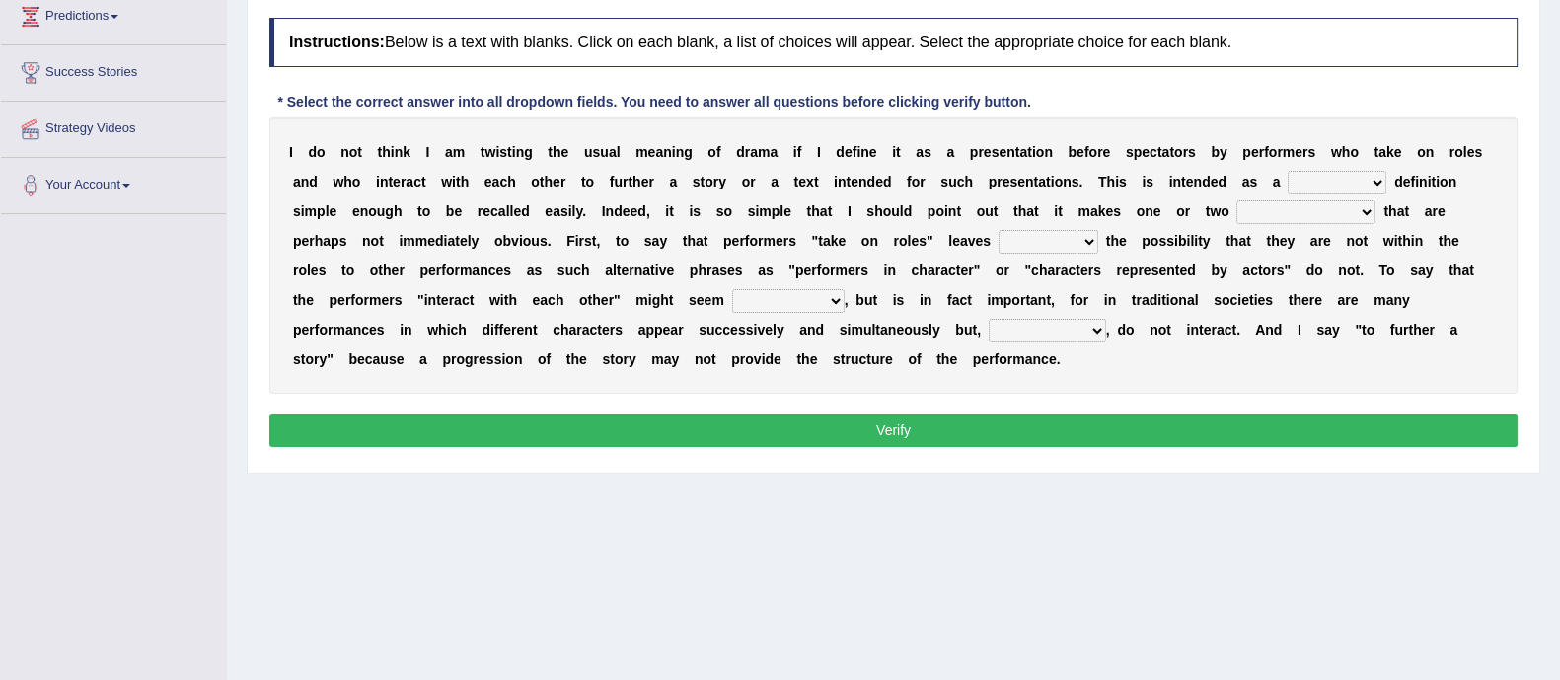
click at [1364, 188] on select "handing working using applying" at bounding box center [1337, 183] width 99 height 24
select select "working"
click at [1288, 171] on select "handing working using applying" at bounding box center [1337, 183] width 99 height 24
click at [1298, 216] on select "implementations distributions distinctions comprehensions" at bounding box center [1305, 212] width 139 height 24
select select "distinctions"
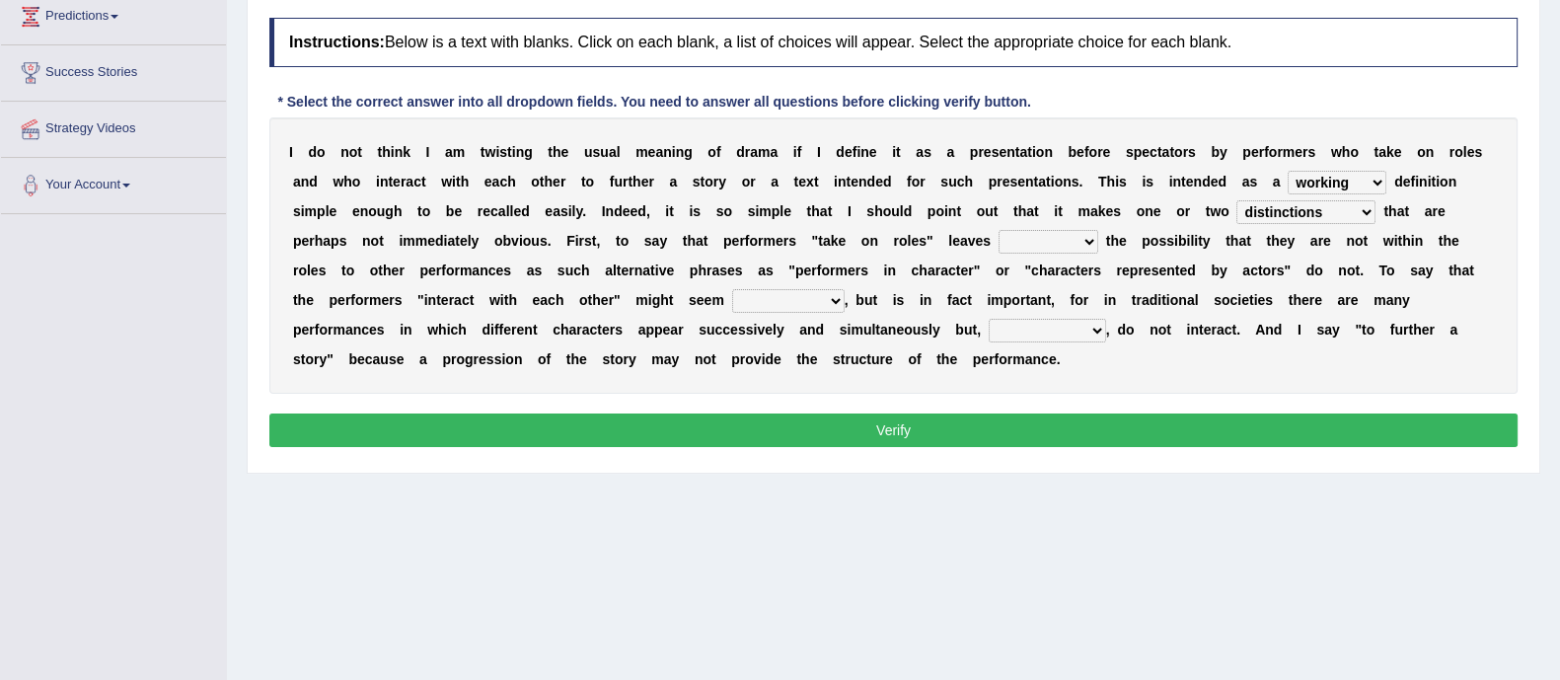
click at [1236, 200] on select "implementations distributions distinctions comprehensions" at bounding box center [1305, 212] width 139 height 24
click at [1016, 249] on select "go covered undoubted open" at bounding box center [1049, 242] width 100 height 24
select select "covered"
click at [999, 230] on select "go covered undoubted open" at bounding box center [1049, 242] width 100 height 24
click at [819, 299] on select "uneven unnecessary unabated uncaring" at bounding box center [788, 301] width 112 height 24
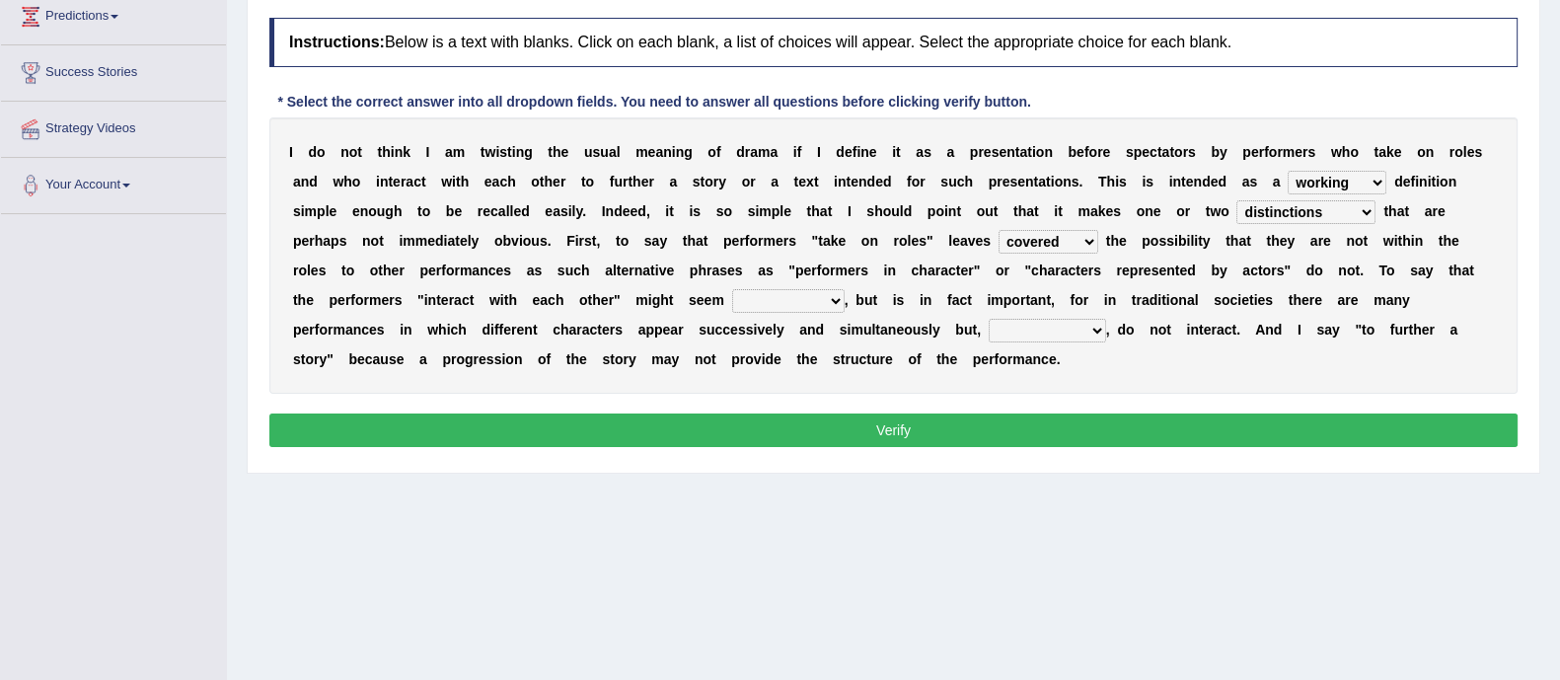
select select "uneven"
click at [732, 289] on select "uneven unnecessary unabated uncaring" at bounding box center [788, 301] width 112 height 24
click at [1054, 333] on select "accordingly timely nevertheless subsequently" at bounding box center [1047, 331] width 117 height 24
select select "nevertheless"
click at [989, 319] on select "accordingly timely nevertheless subsequently" at bounding box center [1047, 331] width 117 height 24
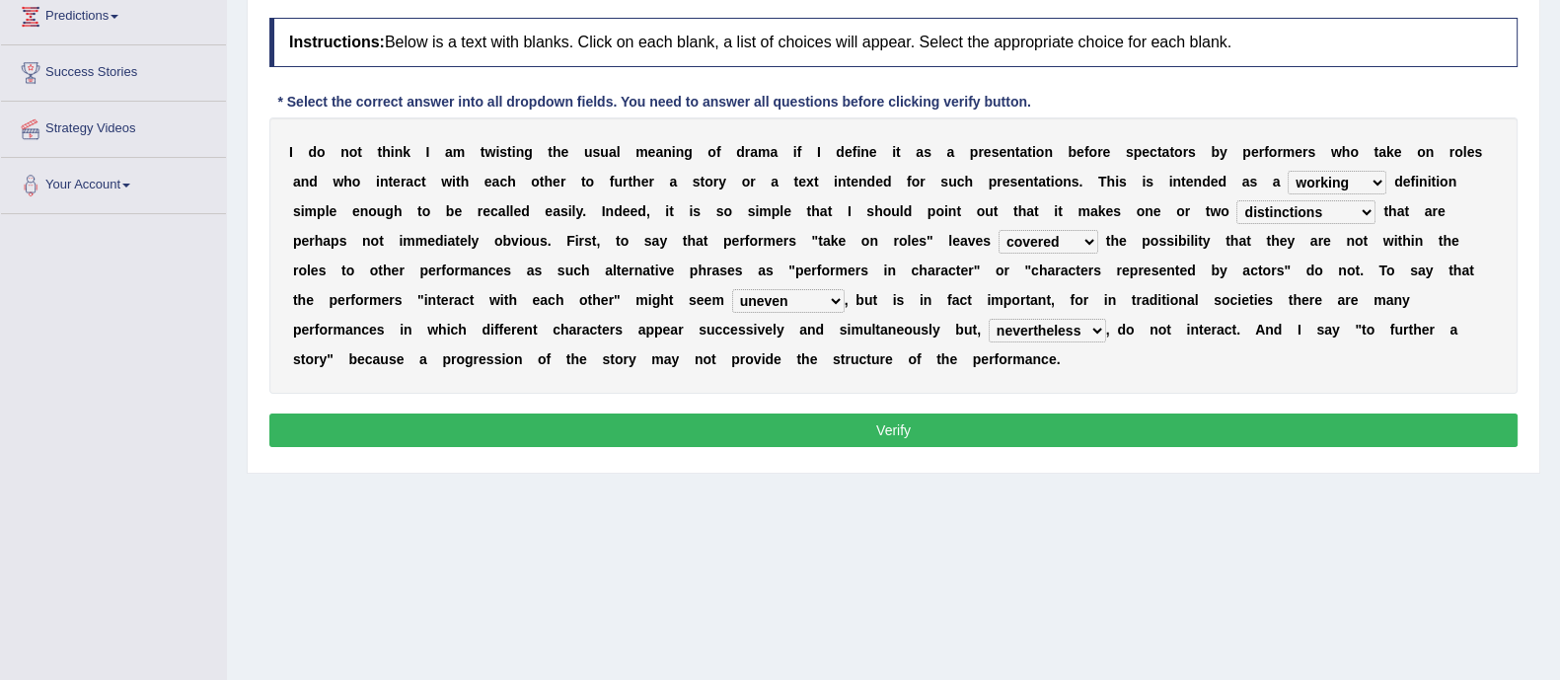
click at [994, 427] on button "Verify" at bounding box center [893, 430] width 1248 height 34
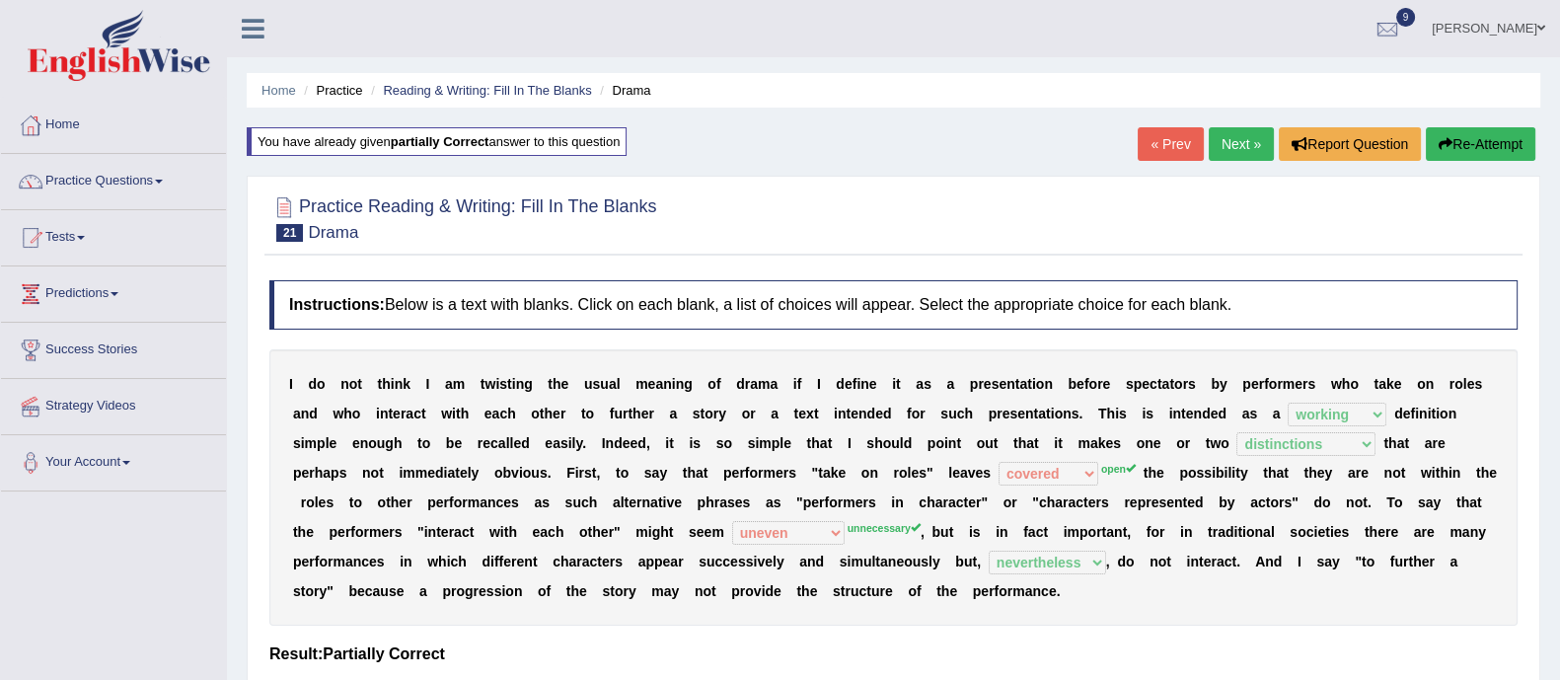
click at [1237, 140] on link "Next »" at bounding box center [1241, 144] width 65 height 34
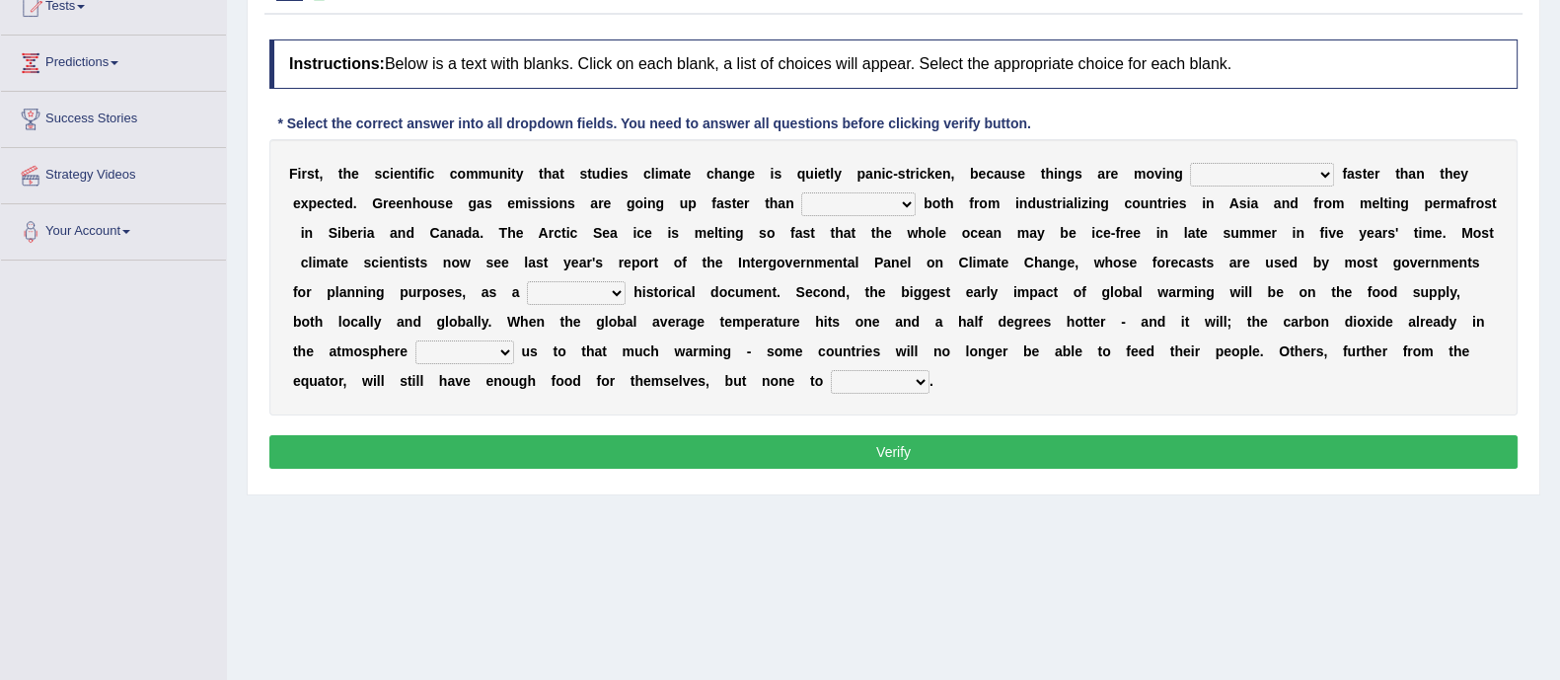
scroll to position [243, 0]
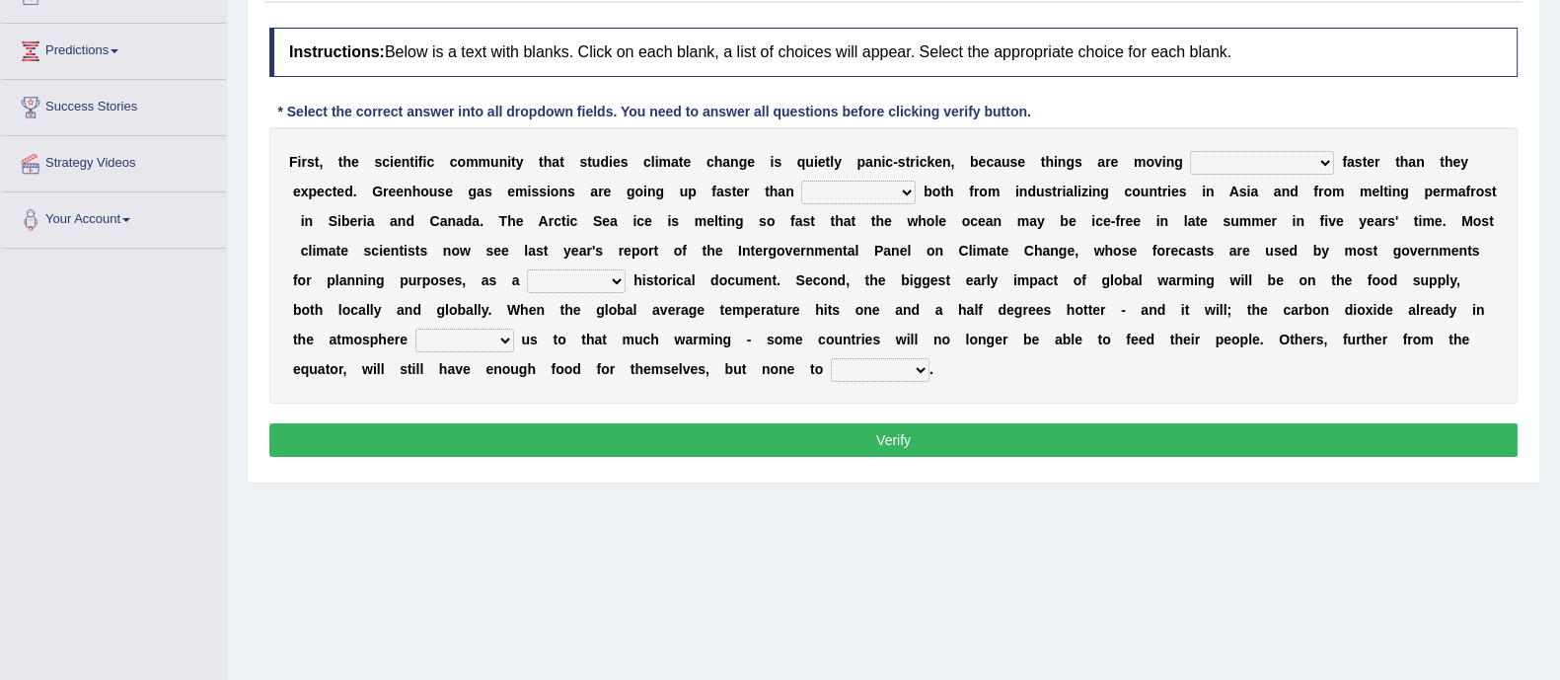
click at [1236, 156] on select "few same musch most" at bounding box center [1262, 163] width 144 height 24
select select "musch"
click at [1190, 151] on select "few same musch most" at bounding box center [1262, 163] width 144 height 24
click at [848, 202] on div "F i r s t , t h e s c i e n t i f i c c o m m u n i t y t h a t s t u d i e s c…" at bounding box center [893, 265] width 1248 height 276
click at [868, 197] on select "anticipation predictability ptredicts predicted" at bounding box center [858, 193] width 114 height 24
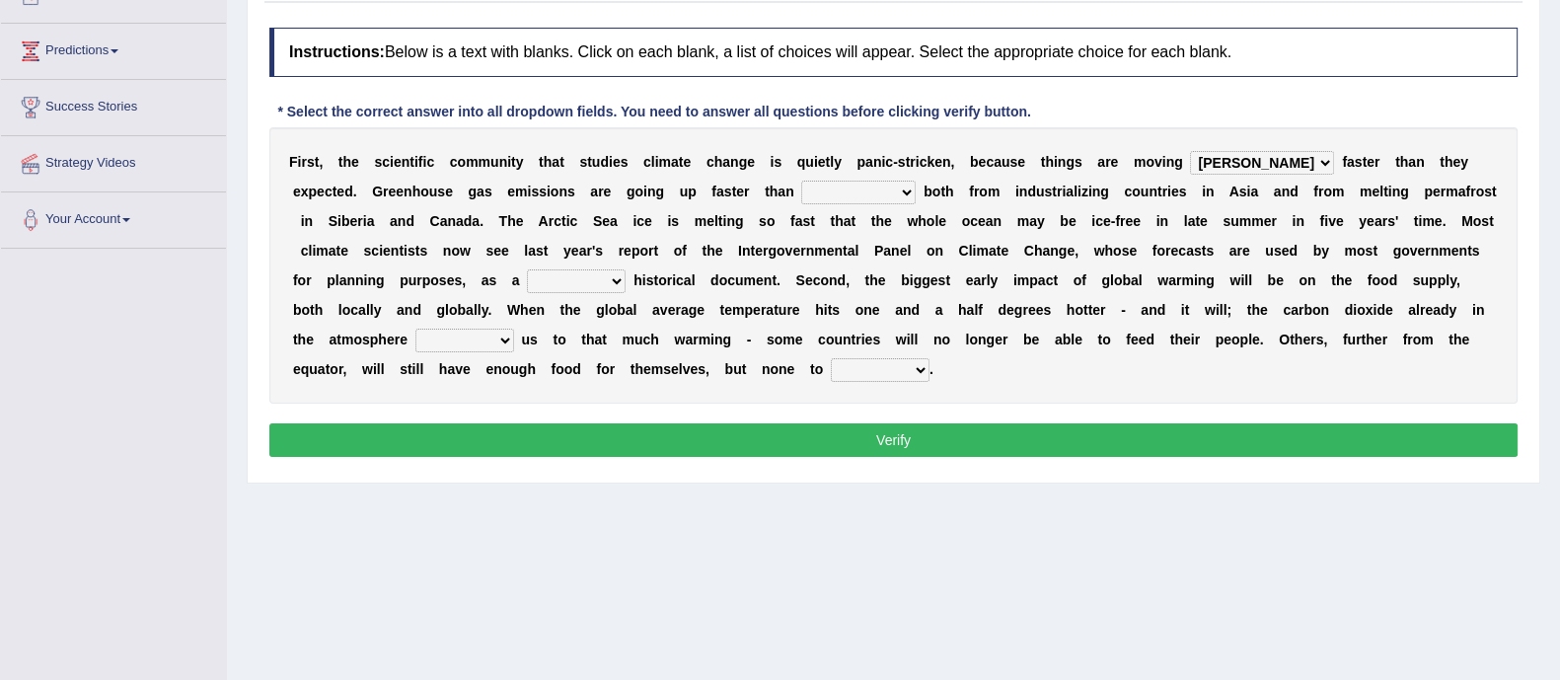
select select "predicted"
click at [801, 181] on select "anticipation predictability ptredicts predicted" at bounding box center [858, 193] width 114 height 24
click at [581, 288] on select "purely evenly firmly actively" at bounding box center [576, 281] width 99 height 24
select select "purely"
click at [527, 269] on select "purely evenly firmly actively" at bounding box center [576, 281] width 99 height 24
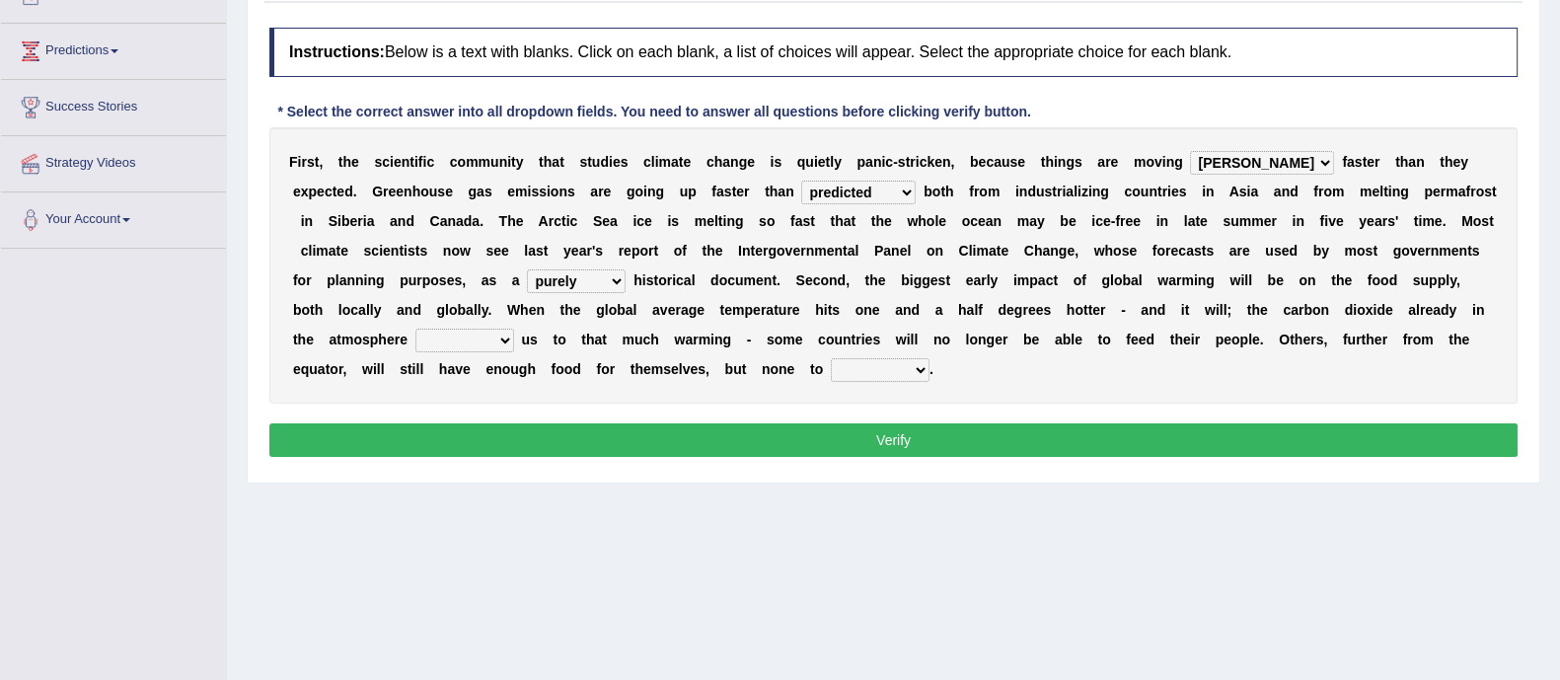
click at [479, 336] on select "commits directs allows addresses" at bounding box center [464, 341] width 99 height 24
select select "addresses"
click at [415, 329] on select "commits directs allows addresses" at bounding box center [464, 341] width 99 height 24
click at [918, 367] on select "spare apply dispense consume" at bounding box center [880, 370] width 99 height 24
select select "spare"
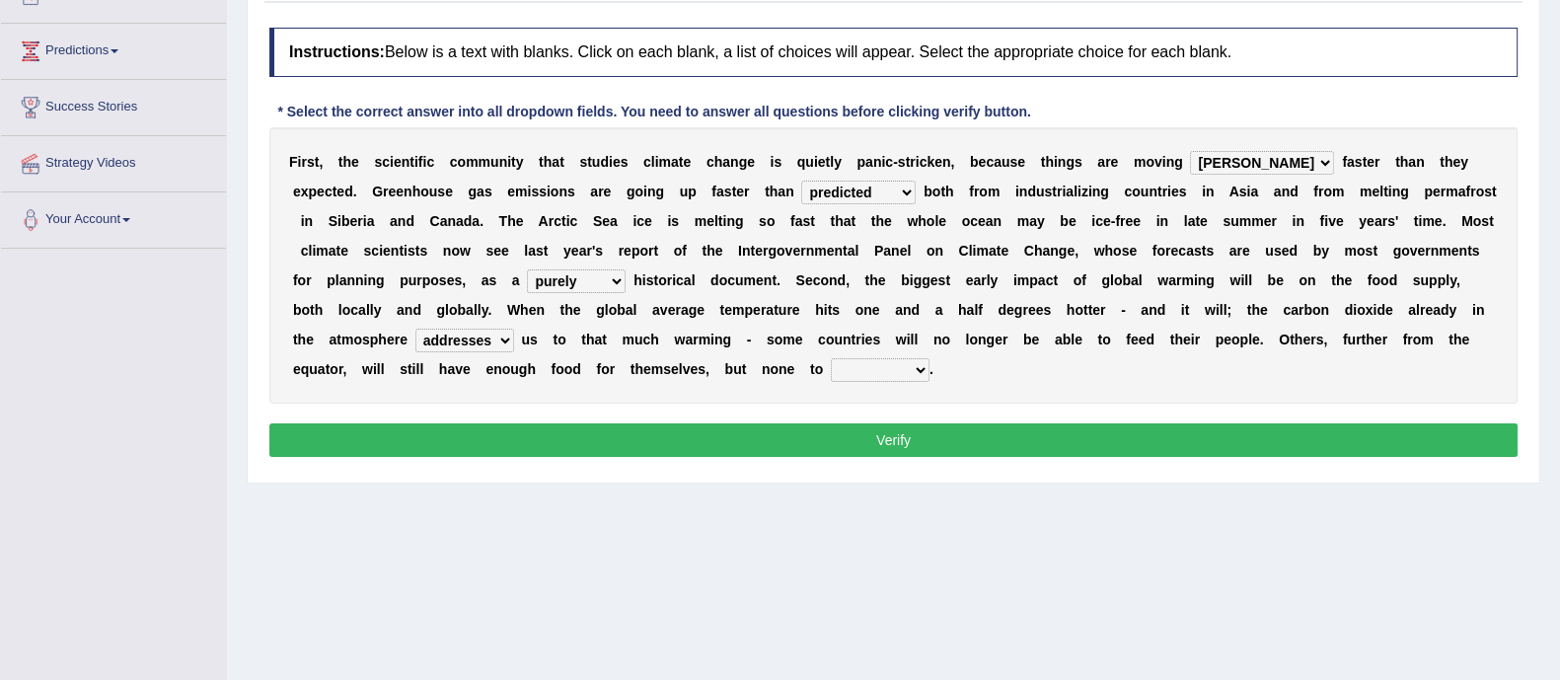
click at [831, 358] on select "spare apply dispense consume" at bounding box center [880, 370] width 99 height 24
click at [861, 361] on select "spare apply dispense consume" at bounding box center [880, 370] width 99 height 24
click at [831, 358] on select "spare apply dispense consume" at bounding box center [880, 370] width 99 height 24
click at [872, 431] on button "Verify" at bounding box center [893, 440] width 1248 height 34
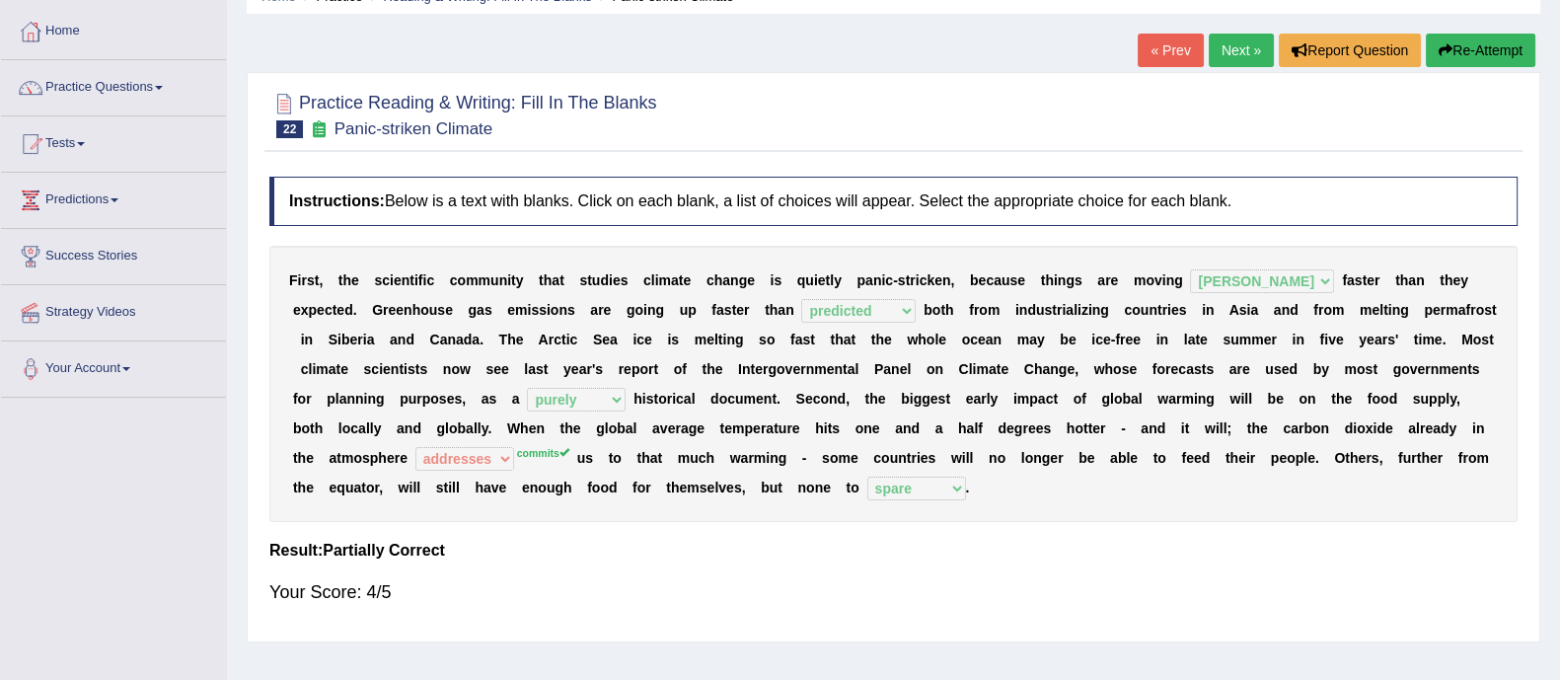
scroll to position [93, 0]
click at [1239, 51] on link "Next »" at bounding box center [1241, 52] width 65 height 34
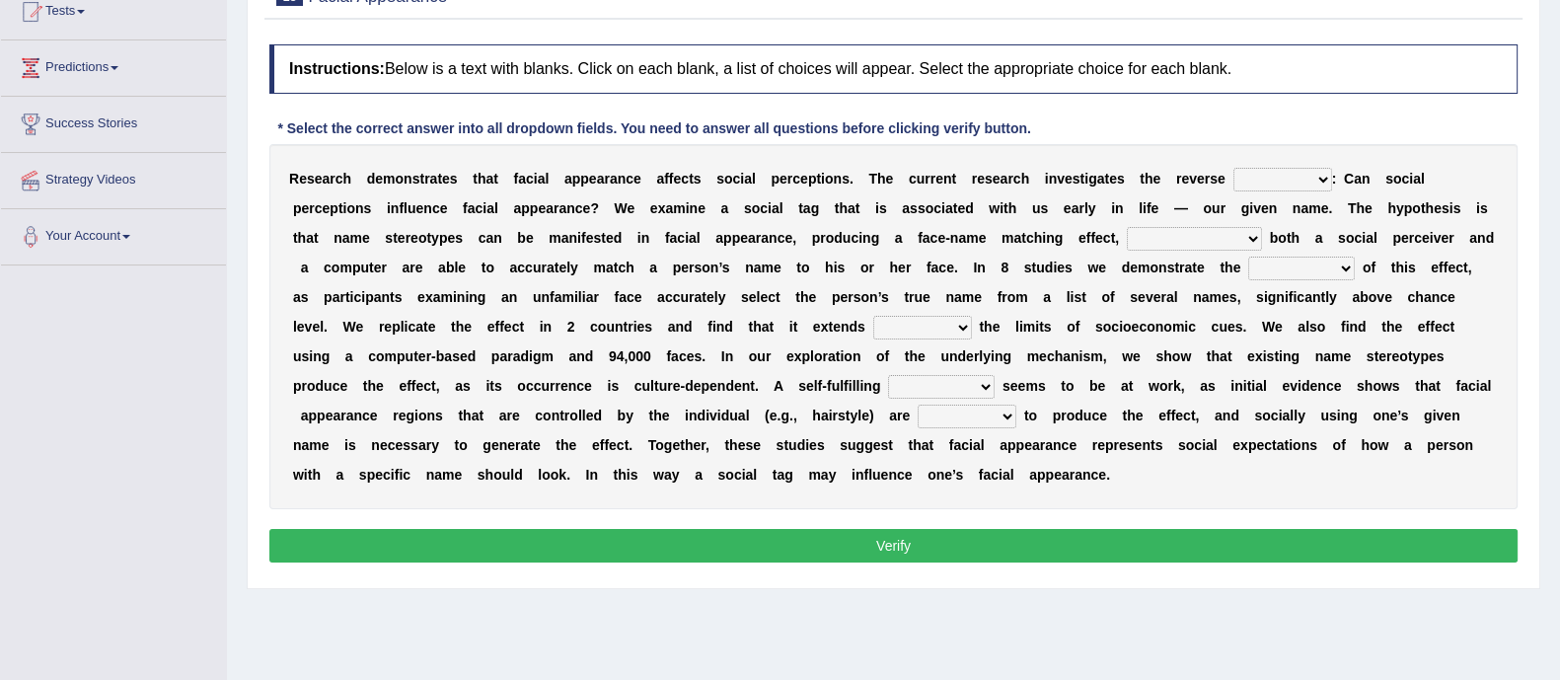
scroll to position [226, 0]
click at [1279, 185] on select "link possiblity oddness polarity" at bounding box center [1282, 180] width 99 height 24
select select "possiblity"
click at [1233, 168] on select "link possiblity oddness polarity" at bounding box center [1282, 180] width 99 height 24
click at [1147, 244] on select "notwithstanding ever whereby despite" at bounding box center [1194, 239] width 135 height 24
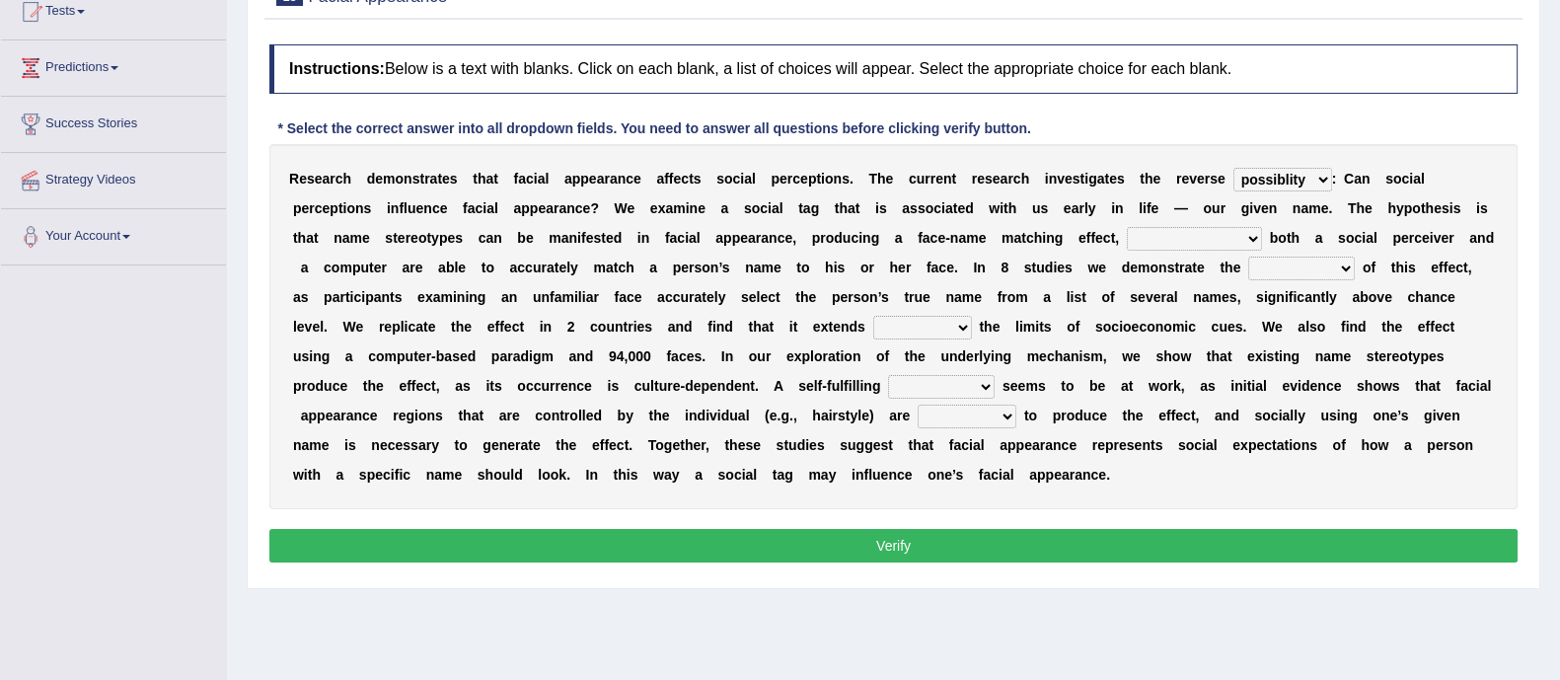
select select "whereby"
click at [1127, 227] on select "notwithstanding ever whereby despite" at bounding box center [1194, 239] width 135 height 24
click at [1294, 268] on select "indolence evanescene existence transact" at bounding box center [1301, 269] width 107 height 24
select select "existence"
click at [1248, 257] on select "indolence evanescene existence transact" at bounding box center [1301, 269] width 107 height 24
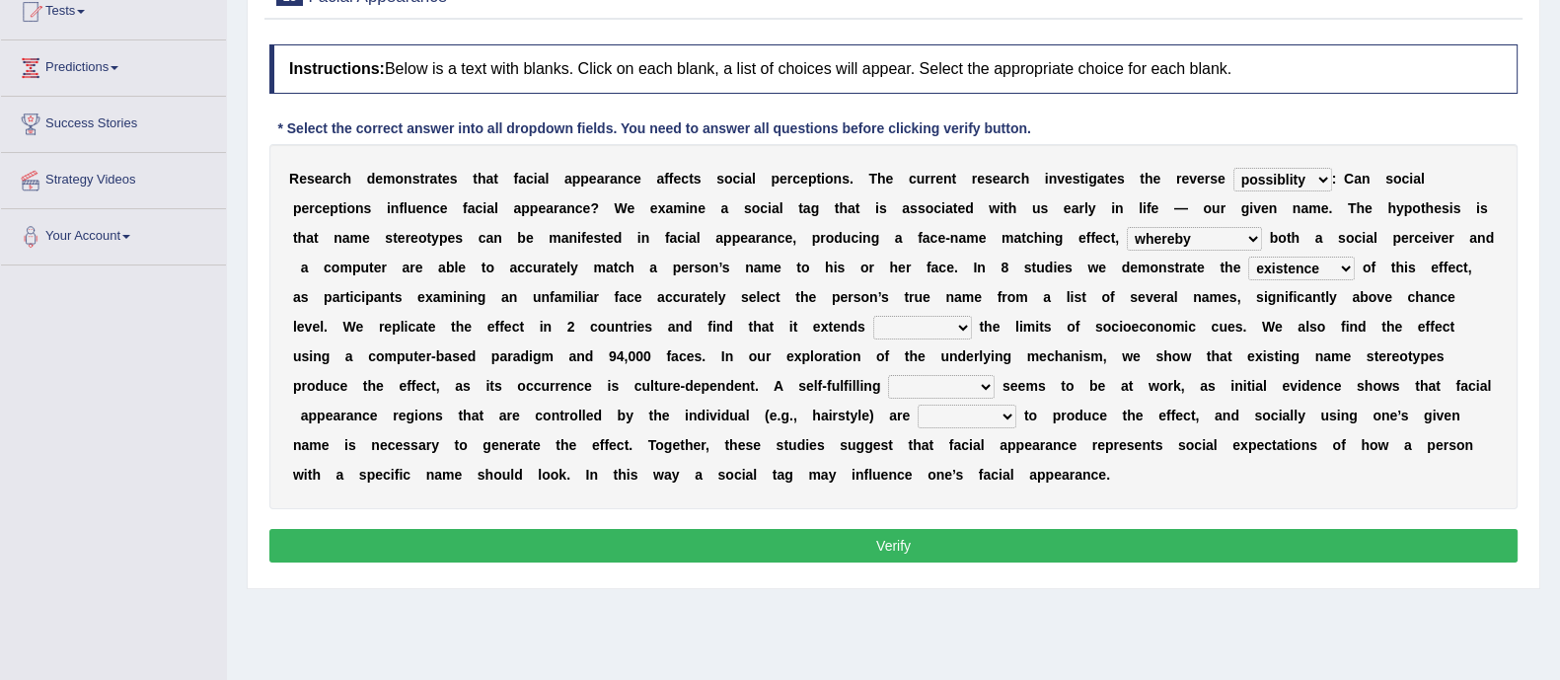
click at [921, 336] on select "within into beyond by" at bounding box center [922, 328] width 99 height 24
select select "beyond"
click at [873, 316] on select "within into beyond by" at bounding box center [922, 328] width 99 height 24
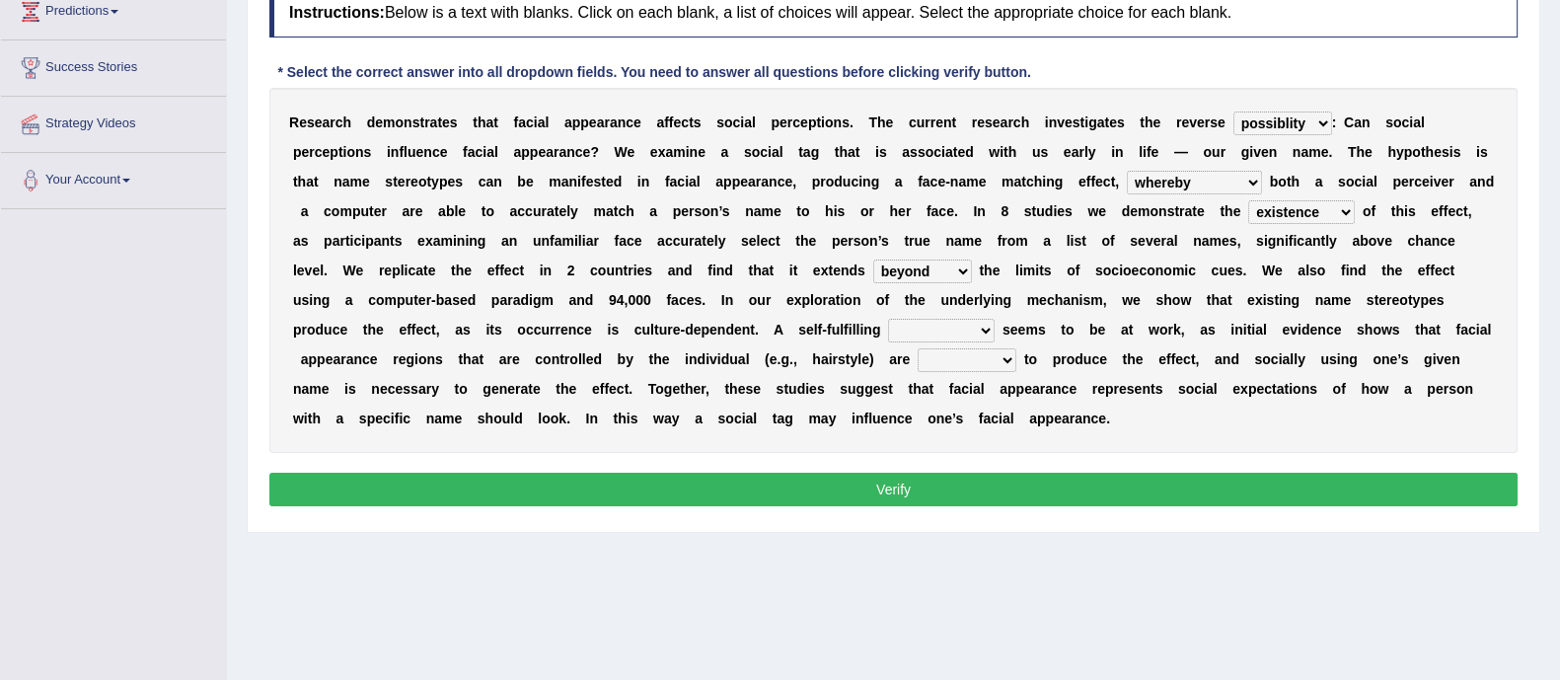
scroll to position [291, 0]
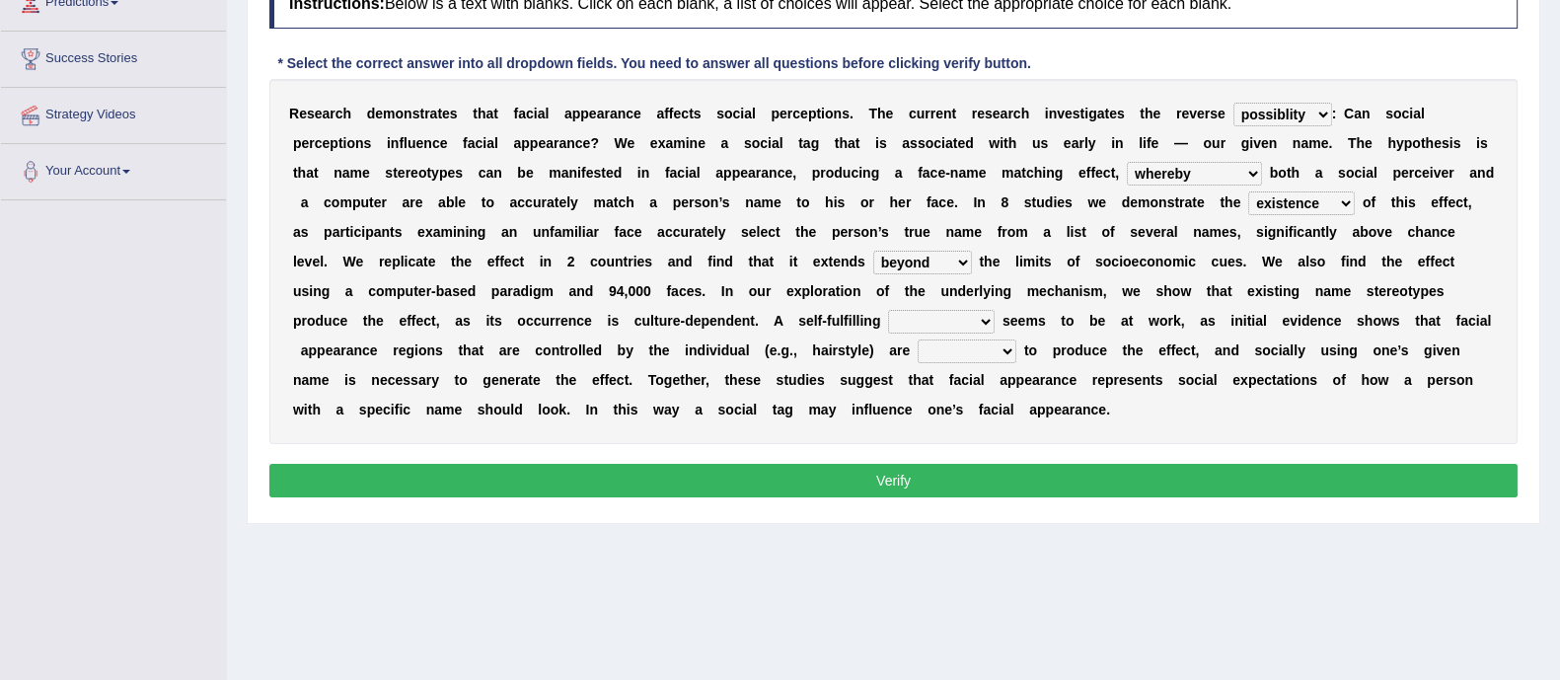
click at [942, 333] on div "R e s e a r c h d e m o n s t r a t e s t h a t f a c i a l a p p e a r a n c e…" at bounding box center [893, 261] width 1248 height 365
click at [947, 321] on select "prophecy observation preference stipulation" at bounding box center [941, 322] width 107 height 24
select select "observation"
click at [888, 310] on select "prophecy observation preference stipulation" at bounding box center [941, 322] width 107 height 24
click at [936, 354] on select "sufficient proficient scant efficient" at bounding box center [967, 351] width 99 height 24
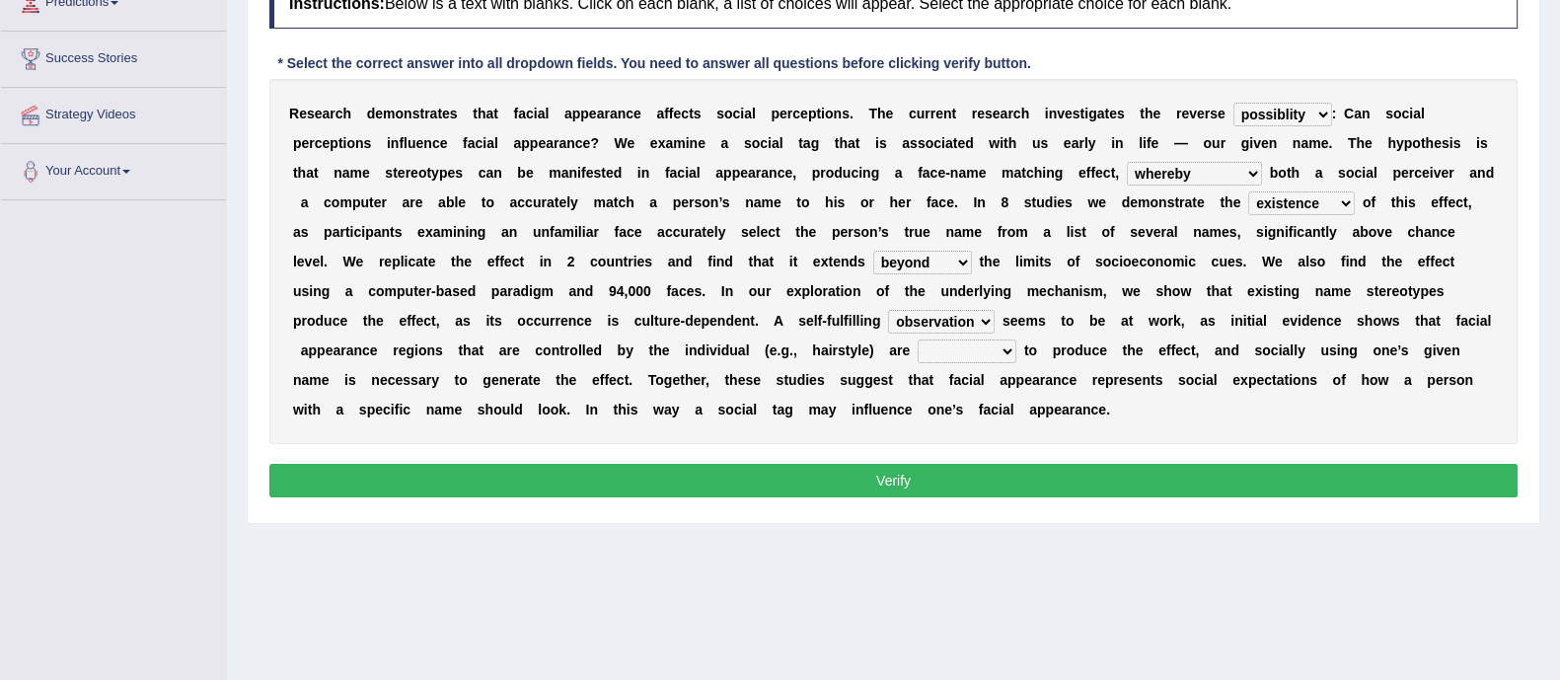
select select "proficient"
click at [918, 339] on select "sufficient proficient scant efficient" at bounding box center [967, 351] width 99 height 24
click at [1281, 113] on select "link possiblity oddness polarity" at bounding box center [1282, 115] width 99 height 24
click at [1233, 103] on select "link possiblity oddness polarity" at bounding box center [1282, 115] width 99 height 24
click at [1271, 123] on select "link possiblity oddness polarity" at bounding box center [1282, 115] width 99 height 24
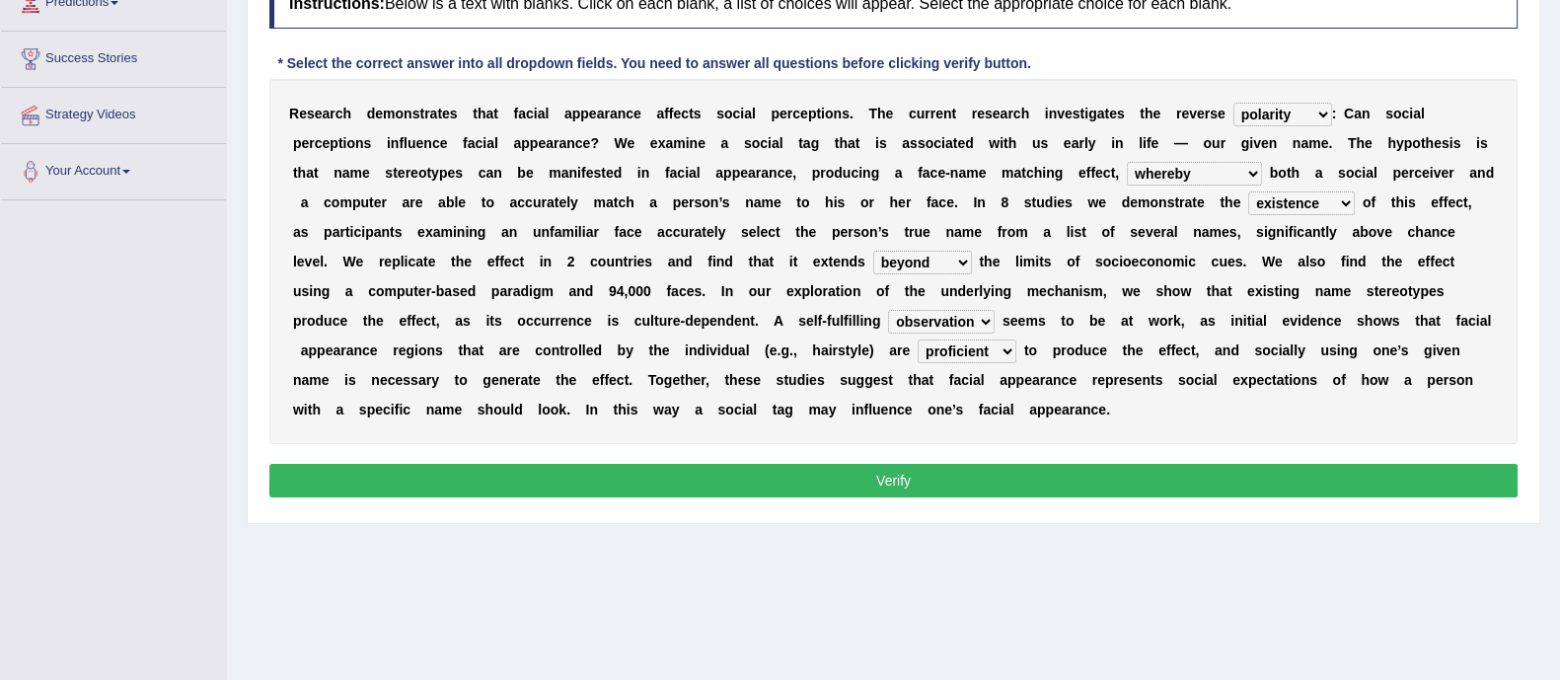
select select "possiblity"
click at [1233, 103] on select "link possiblity oddness polarity" at bounding box center [1282, 115] width 99 height 24
click at [1191, 165] on select "notwithstanding ever whereby despite" at bounding box center [1194, 174] width 135 height 24
click at [962, 327] on select "prophecy observation preference stipulation" at bounding box center [941, 322] width 107 height 24
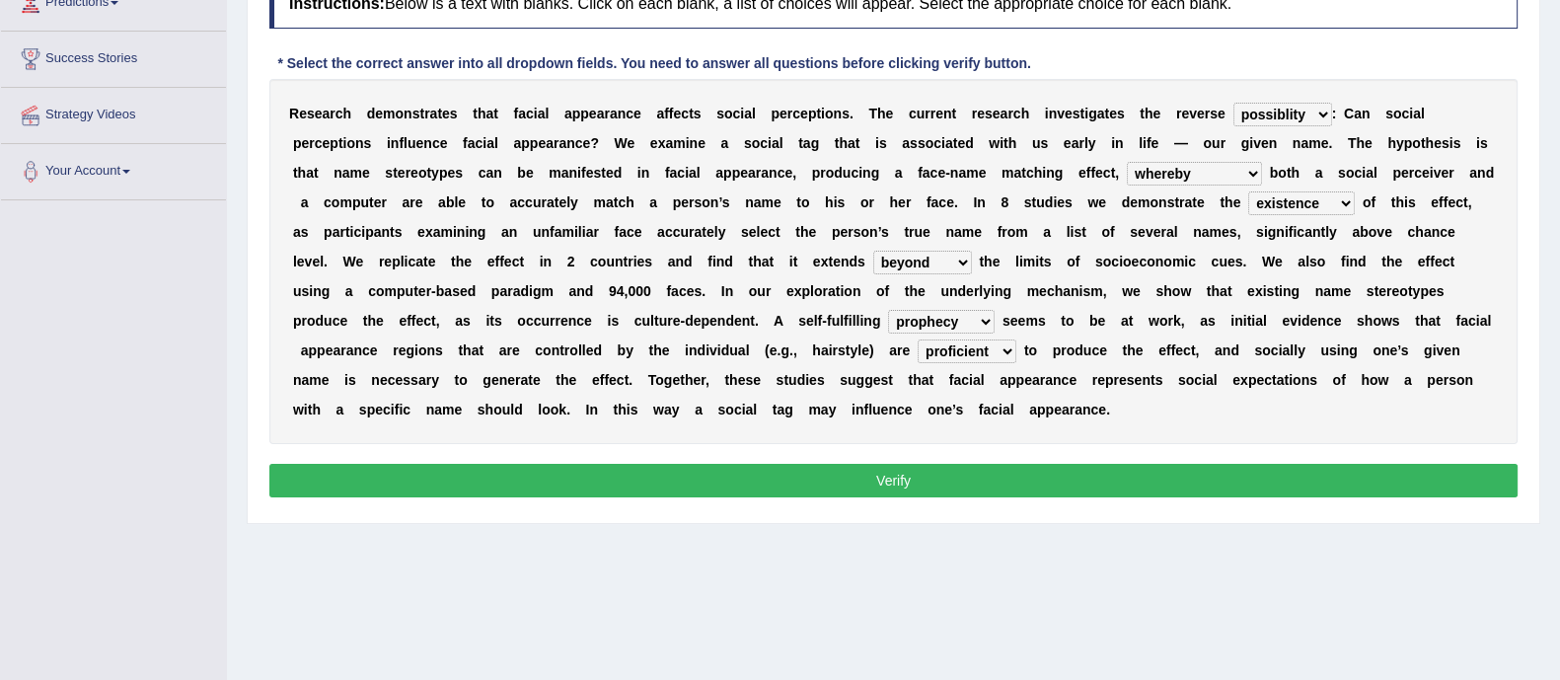
click at [888, 310] on select "prophecy observation preference stipulation" at bounding box center [941, 322] width 107 height 24
click at [955, 328] on select "prophecy observation preference stipulation" at bounding box center [941, 322] width 107 height 24
select select "observation"
click at [888, 310] on select "prophecy observation preference stipulation" at bounding box center [941, 322] width 107 height 24
click at [942, 356] on select "sufficient proficient scant efficient" at bounding box center [967, 351] width 99 height 24
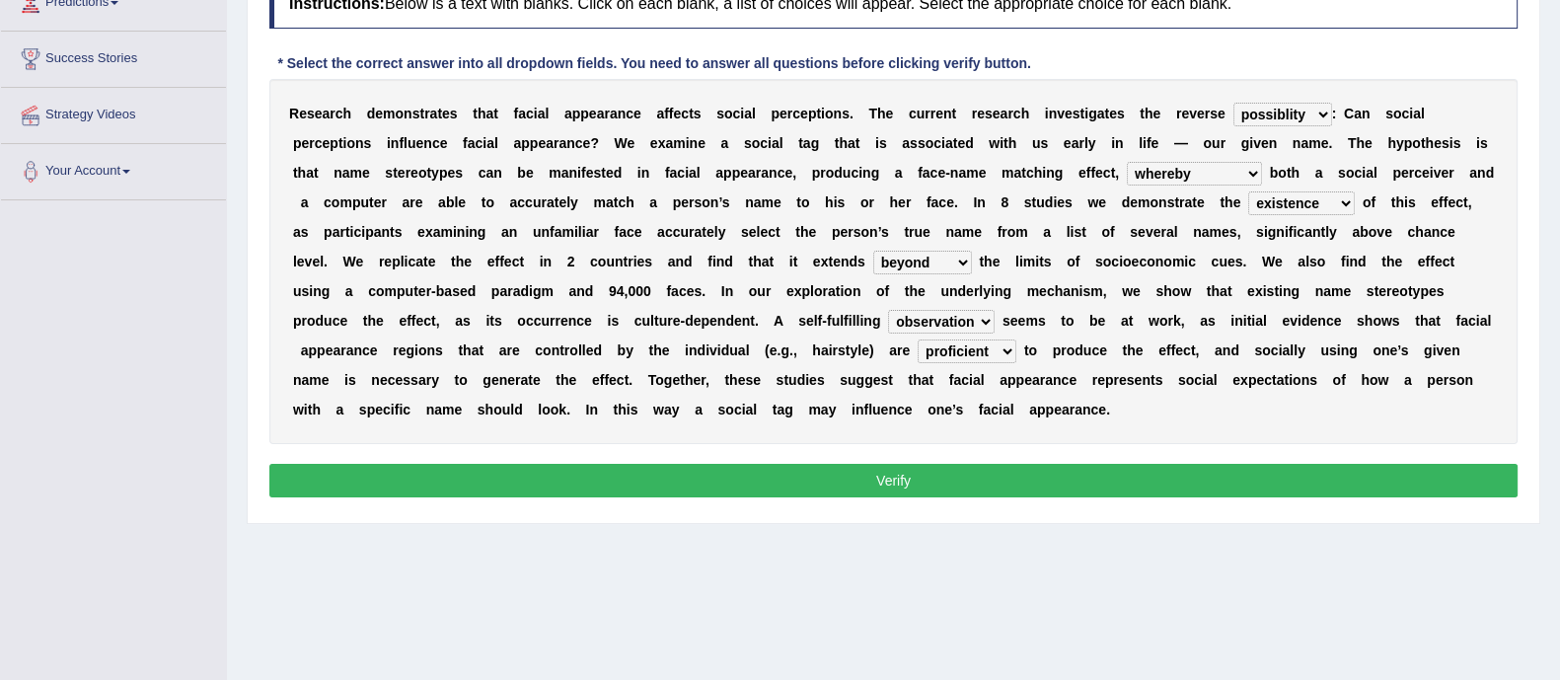
select select "sufficient"
click at [918, 339] on select "sufficient proficient scant efficient" at bounding box center [967, 351] width 99 height 24
click at [959, 481] on button "Verify" at bounding box center [893, 481] width 1248 height 34
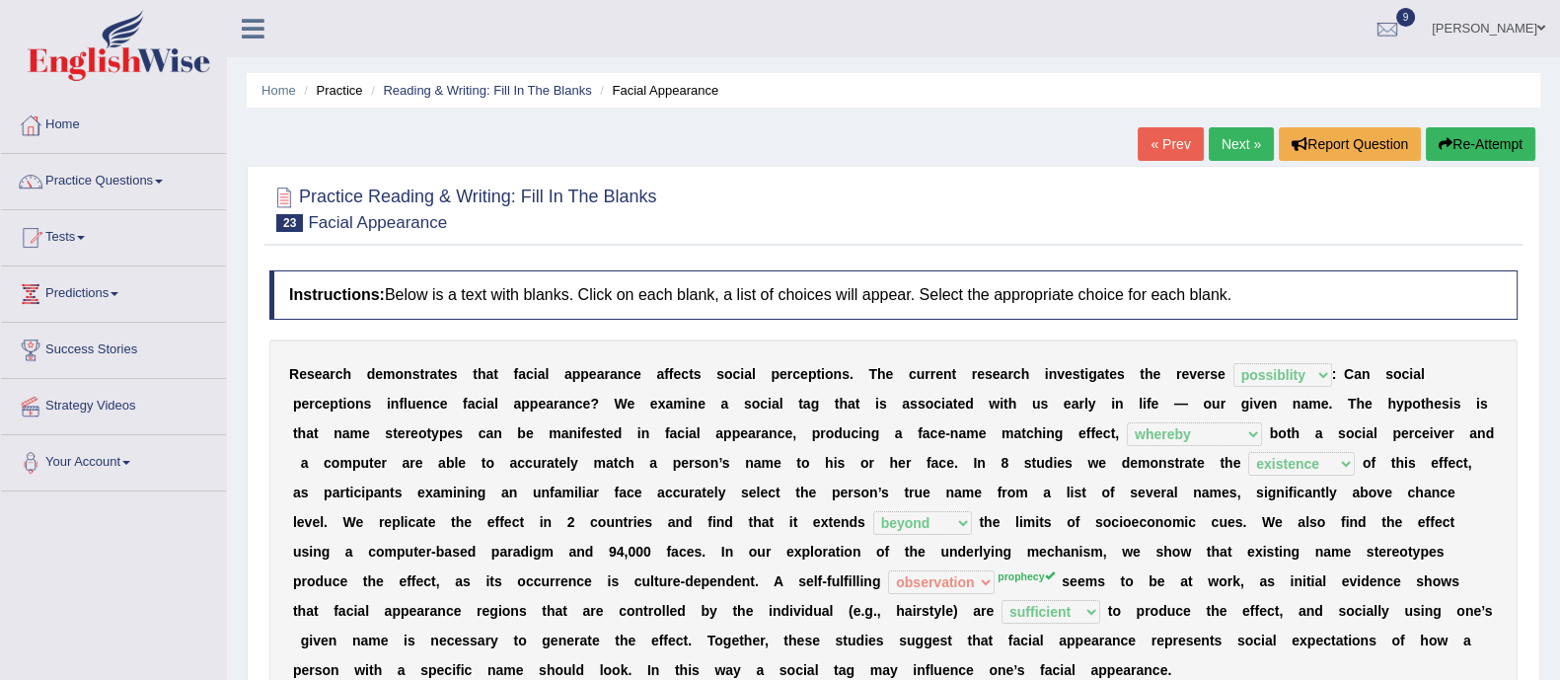
scroll to position [9, 0]
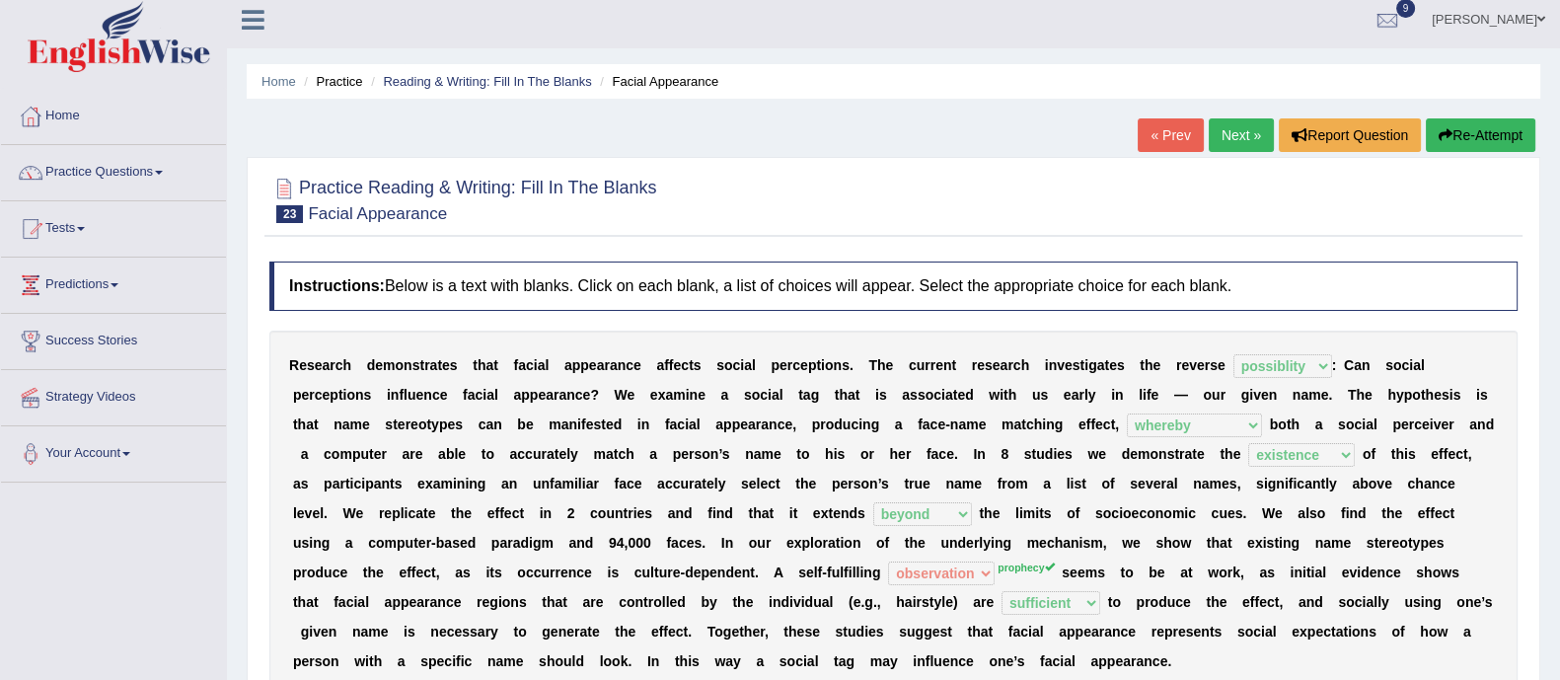
click at [1223, 138] on link "Next »" at bounding box center [1241, 135] width 65 height 34
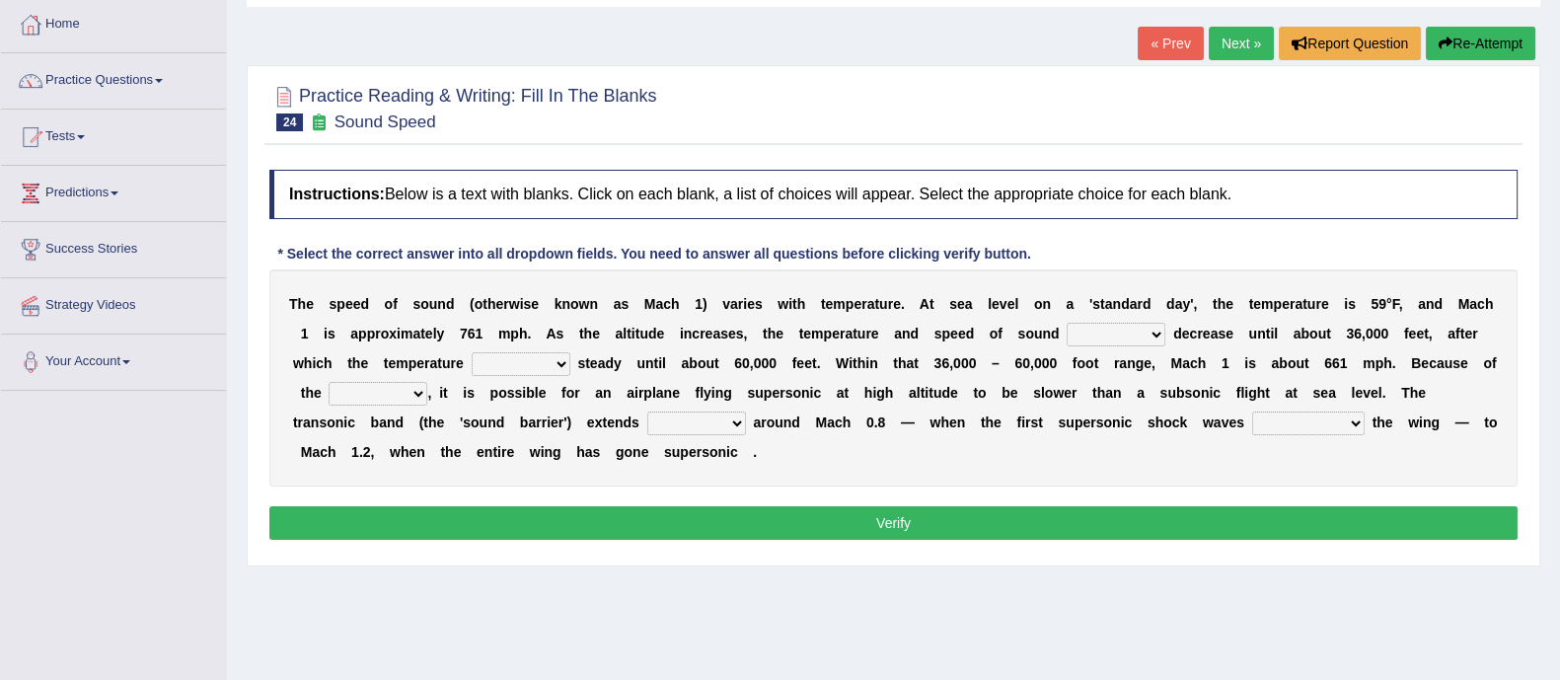
scroll to position [103, 0]
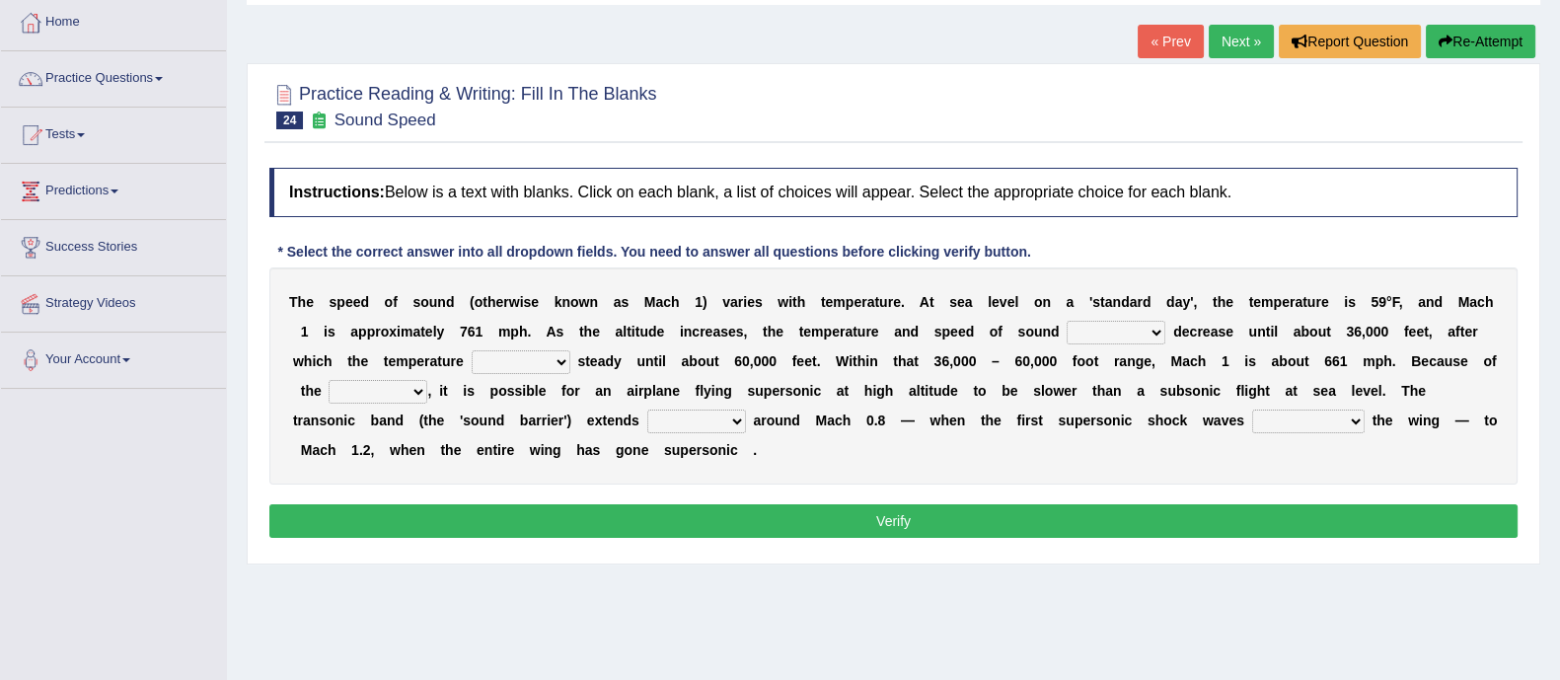
click at [1110, 333] on select "not yet none both" at bounding box center [1116, 333] width 99 height 24
select select "both"
click at [1067, 321] on select "not yet none both" at bounding box center [1116, 333] width 99 height 24
click at [516, 358] on select "opposes remains plots mutates" at bounding box center [521, 362] width 99 height 24
select select "remains"
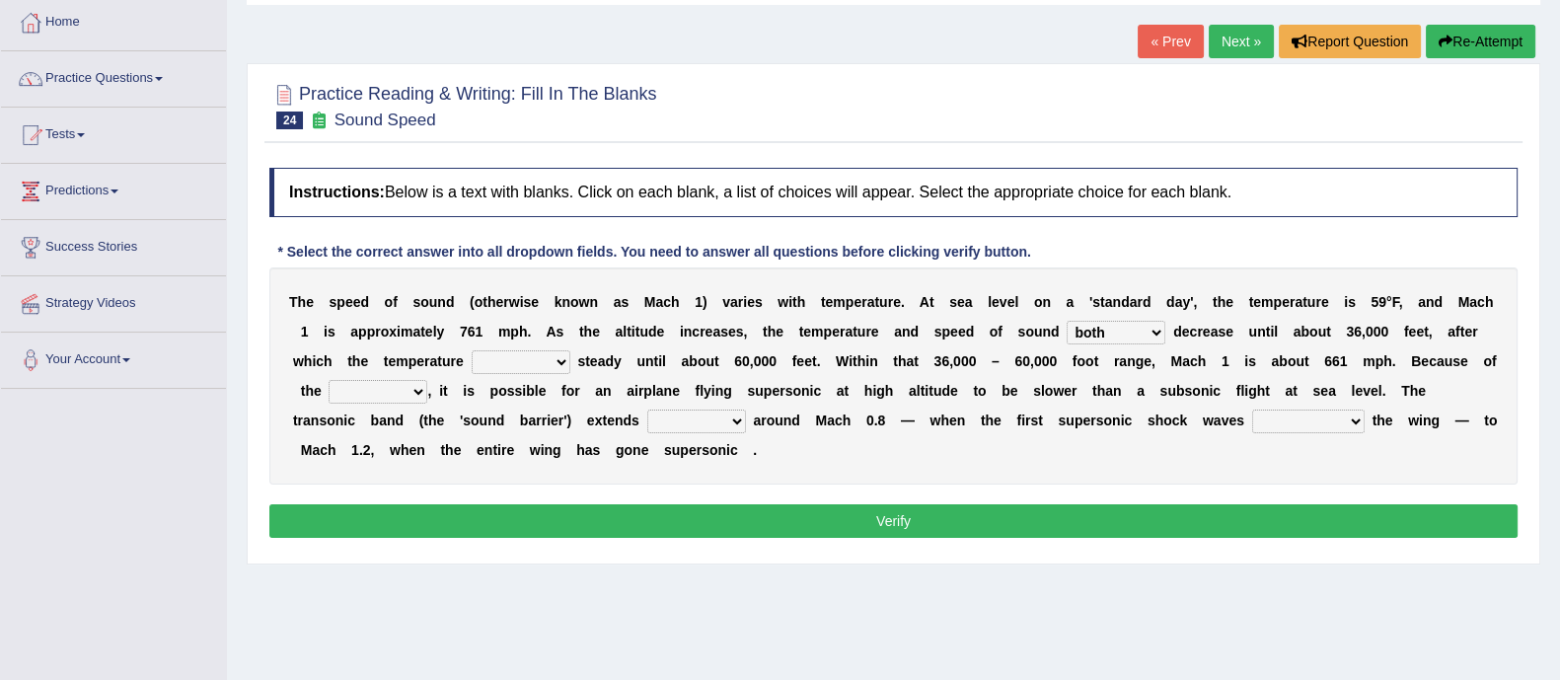
click at [472, 350] on select "opposes remains plots mutates" at bounding box center [521, 362] width 99 height 24
click at [402, 387] on select "veriety variation ventilation similarity" at bounding box center [378, 392] width 99 height 24
select select "variation"
click at [329, 380] on select "veriety variation ventilation similarity" at bounding box center [378, 392] width 99 height 24
click at [706, 416] on select "near from with in" at bounding box center [696, 421] width 99 height 24
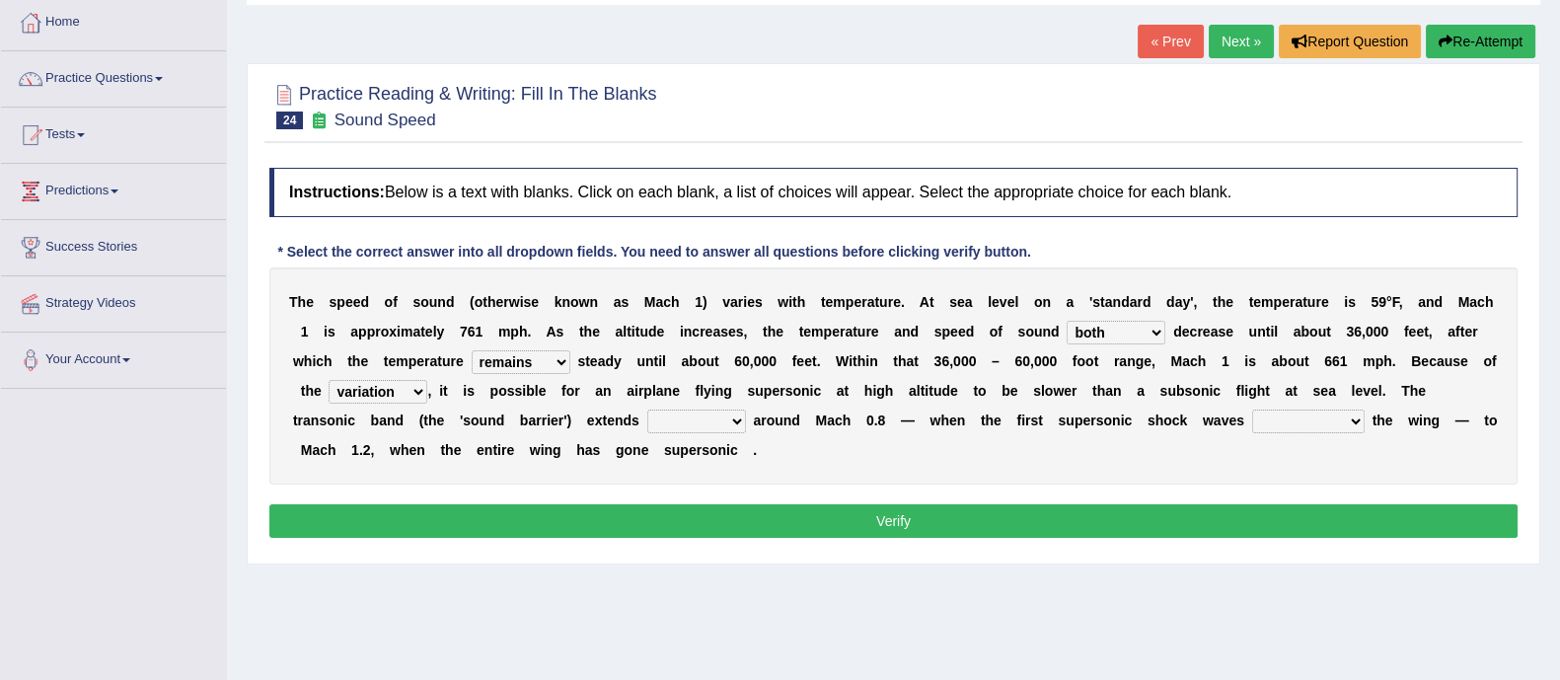
select select "in"
click at [647, 409] on select "near from with in" at bounding box center [696, 421] width 99 height 24
click at [1301, 416] on select "diverge from form on add to prevent from" at bounding box center [1308, 421] width 112 height 24
click at [419, 381] on select "veriety variation ventilation similarity" at bounding box center [378, 392] width 99 height 24
select select "similarity"
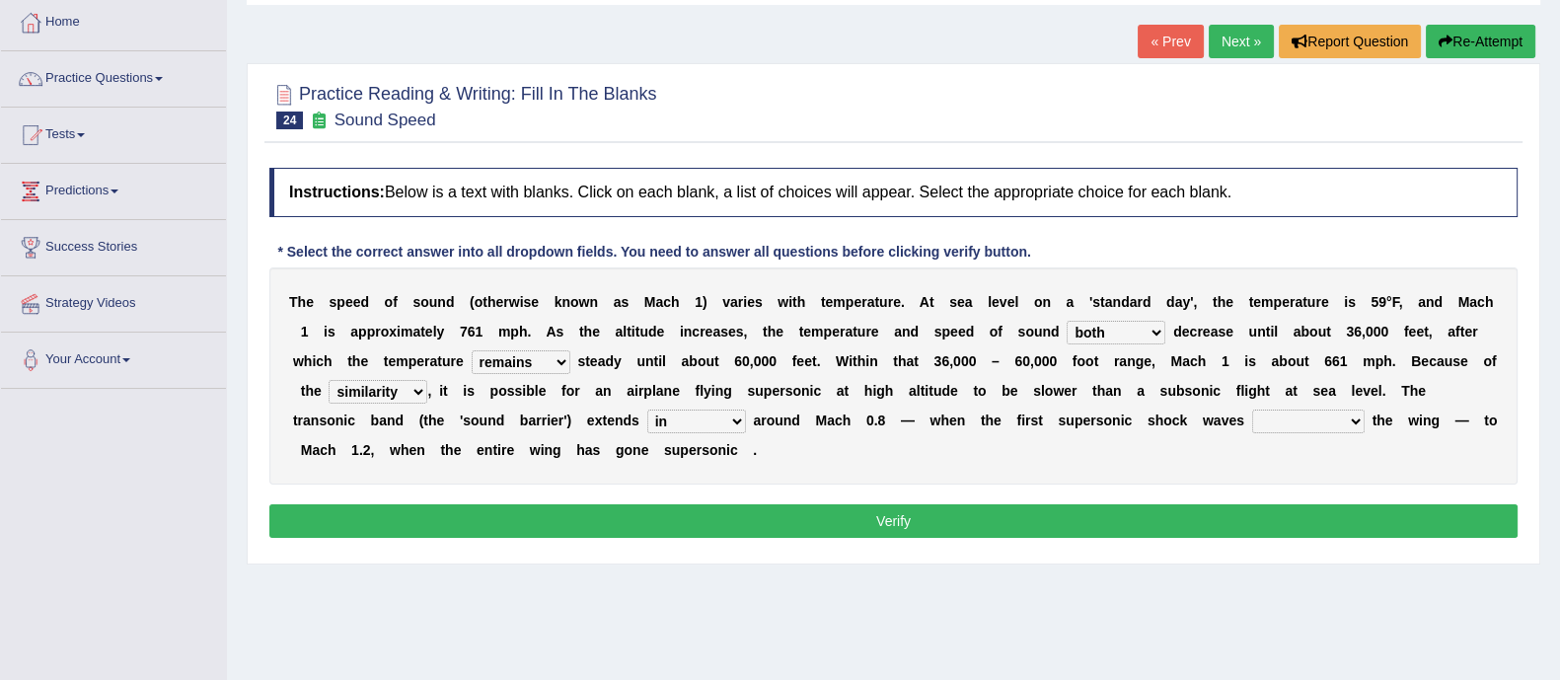
click at [329, 380] on select "veriety variation ventilation similarity" at bounding box center [378, 392] width 99 height 24
click at [690, 421] on select "near from with in" at bounding box center [696, 421] width 99 height 24
click at [1303, 423] on select "diverge from form on add to prevent from" at bounding box center [1308, 421] width 112 height 24
select select "diverge from"
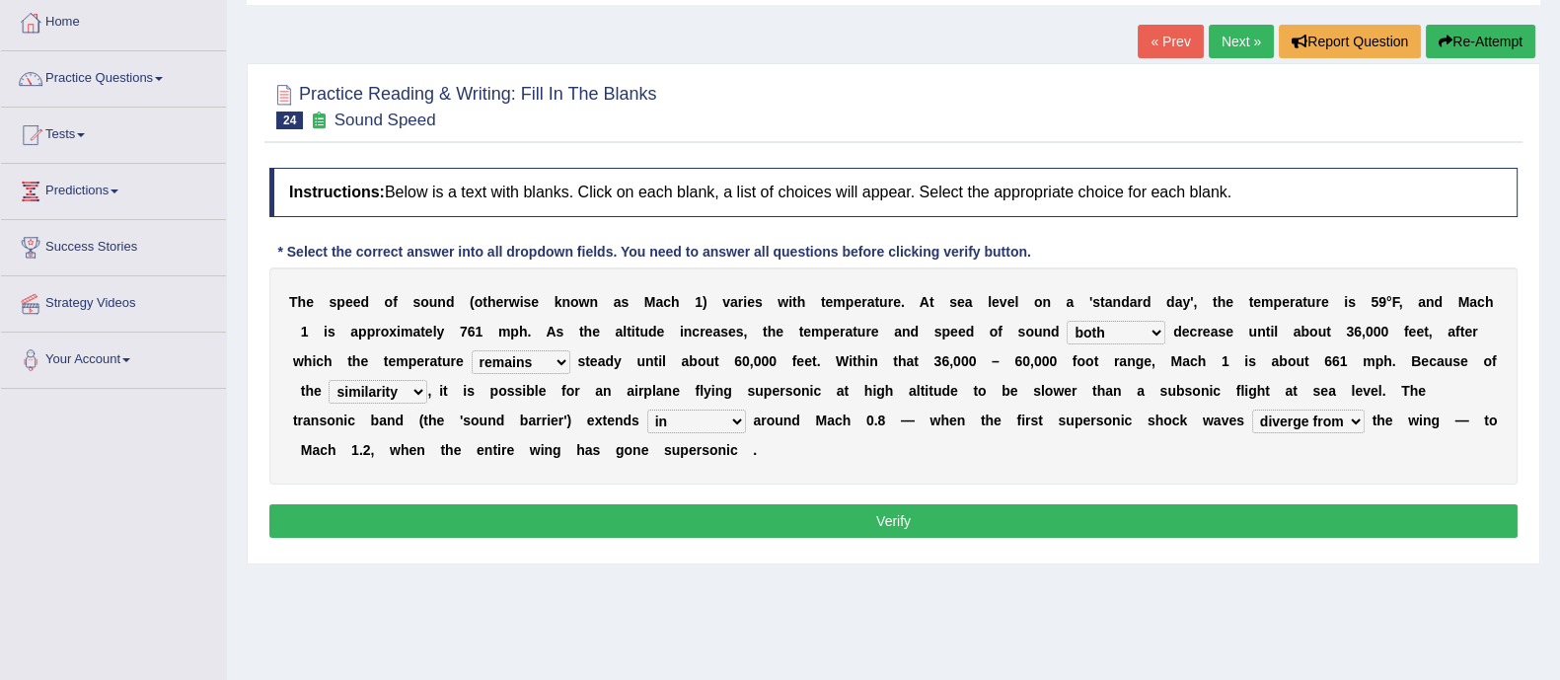
click at [1252, 409] on select "diverge from form on add to prevent from" at bounding box center [1308, 421] width 112 height 24
click at [1198, 533] on button "Verify" at bounding box center [893, 521] width 1248 height 34
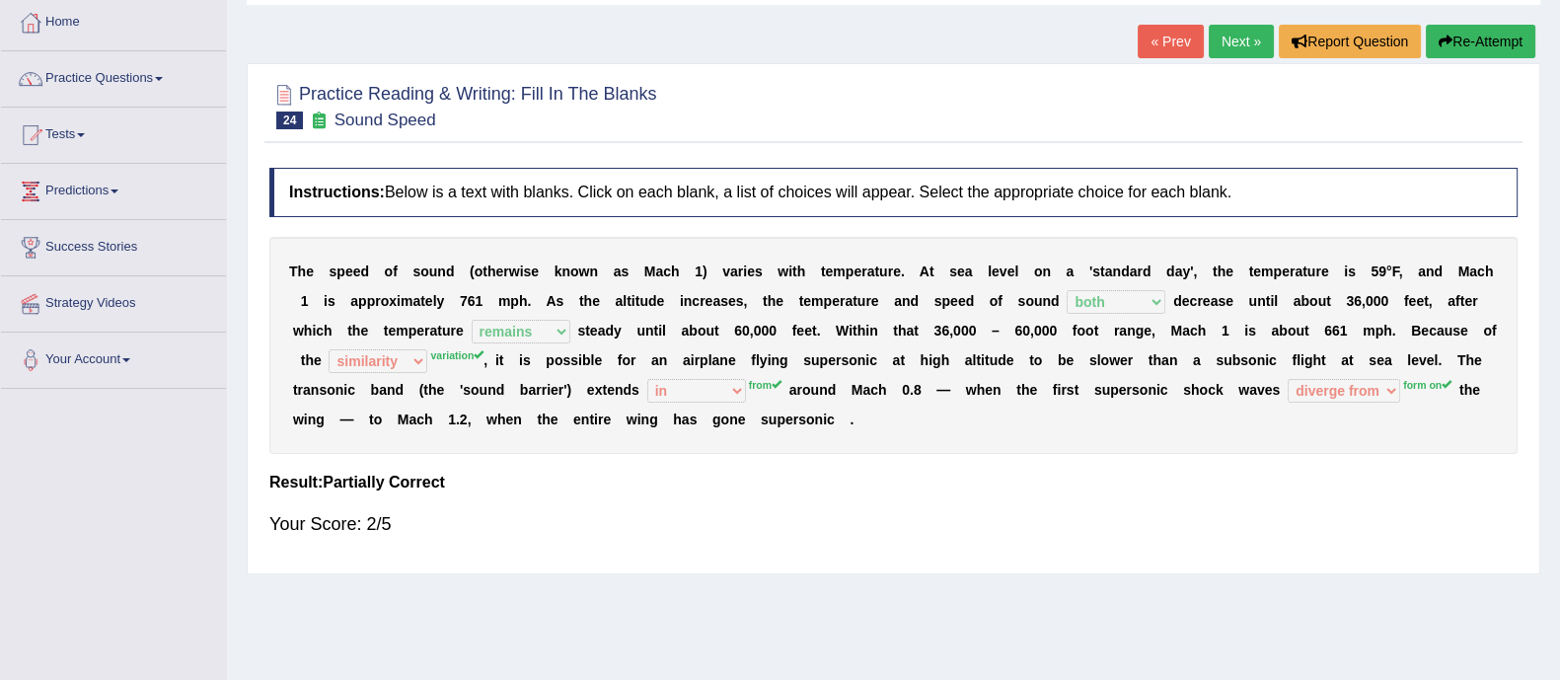
click at [1229, 47] on link "Next »" at bounding box center [1241, 42] width 65 height 34
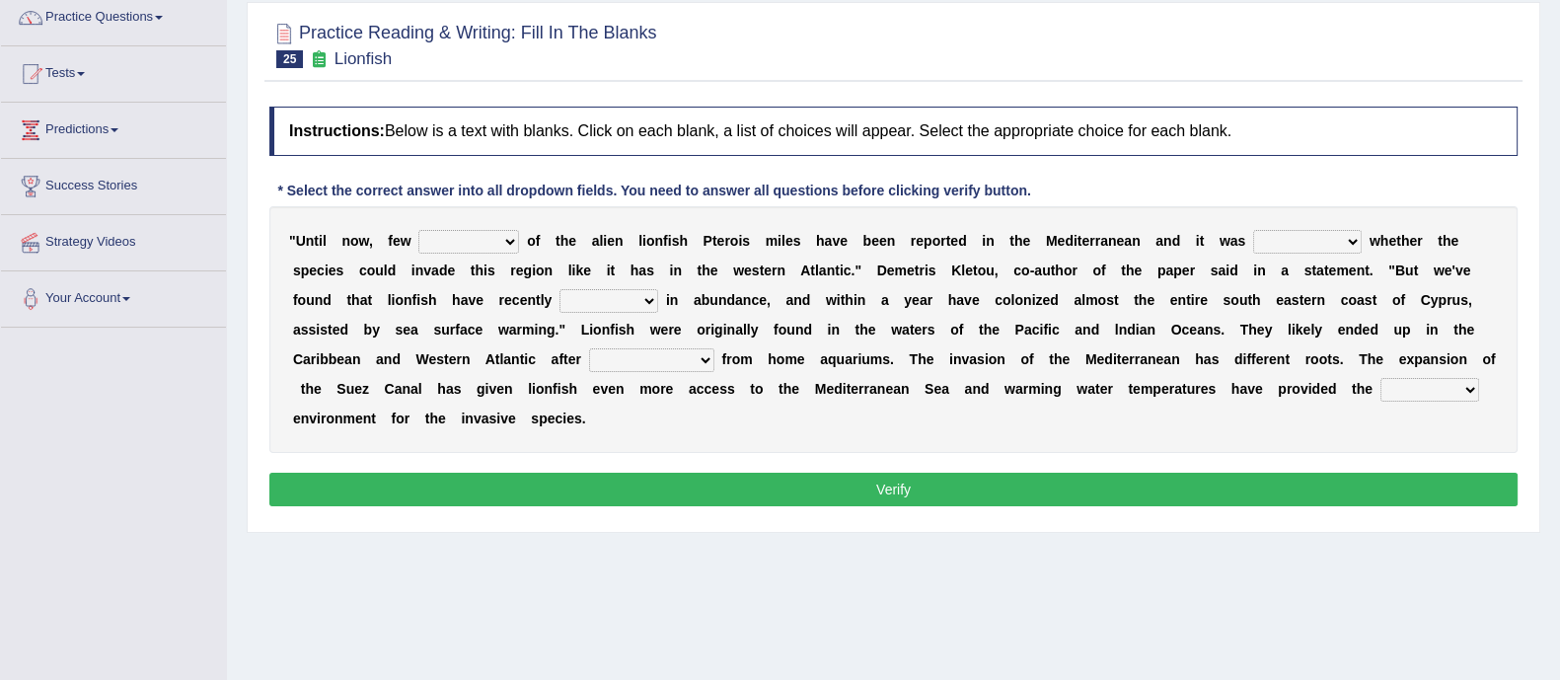
scroll to position [165, 0]
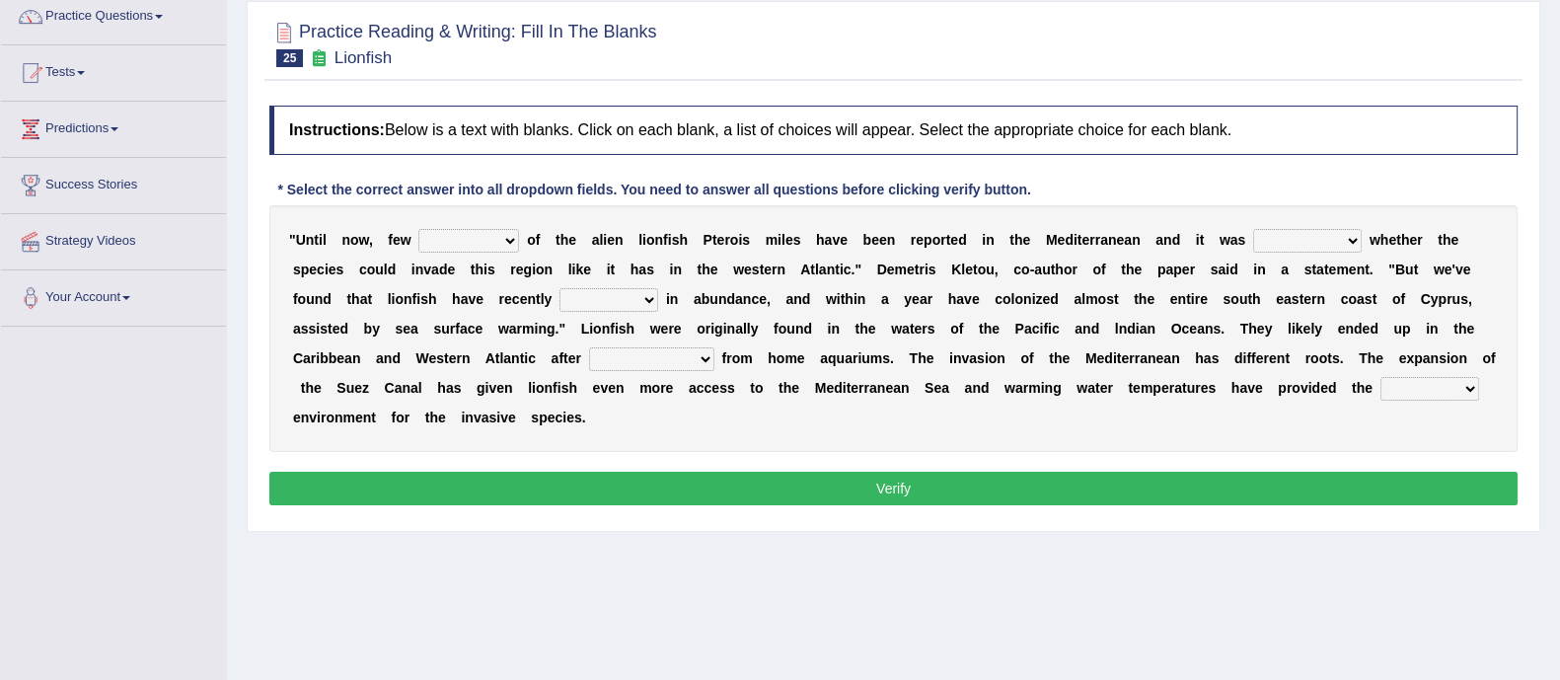
click at [452, 247] on select "collections sights views sightings" at bounding box center [468, 241] width 101 height 24
select select "collections"
click at [418, 229] on select "collections sights views sightings" at bounding box center [468, 241] width 101 height 24
click at [1297, 247] on select "somehow although that quesionable" at bounding box center [1307, 241] width 109 height 24
select select "quesionable"
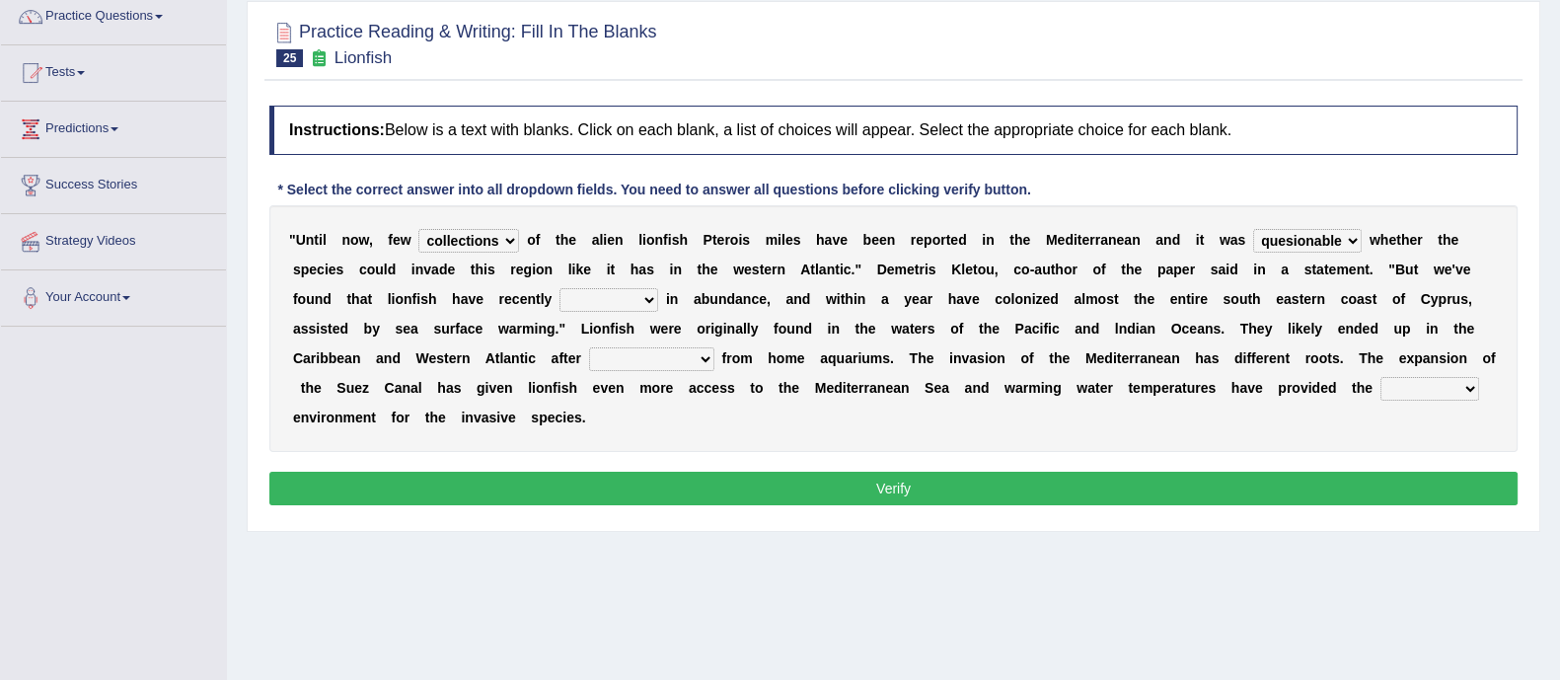
click at [1254, 229] on select "somehow although that quesionable" at bounding box center [1307, 241] width 109 height 24
click at [587, 299] on select "shown flatted stabled increased" at bounding box center [608, 300] width 99 height 24
select select "increased"
click at [559, 288] on select "shown flatted stabled increased" at bounding box center [608, 300] width 99 height 24
click at [617, 358] on select "release being released released releasing" at bounding box center [651, 359] width 125 height 24
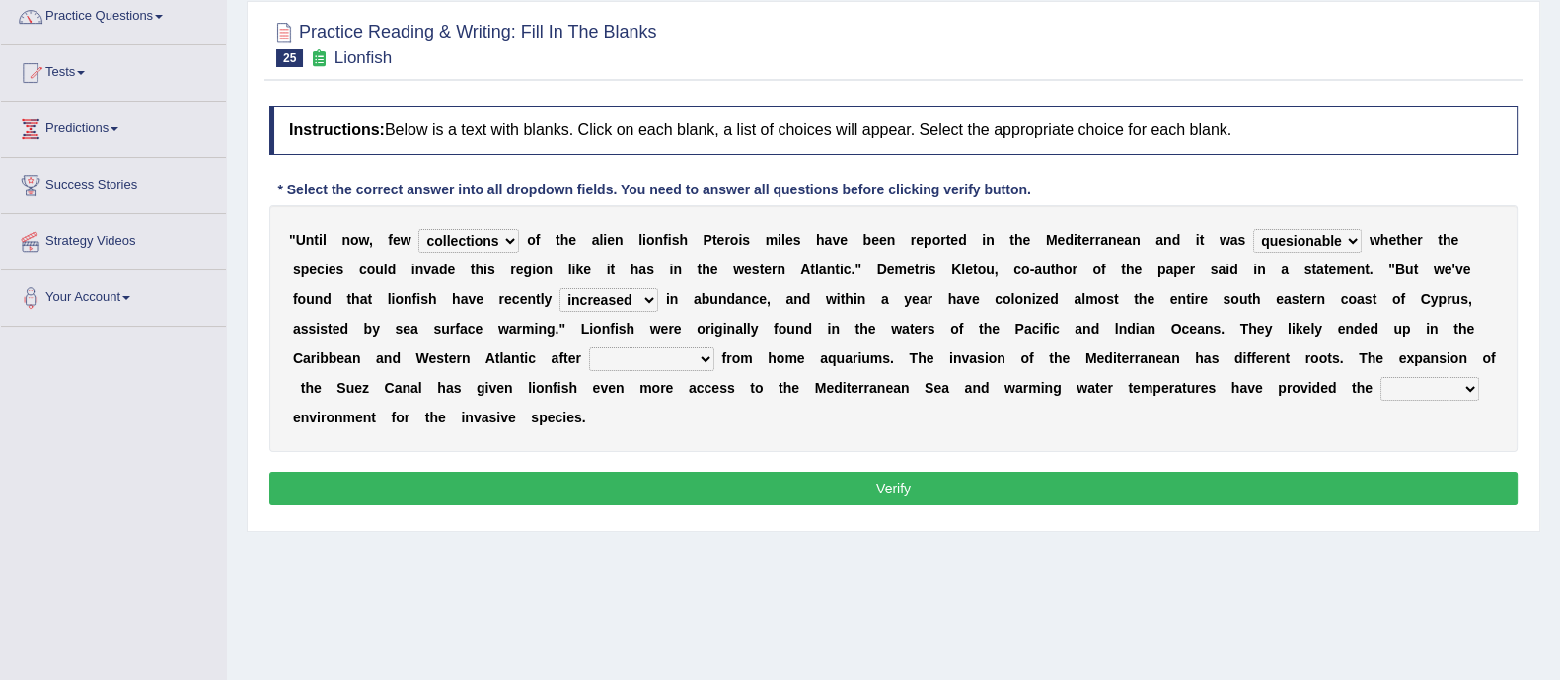
select select "being released"
click at [589, 347] on select "release being released released releasing" at bounding box center [651, 359] width 125 height 24
click at [620, 367] on select "release being released released releasing" at bounding box center [651, 359] width 125 height 24
click at [1424, 379] on select "whole overall partial perfect" at bounding box center [1429, 389] width 99 height 24
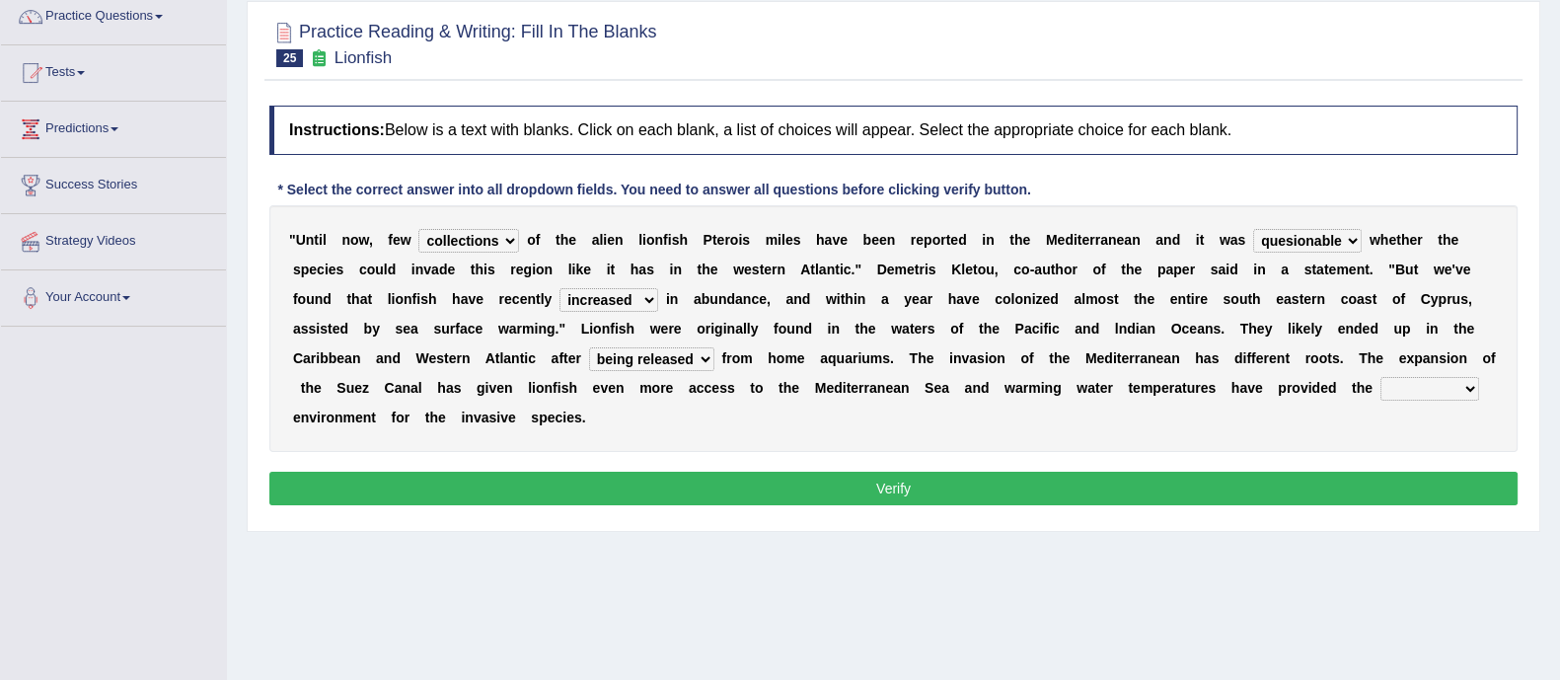
select select "overall"
click at [1380, 377] on select "whole overall partial perfect" at bounding box center [1429, 389] width 99 height 24
click at [1403, 490] on button "Verify" at bounding box center [893, 489] width 1248 height 34
